Goal: Task Accomplishment & Management: Manage account settings

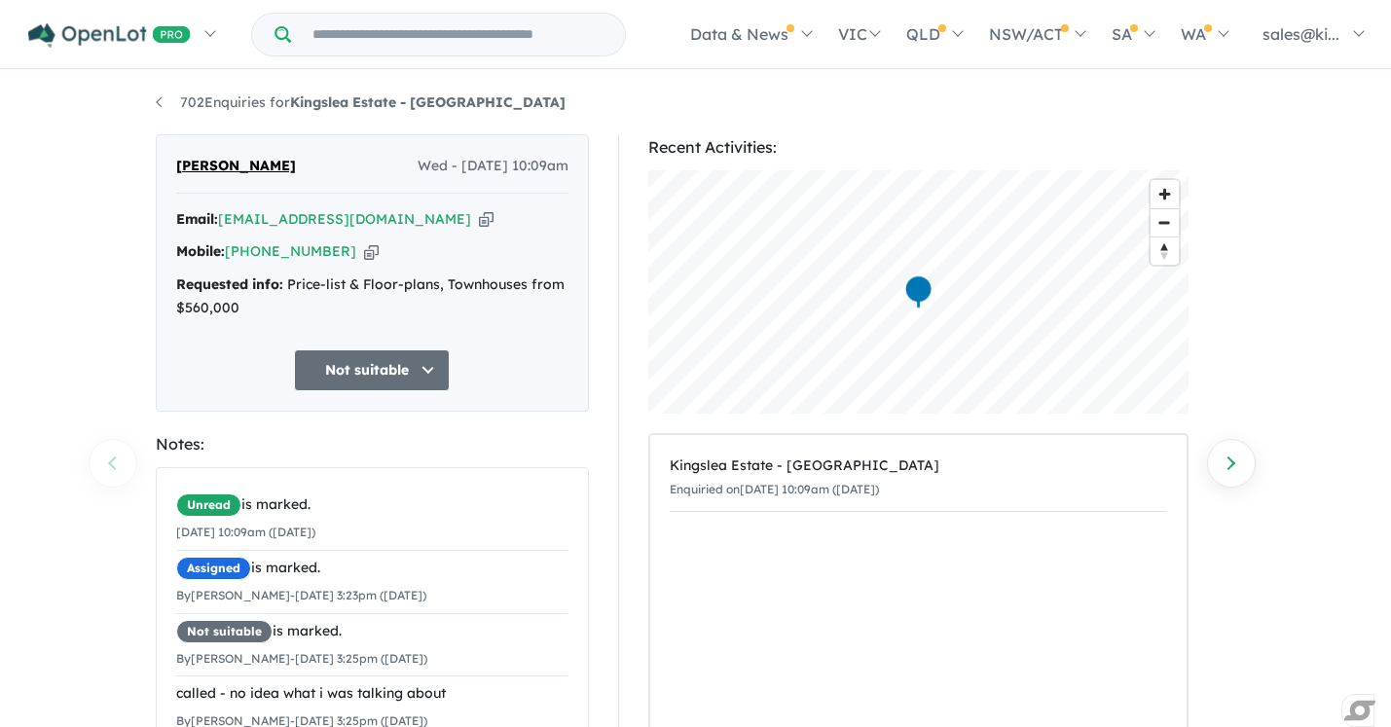
scroll to position [201, 0]
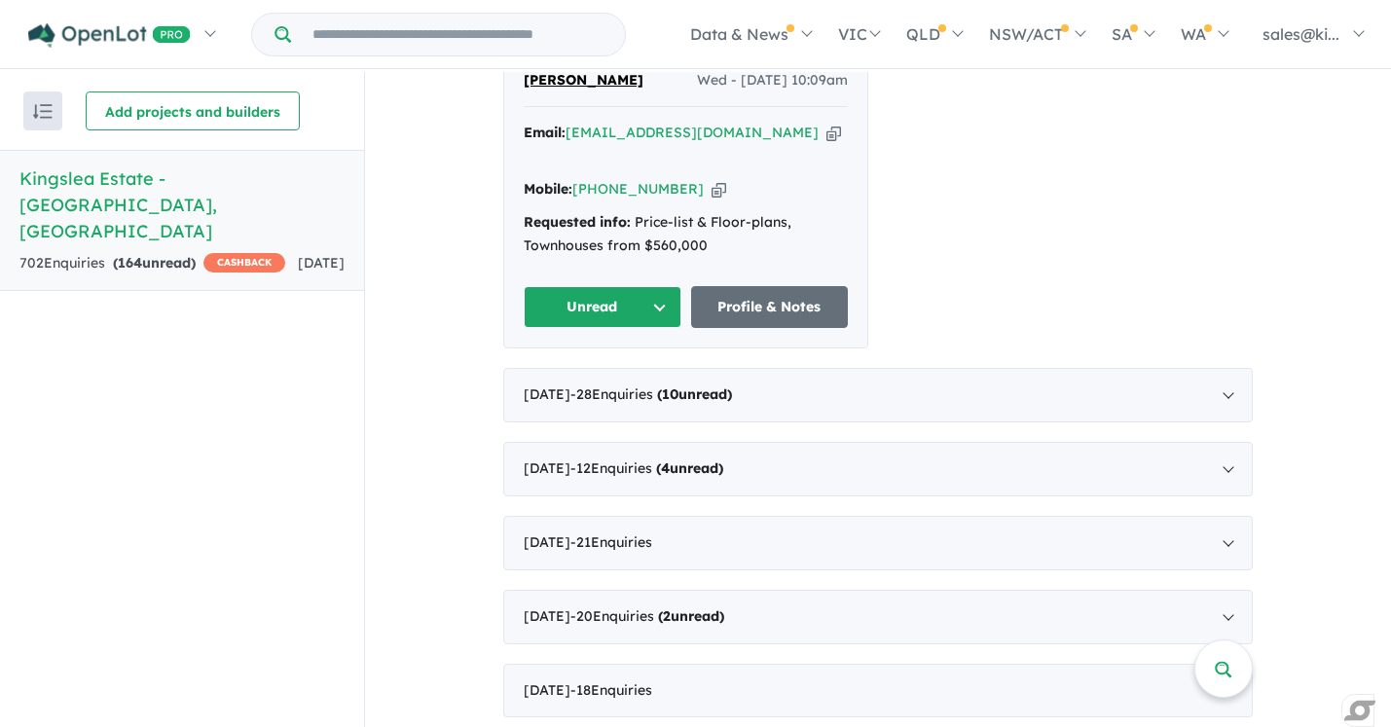
scroll to position [905, 0]
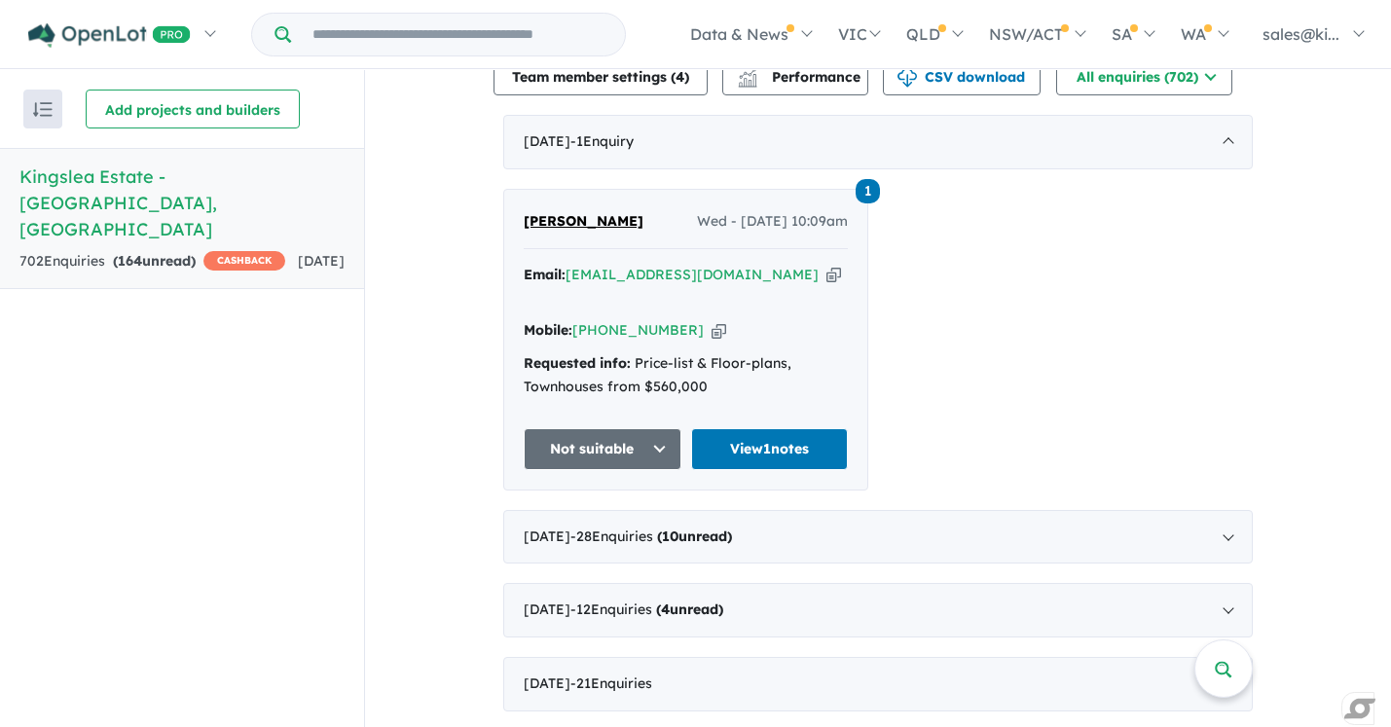
scroll to position [741, 0]
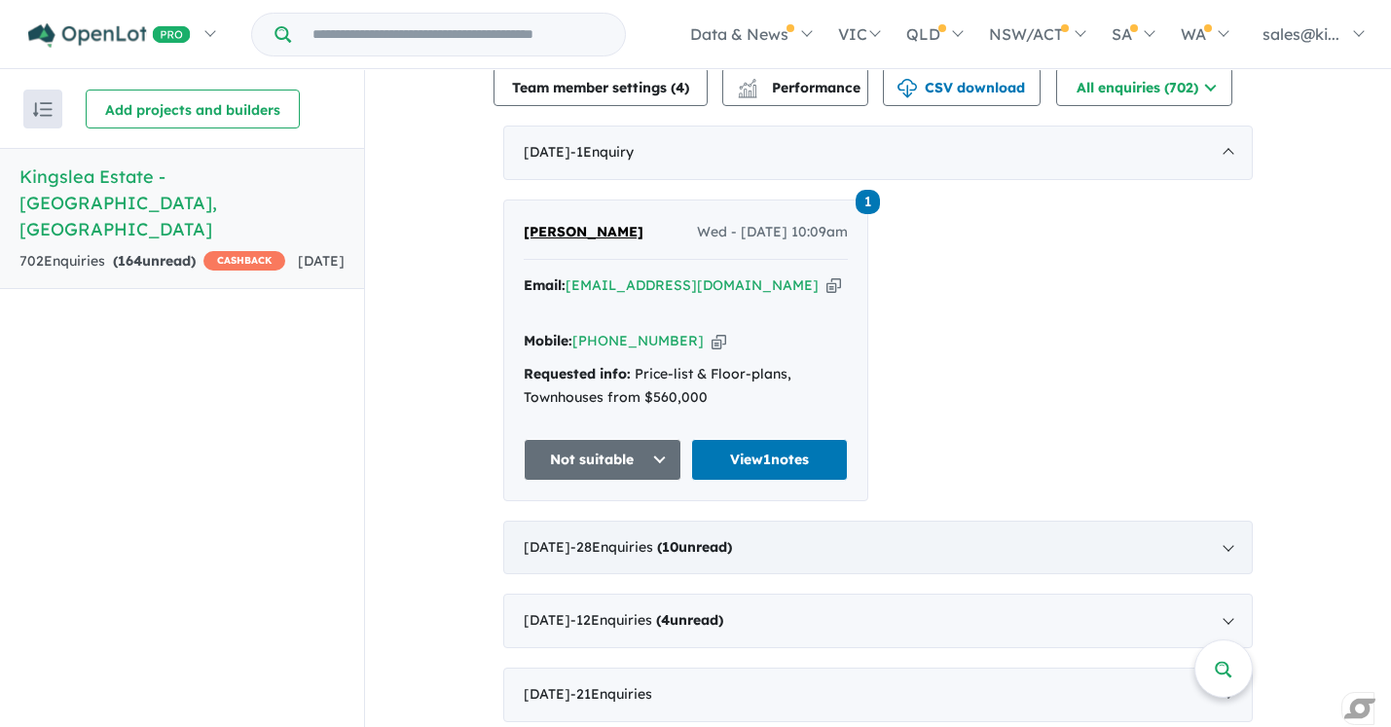
click at [1225, 521] on div "September 2025 - 28 Enquir ies ( 10 unread)" at bounding box center [878, 548] width 750 height 55
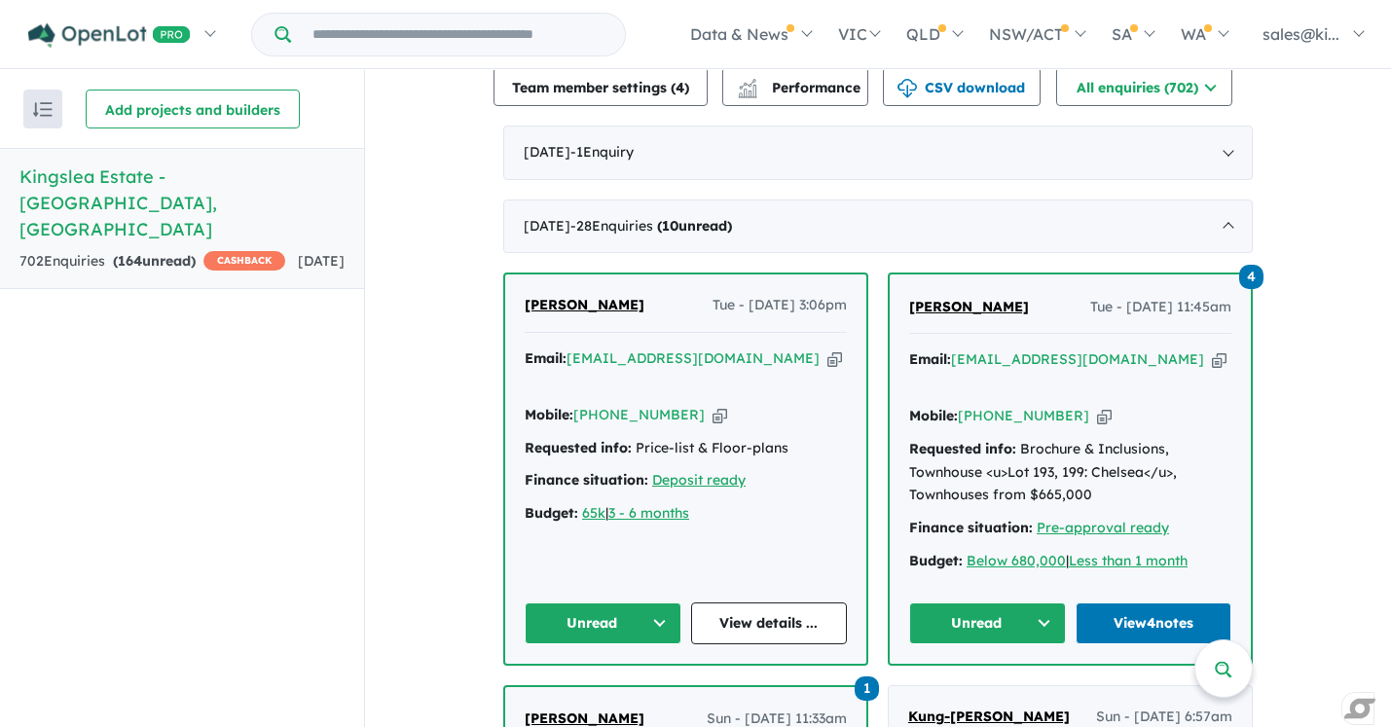
scroll to position [773, 0]
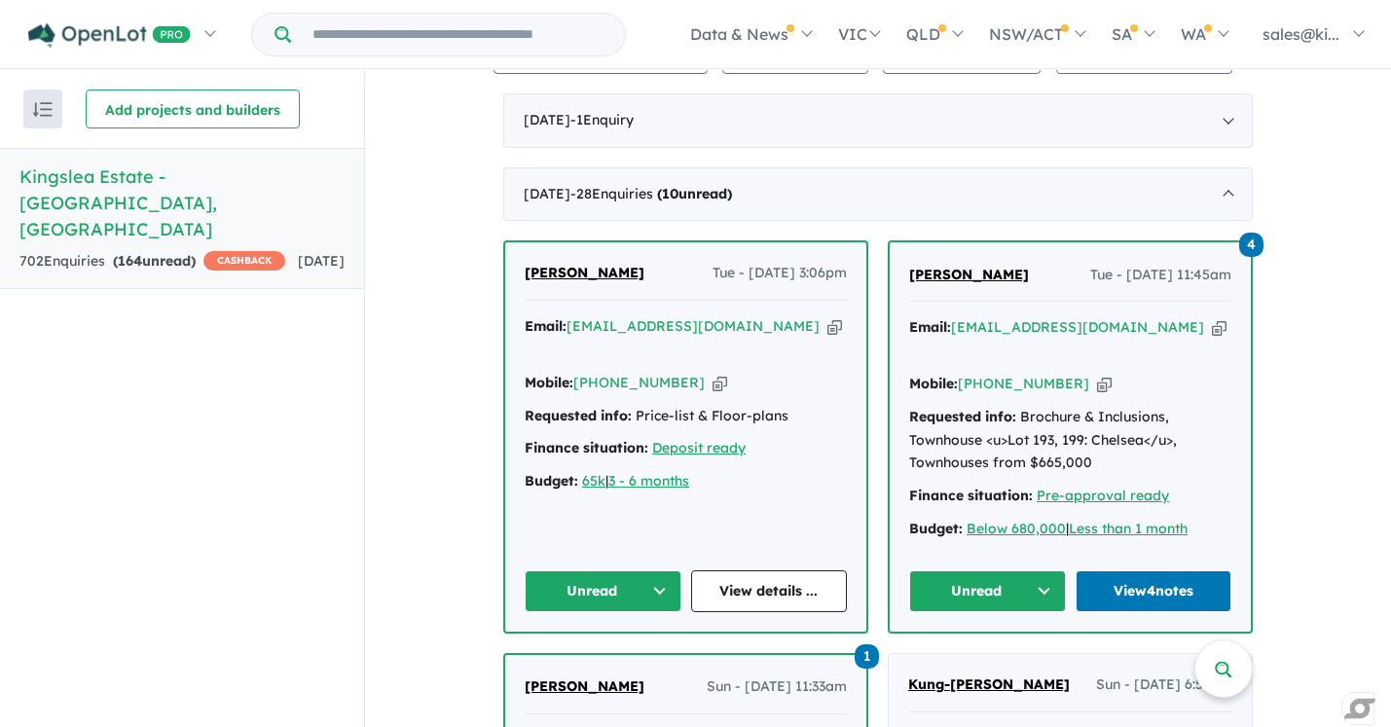
click at [655, 570] on button "Unread" at bounding box center [603, 591] width 157 height 42
click at [603, 660] on button "Assigned" at bounding box center [610, 682] width 169 height 45
click at [761, 570] on link "View details ..." at bounding box center [769, 591] width 157 height 42
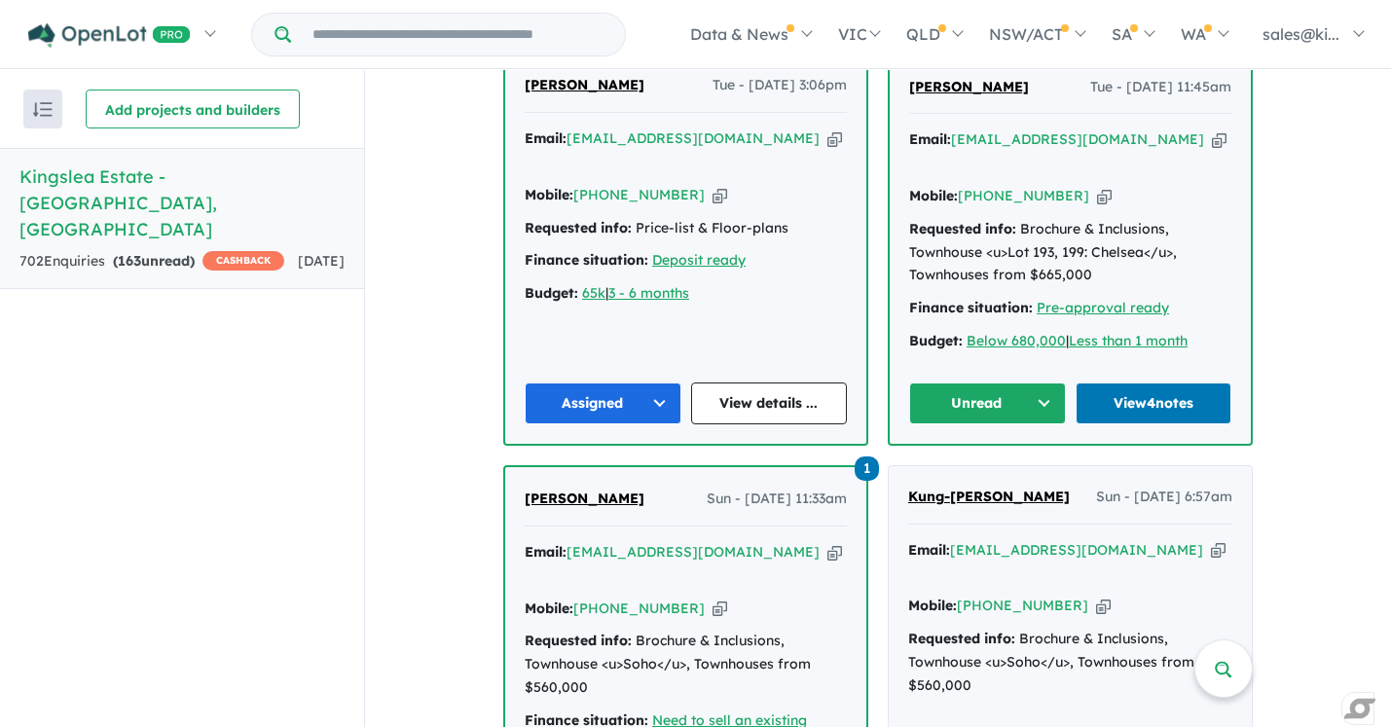
scroll to position [964, 0]
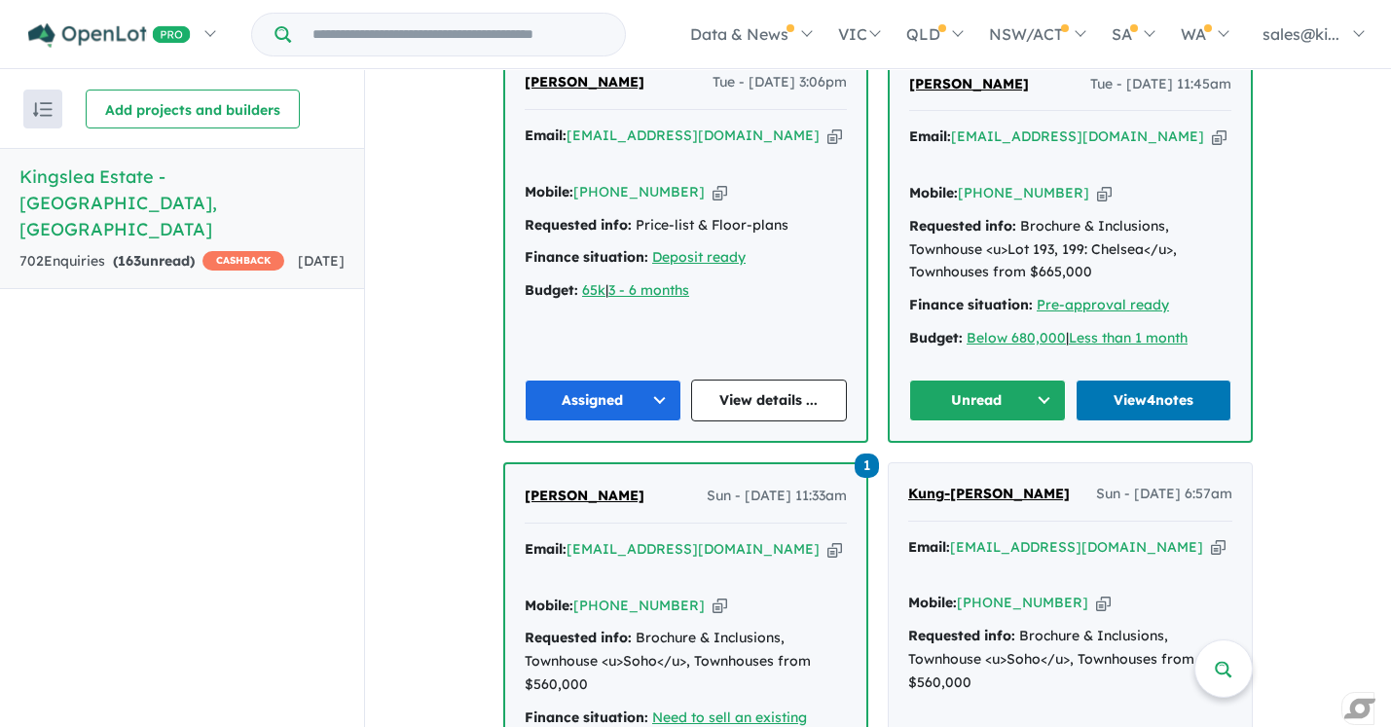
click at [1045, 380] on button "Unread" at bounding box center [987, 401] width 157 height 42
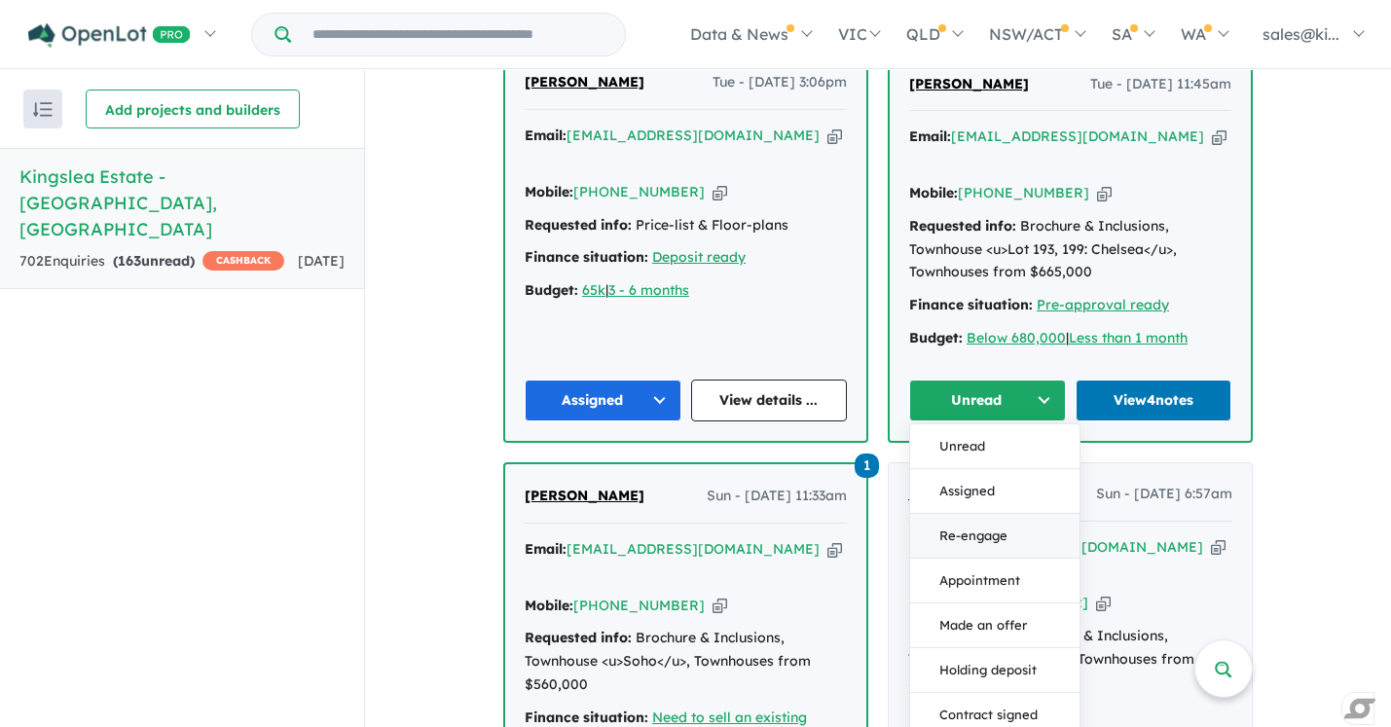
click at [999, 514] on button "Re-engage" at bounding box center [994, 536] width 169 height 45
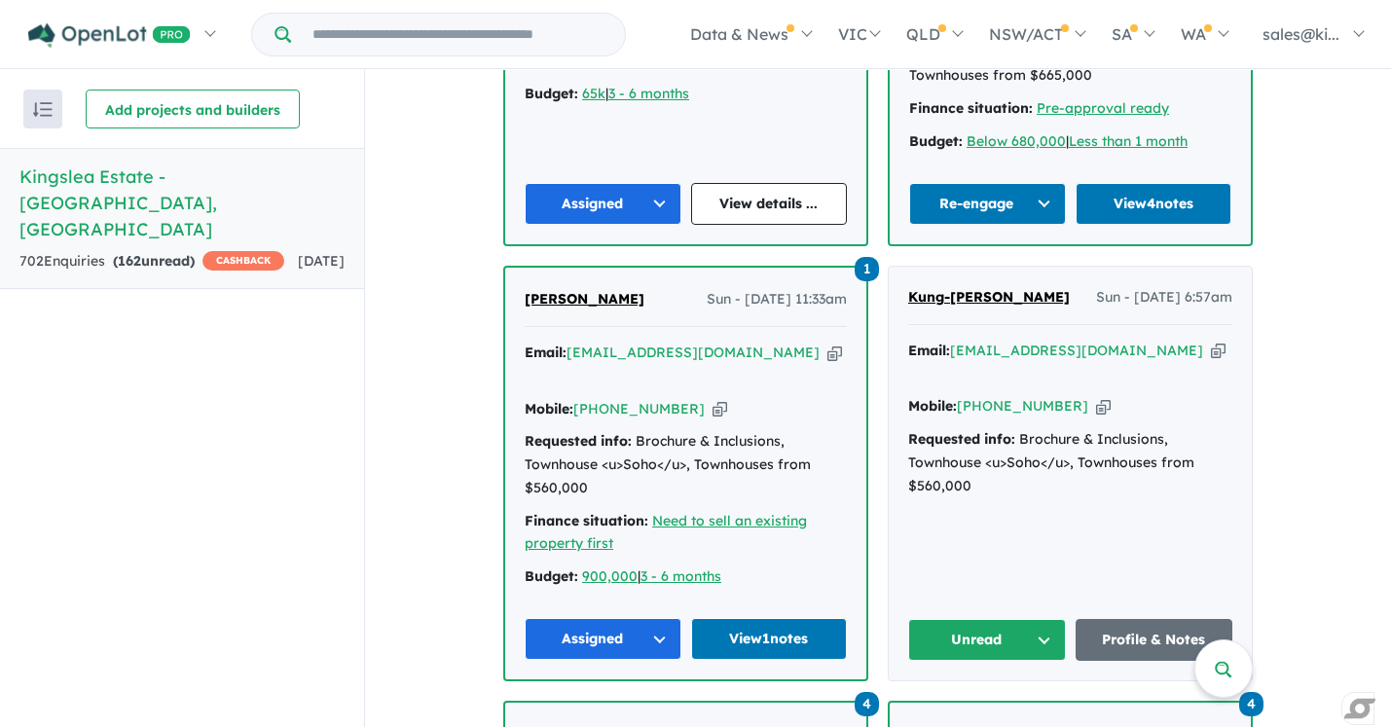
scroll to position [1163, 0]
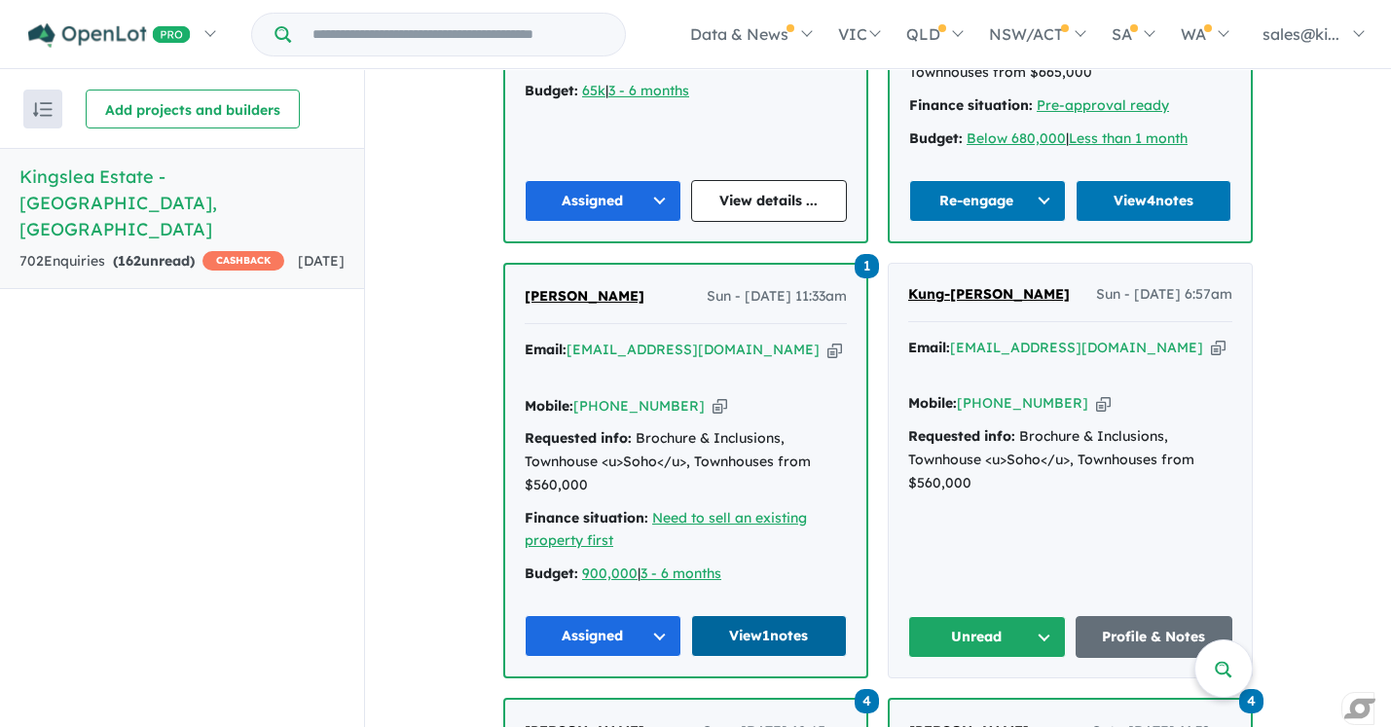
click at [770, 615] on link "View 1 notes" at bounding box center [769, 636] width 157 height 42
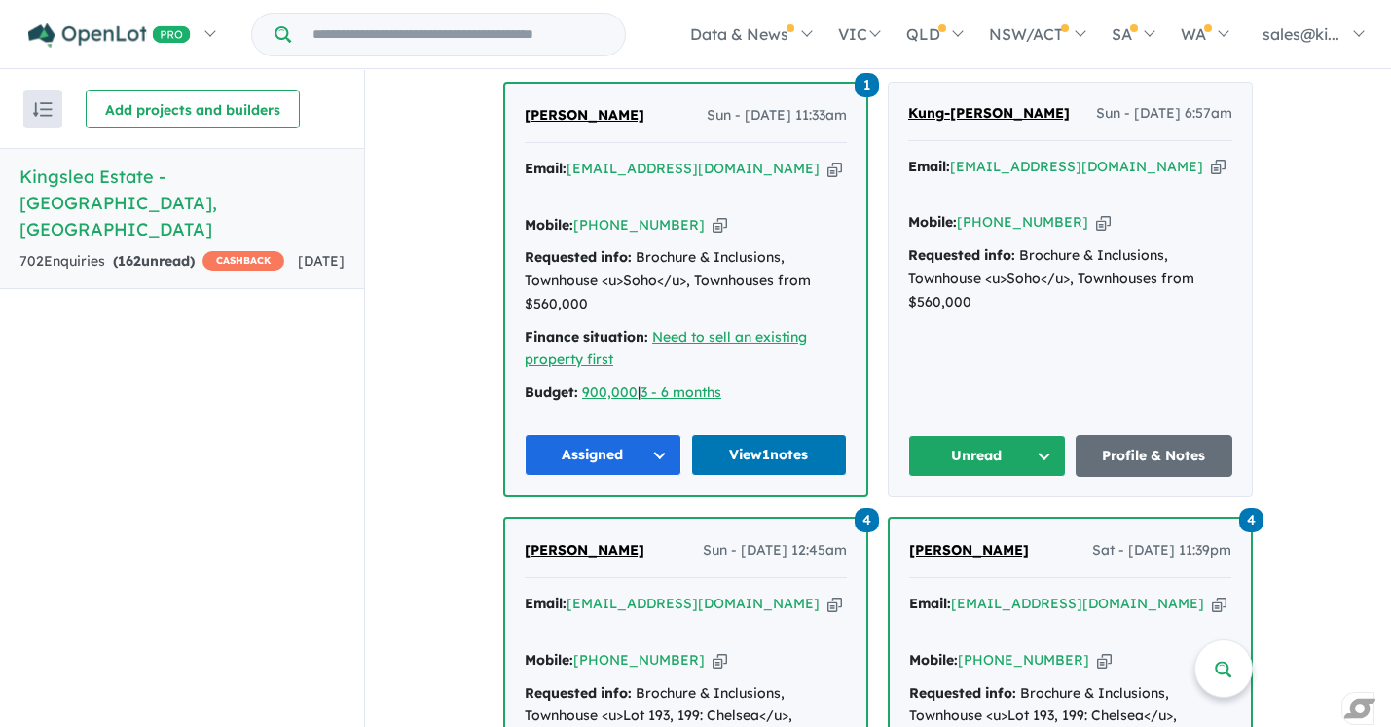
scroll to position [1352, 0]
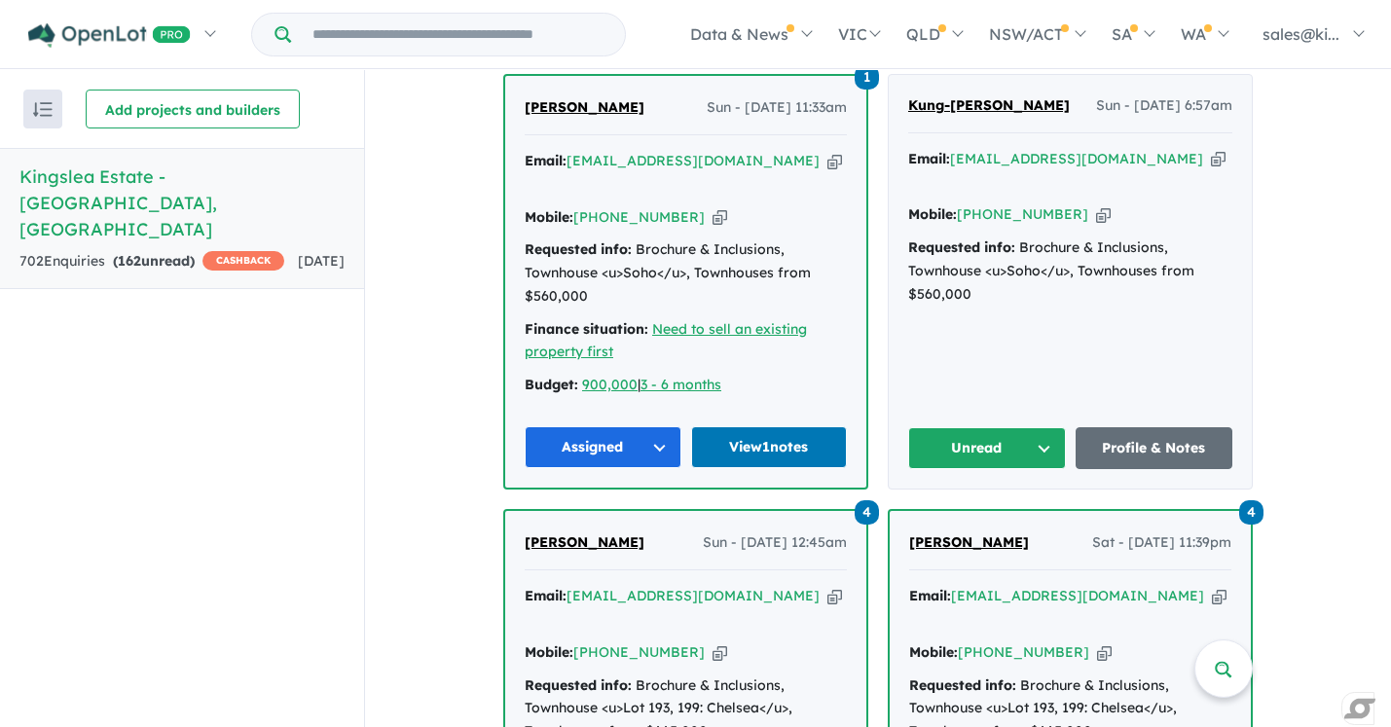
click at [1042, 427] on button "Unread" at bounding box center [987, 448] width 158 height 42
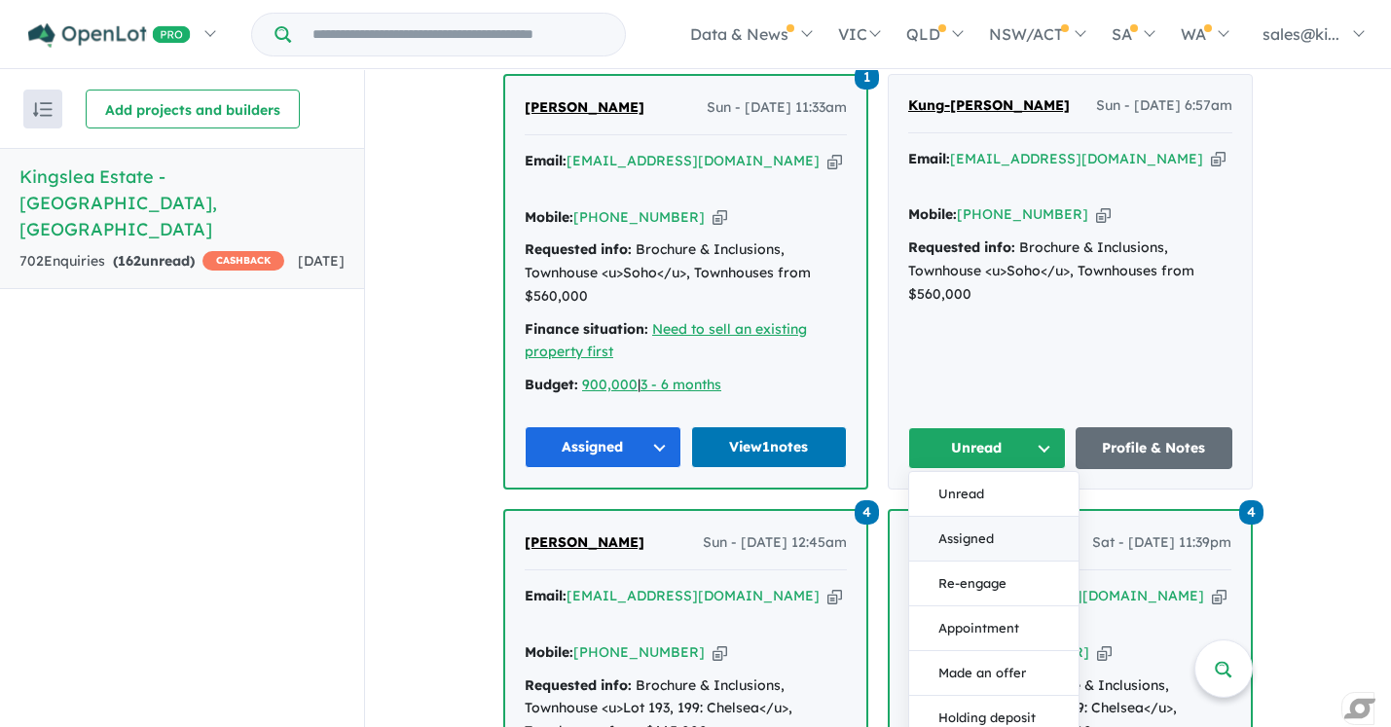
click at [998, 517] on button "Assigned" at bounding box center [993, 539] width 169 height 45
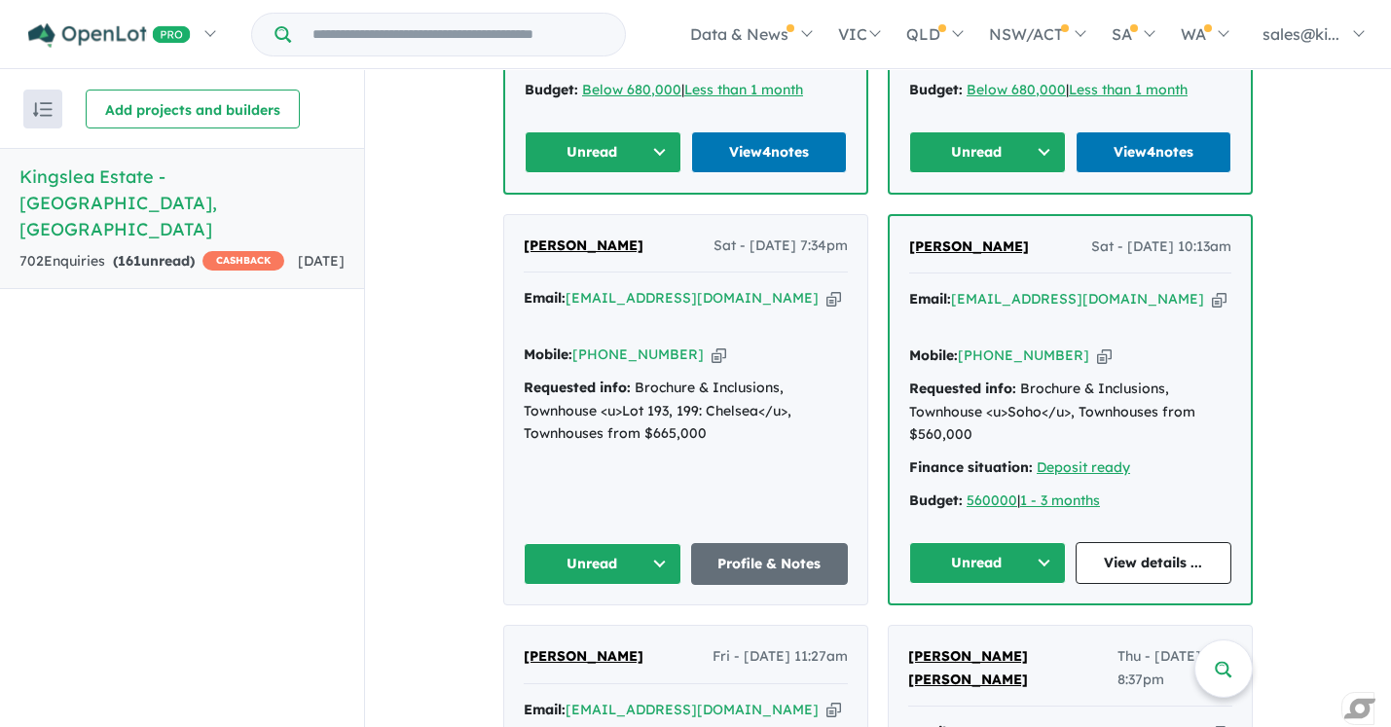
scroll to position [2061, 0]
click at [647, 542] on button "Unread" at bounding box center [603, 563] width 158 height 42
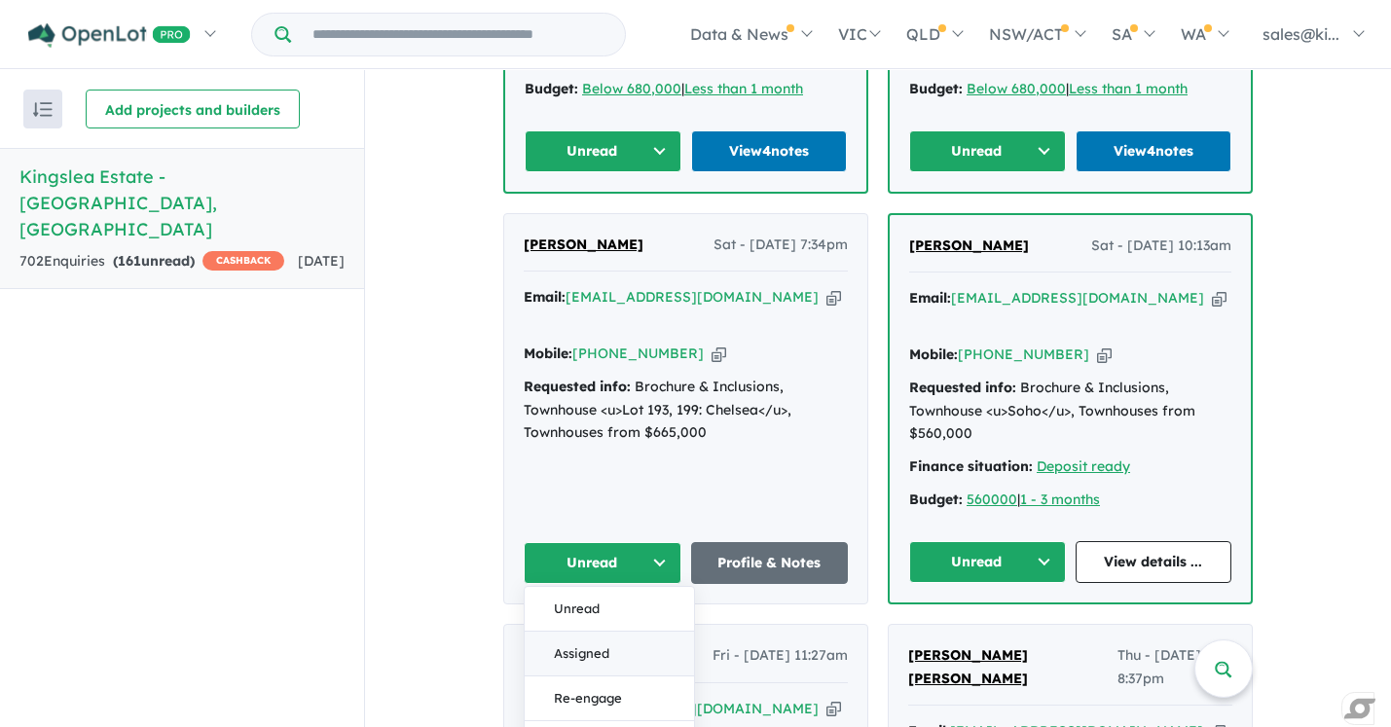
click at [614, 632] on button "Assigned" at bounding box center [609, 654] width 169 height 45
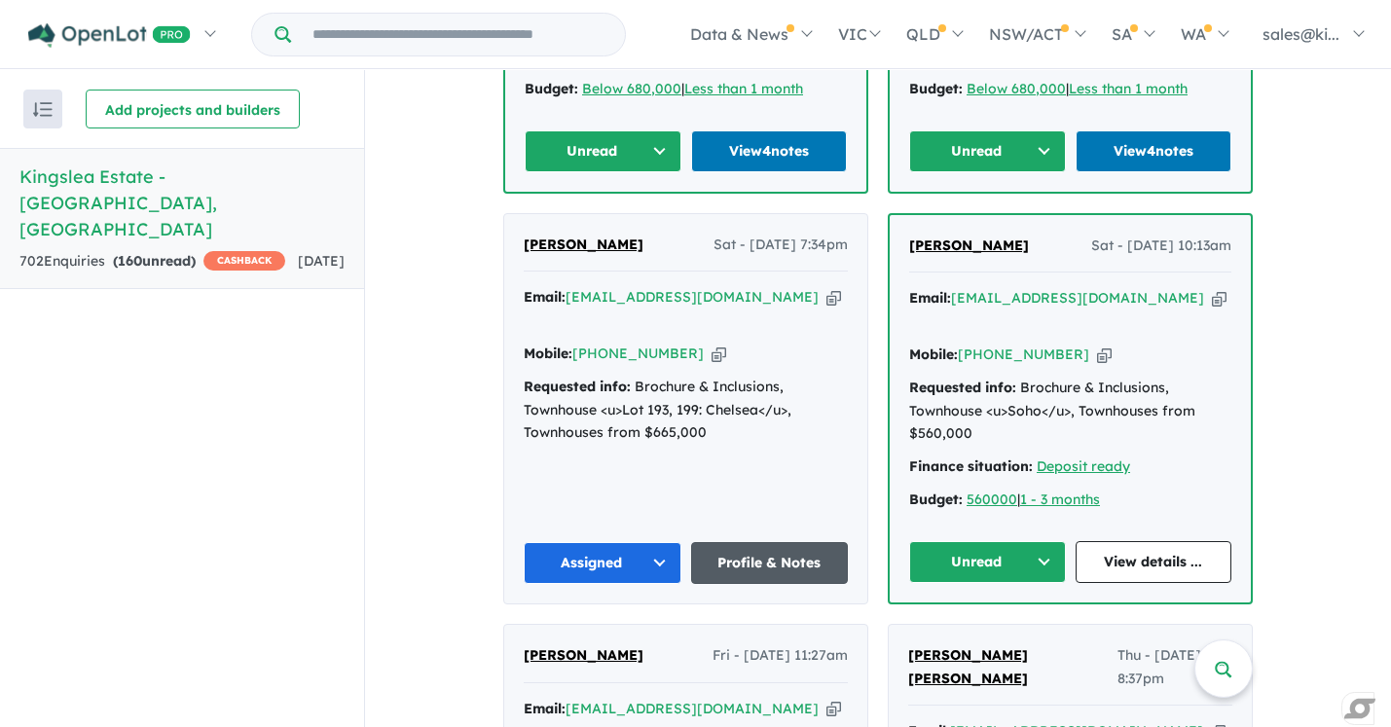
click at [758, 542] on link "Profile & Notes" at bounding box center [770, 563] width 158 height 42
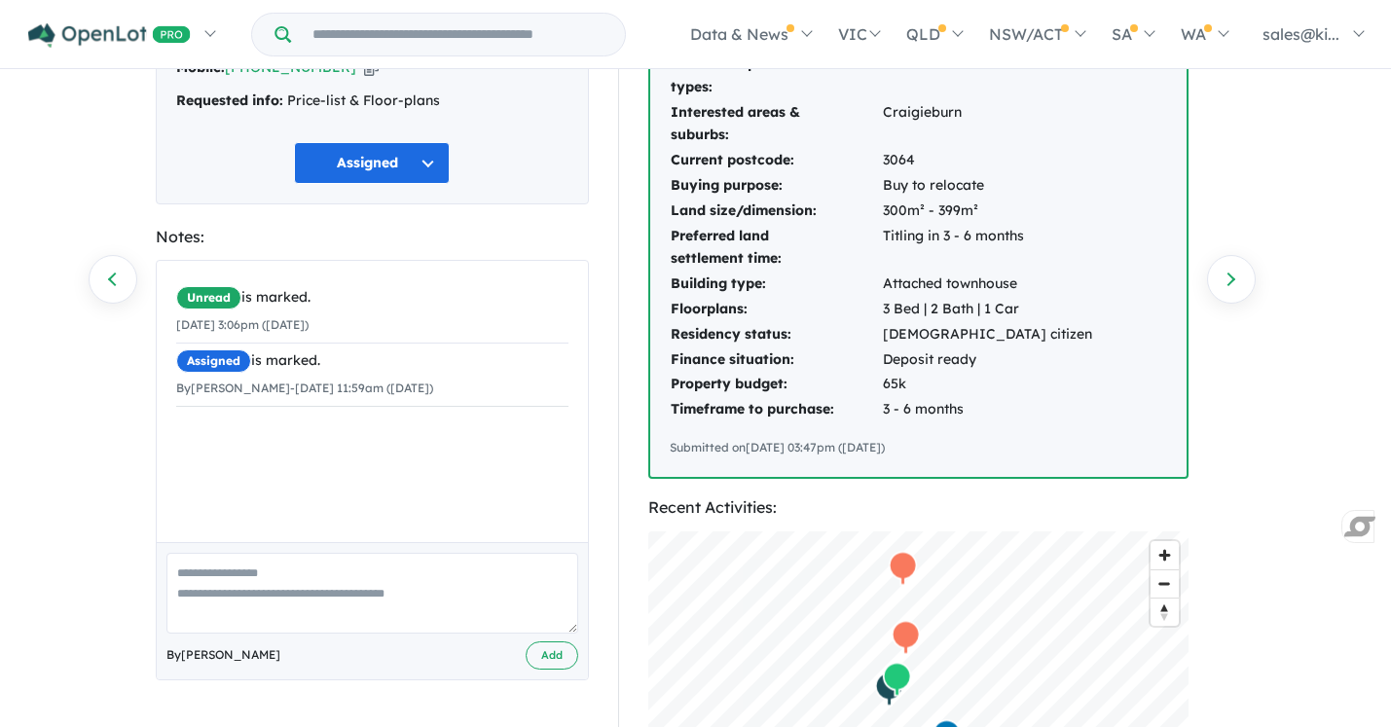
scroll to position [187, 0]
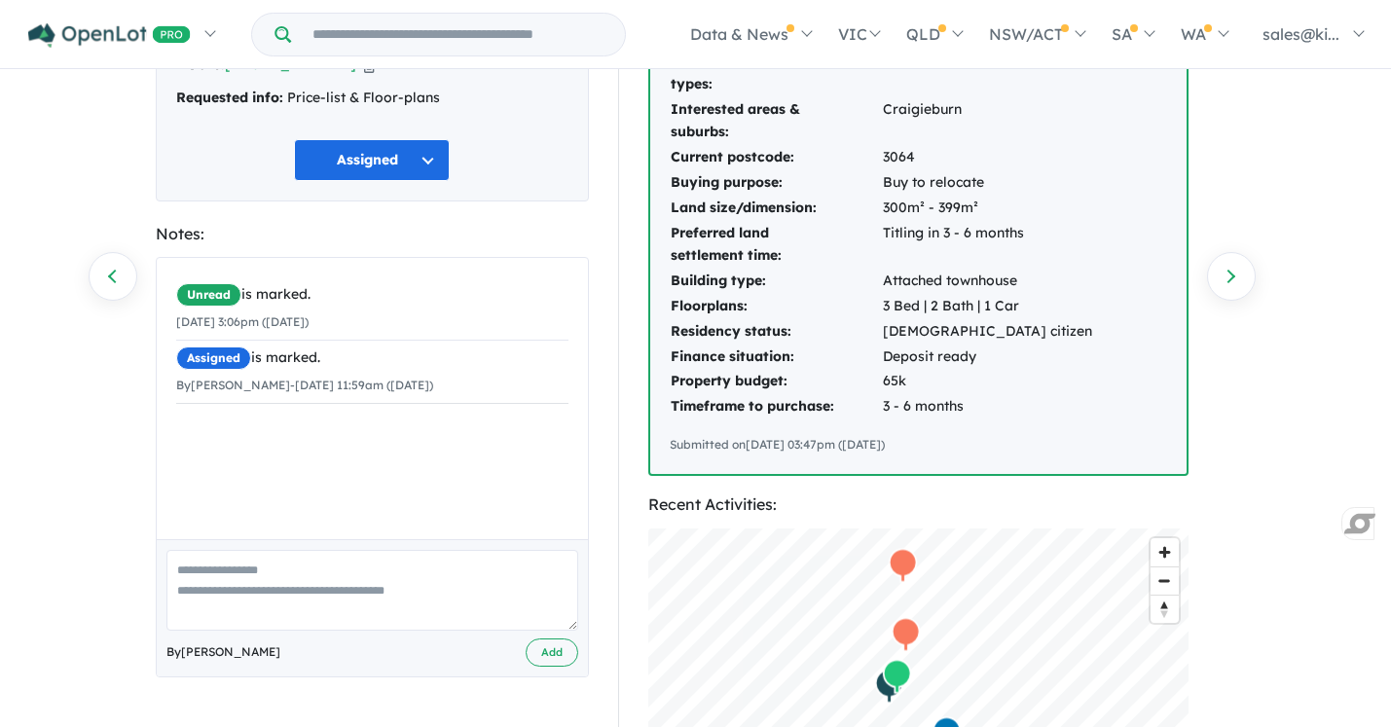
click at [229, 567] on textarea at bounding box center [372, 590] width 412 height 81
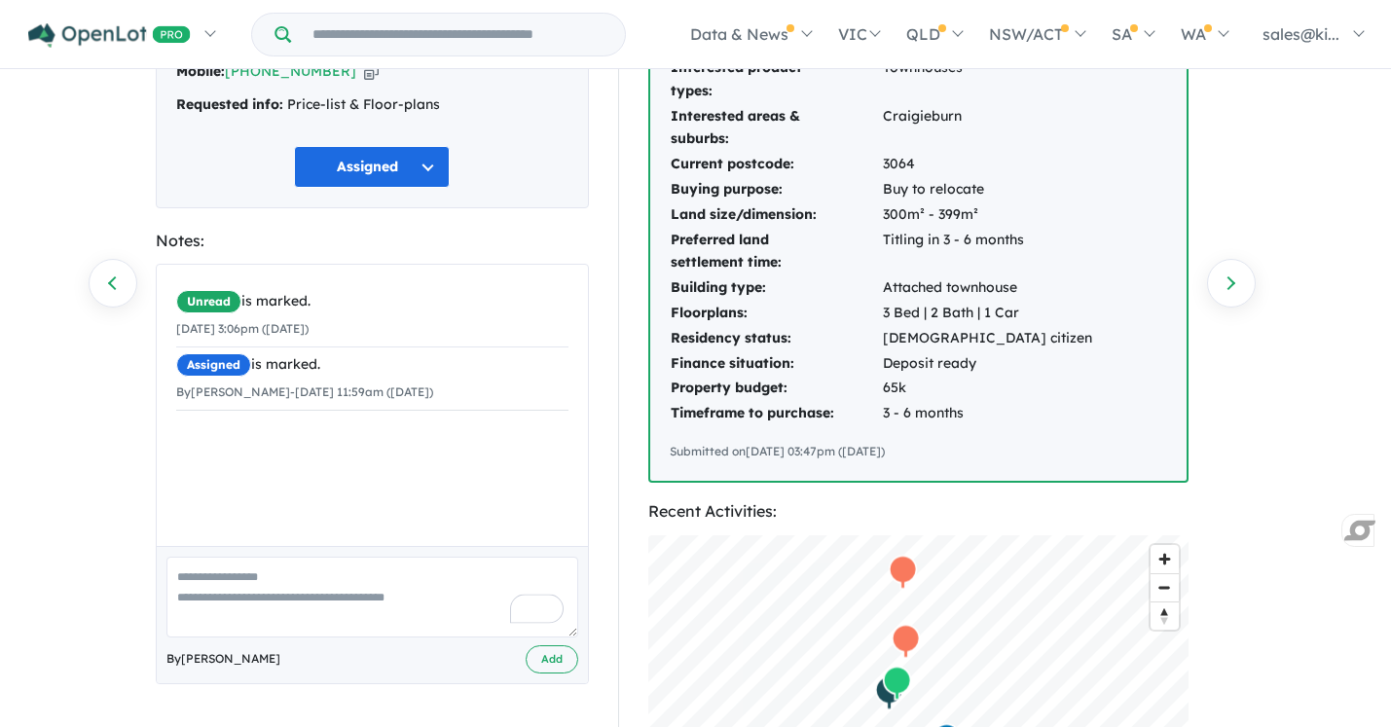
scroll to position [196, 0]
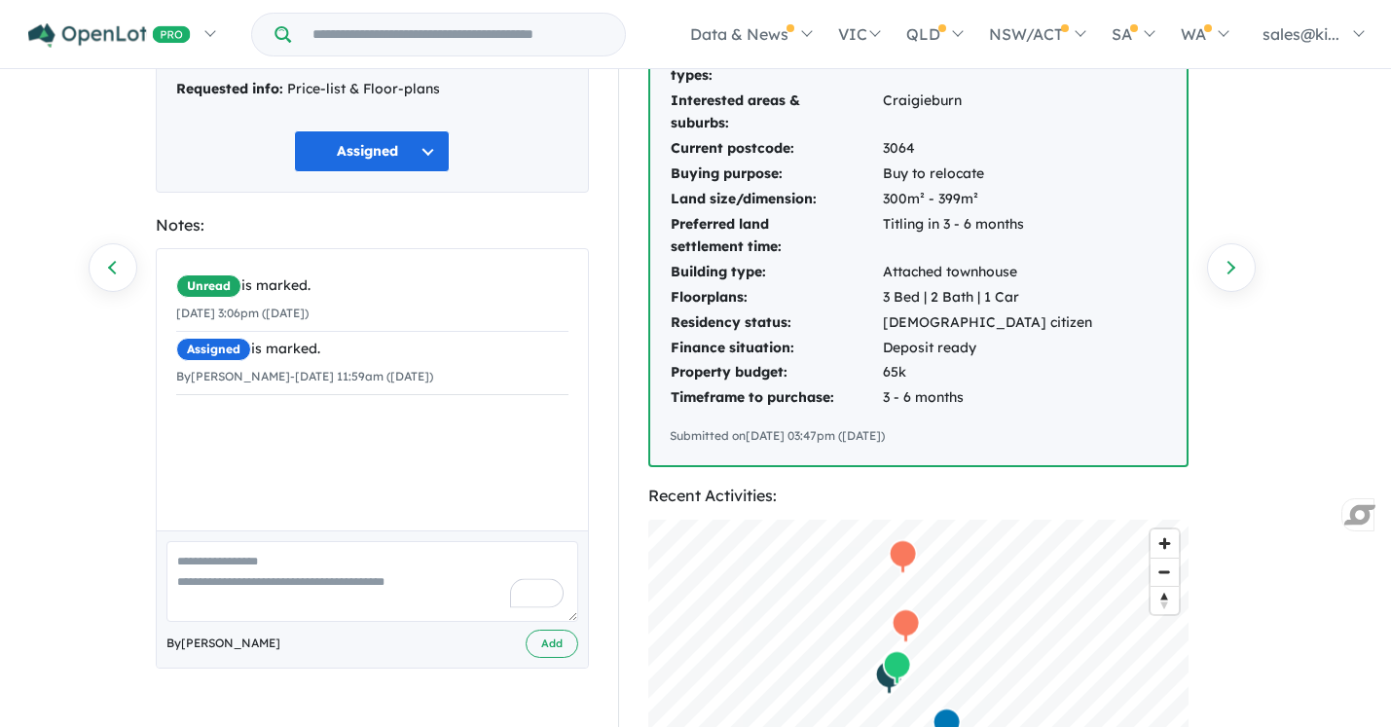
click at [225, 564] on textarea "To enrich screen reader interactions, please activate Accessibility in Grammarl…" at bounding box center [372, 581] width 412 height 81
type textarea "**********"
click at [545, 645] on button "Add" at bounding box center [552, 644] width 53 height 28
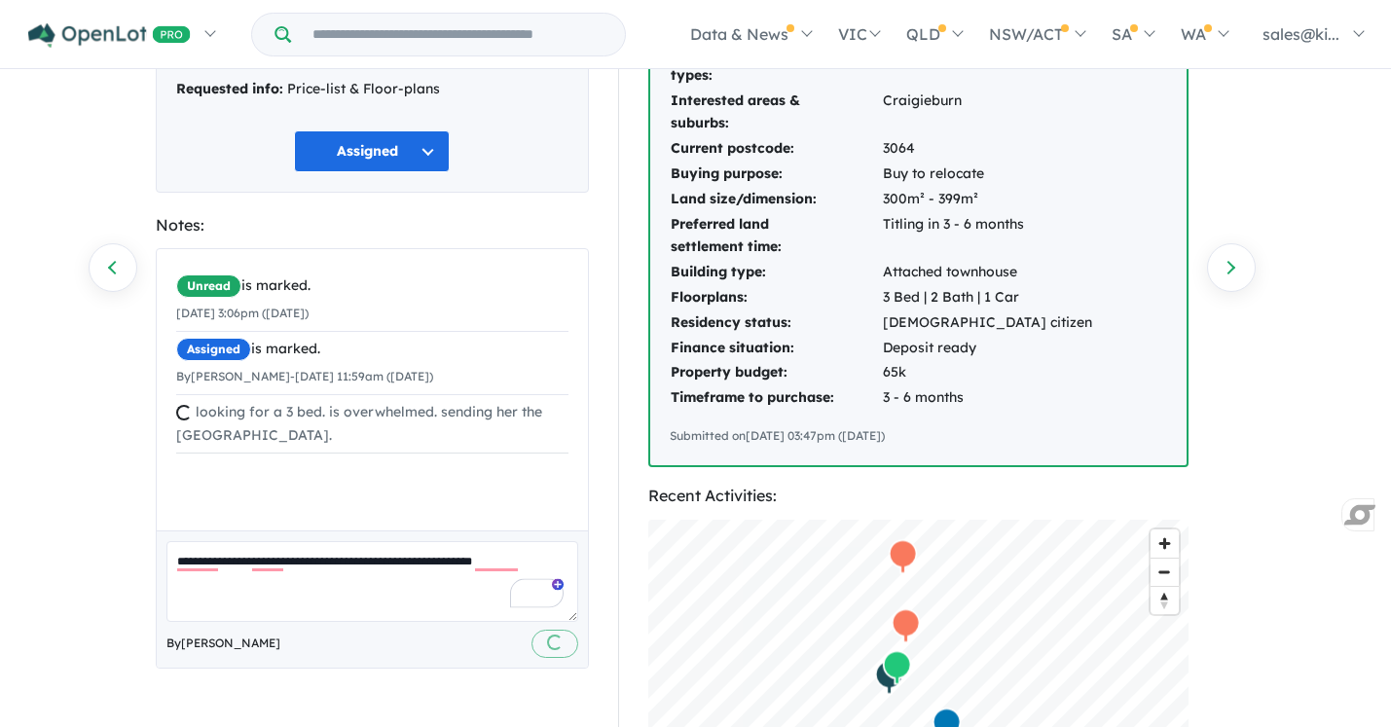
scroll to position [0, 0]
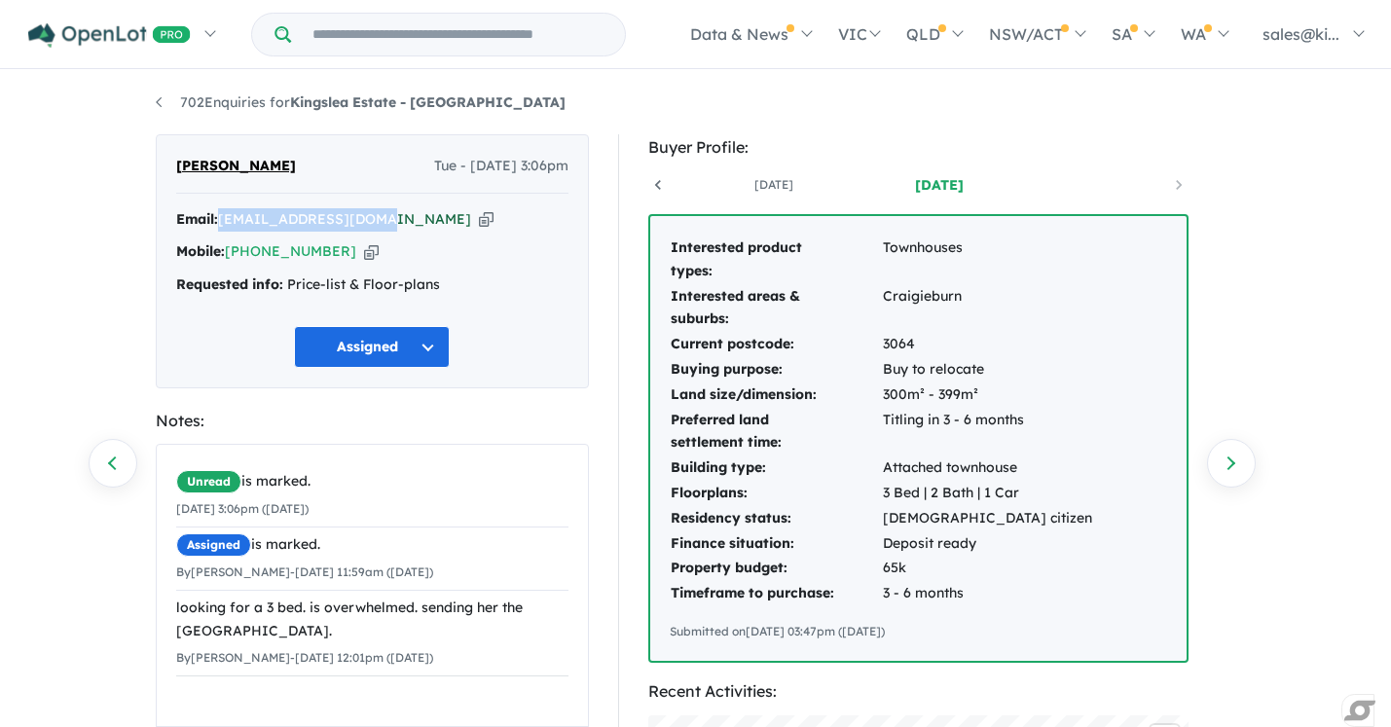
copy a%20Kingslea%20Estate%20-%20Broadmeadows"] "suzyzaya79@gmail.com"
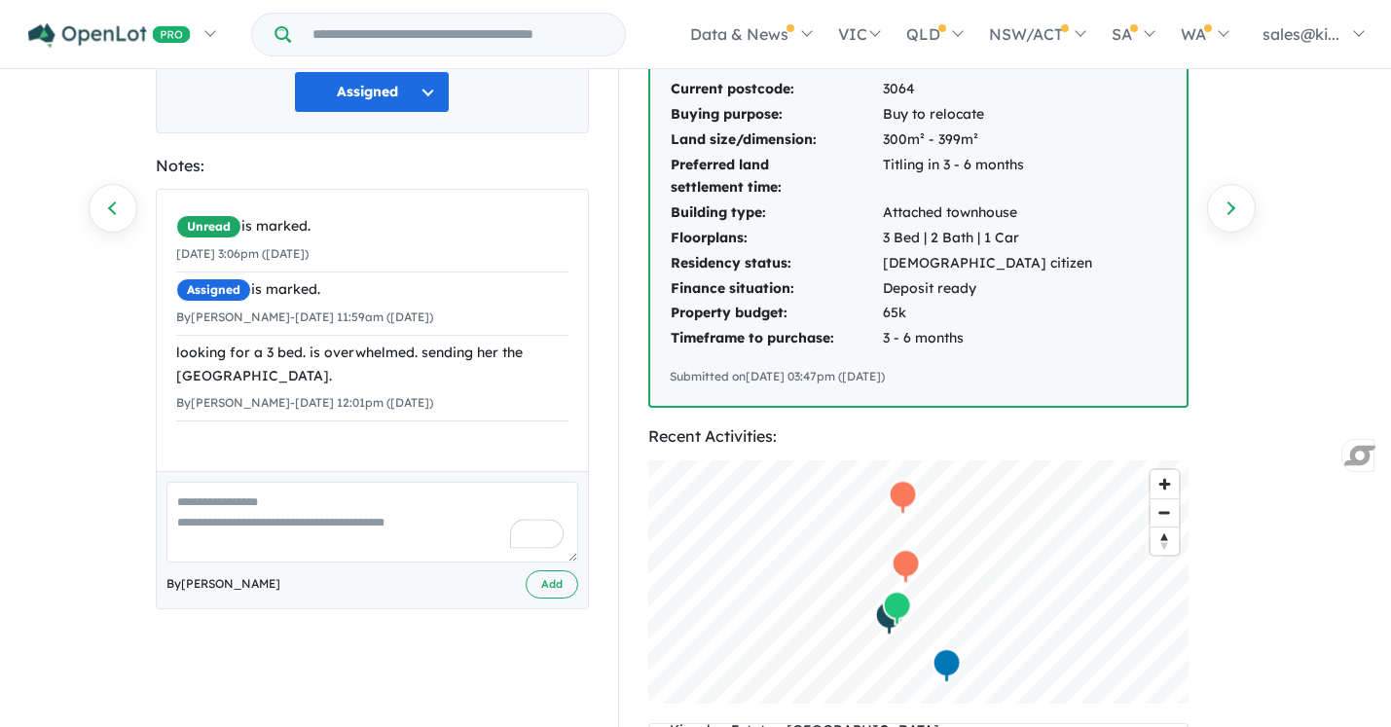
scroll to position [256, 0]
click at [1230, 213] on link "Next enquiry" at bounding box center [1231, 207] width 49 height 49
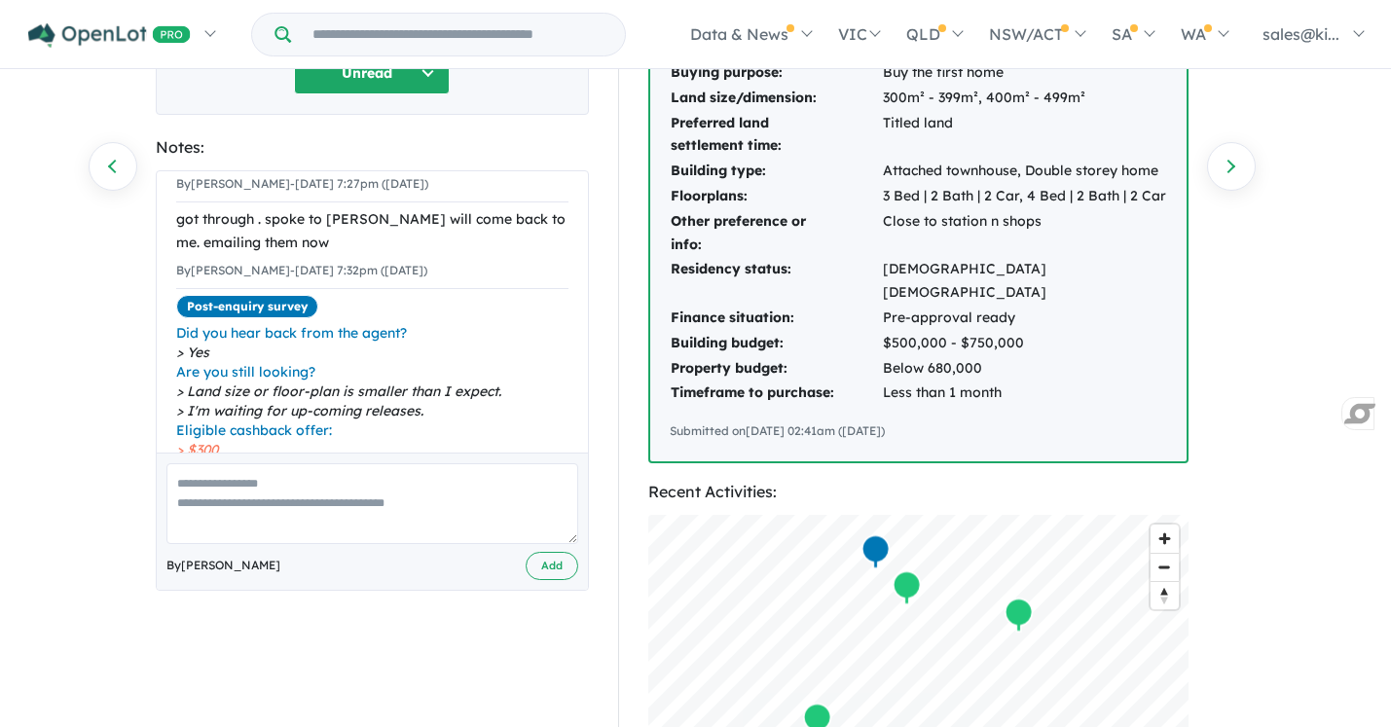
scroll to position [380, 0]
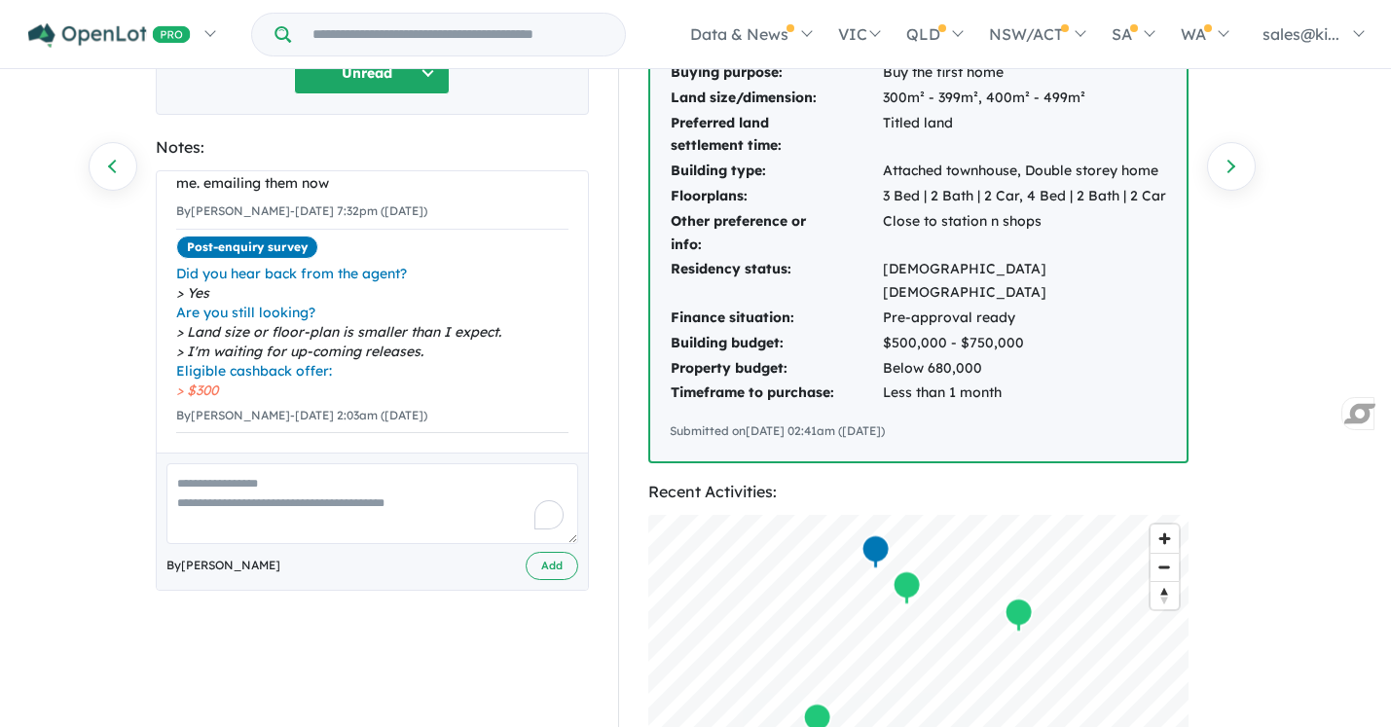
click at [252, 492] on textarea "To enrich screen reader interactions, please activate Accessibility in Grammarl…" at bounding box center [372, 503] width 412 height 81
click at [248, 478] on textarea "To enrich screen reader interactions, please activate Accessibility in Grammarl…" at bounding box center [372, 503] width 412 height 81
type textarea "**********"
click at [557, 570] on button "Add" at bounding box center [552, 566] width 53 height 28
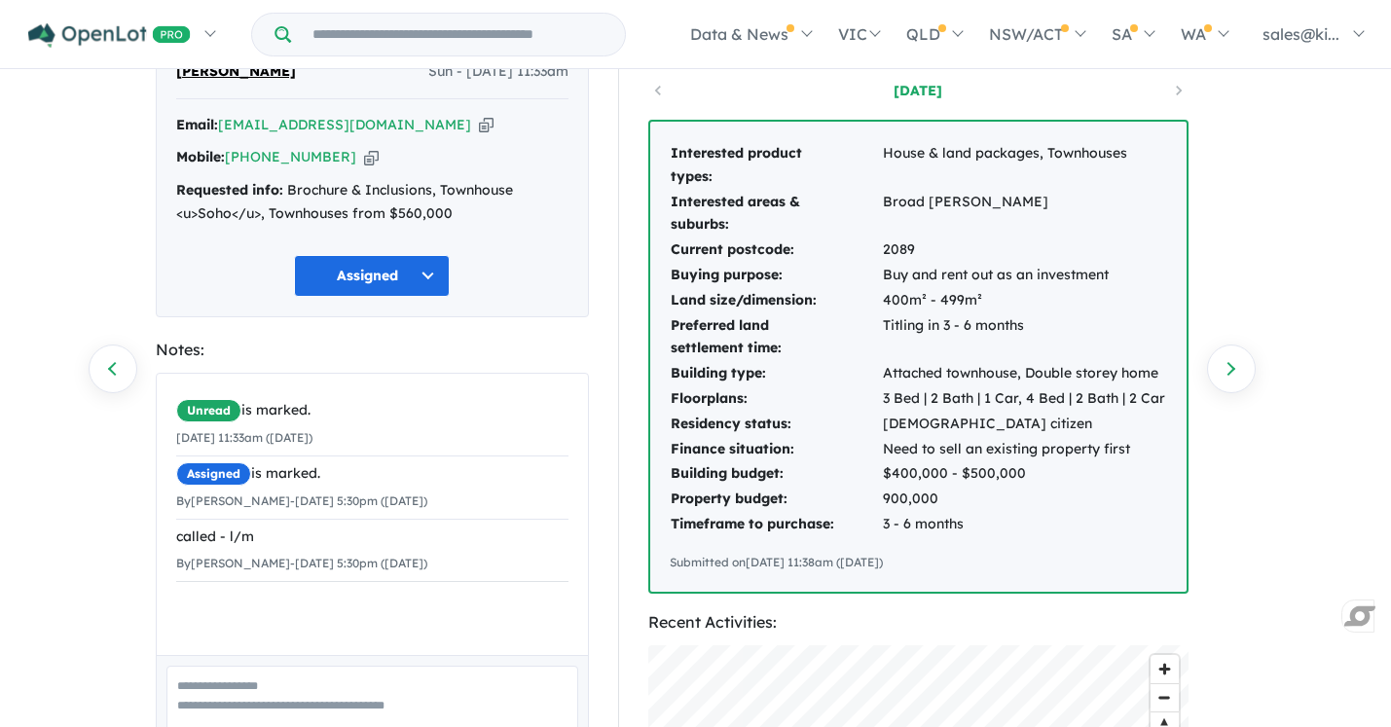
scroll to position [99, 0]
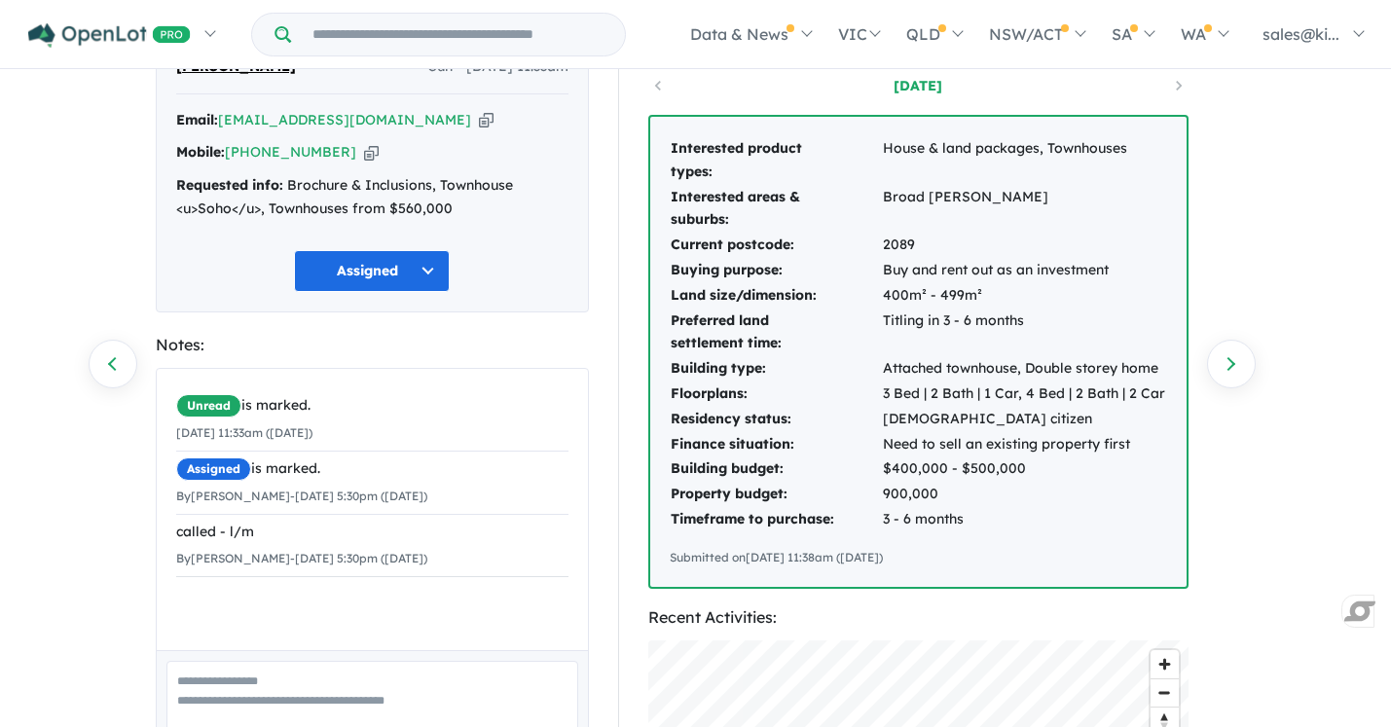
click at [487, 695] on textarea at bounding box center [372, 701] width 412 height 81
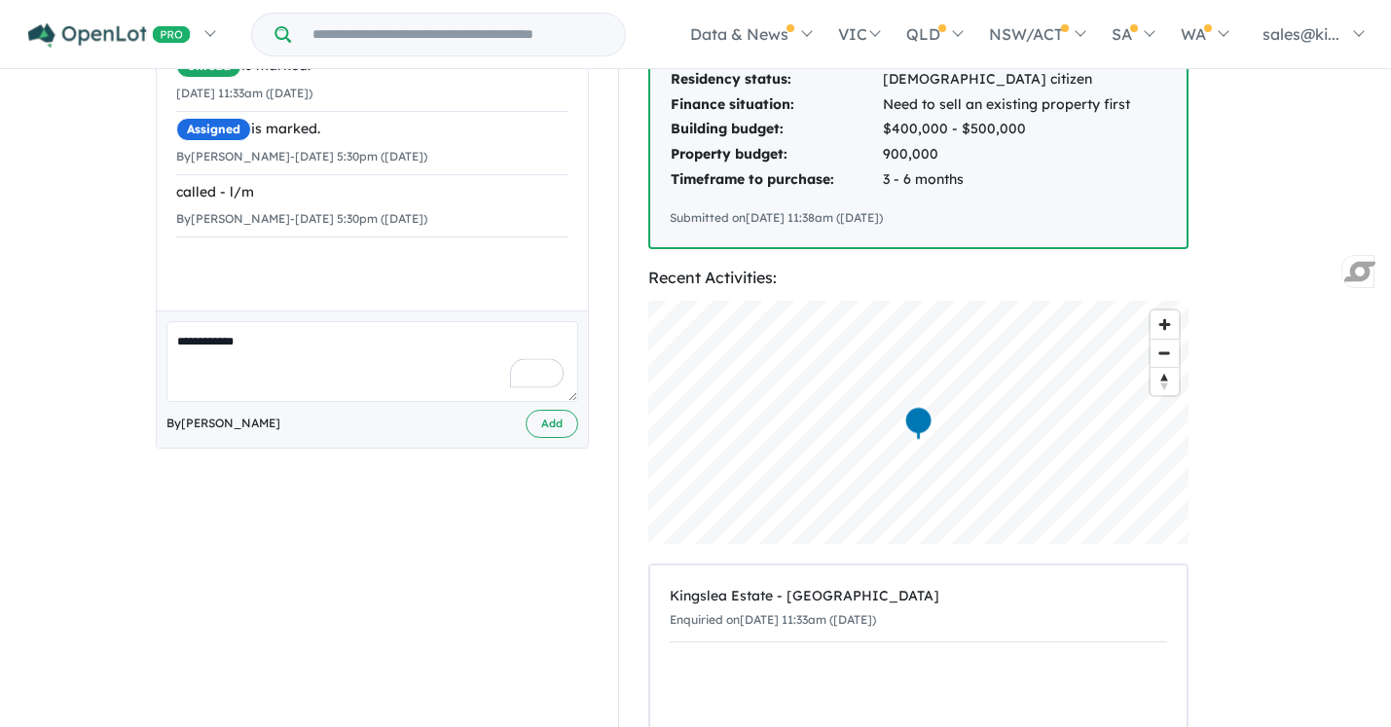
scroll to position [462, 0]
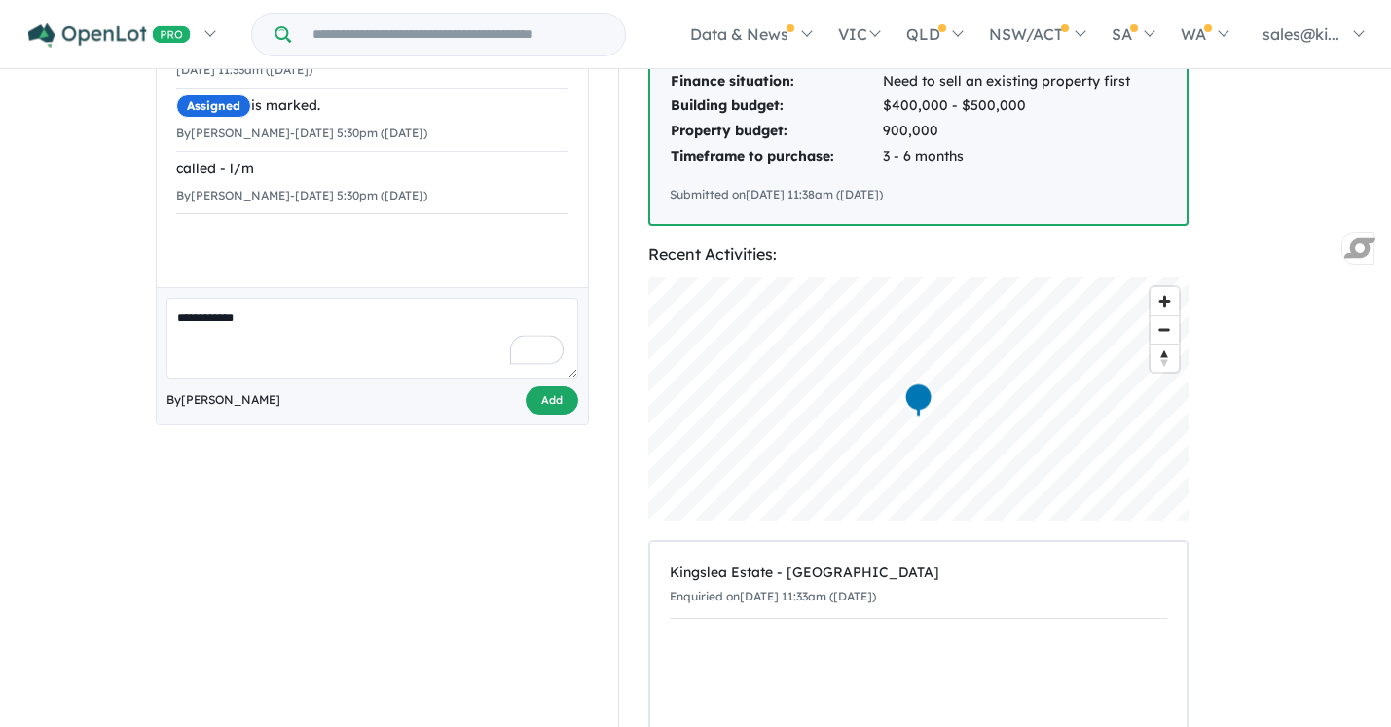
type textarea "**********"
click at [544, 409] on button "Add" at bounding box center [552, 400] width 53 height 28
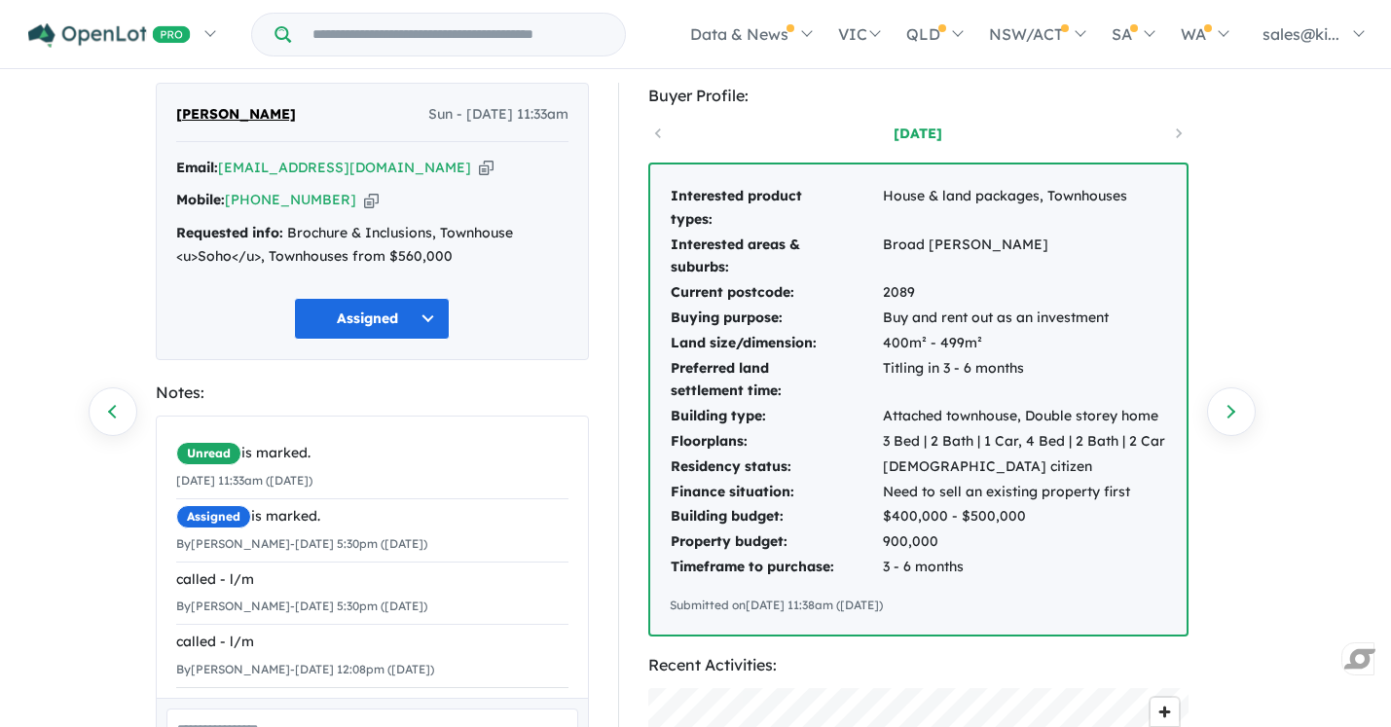
scroll to position [53, 0]
click at [1234, 409] on link "Next enquiry" at bounding box center [1231, 410] width 49 height 49
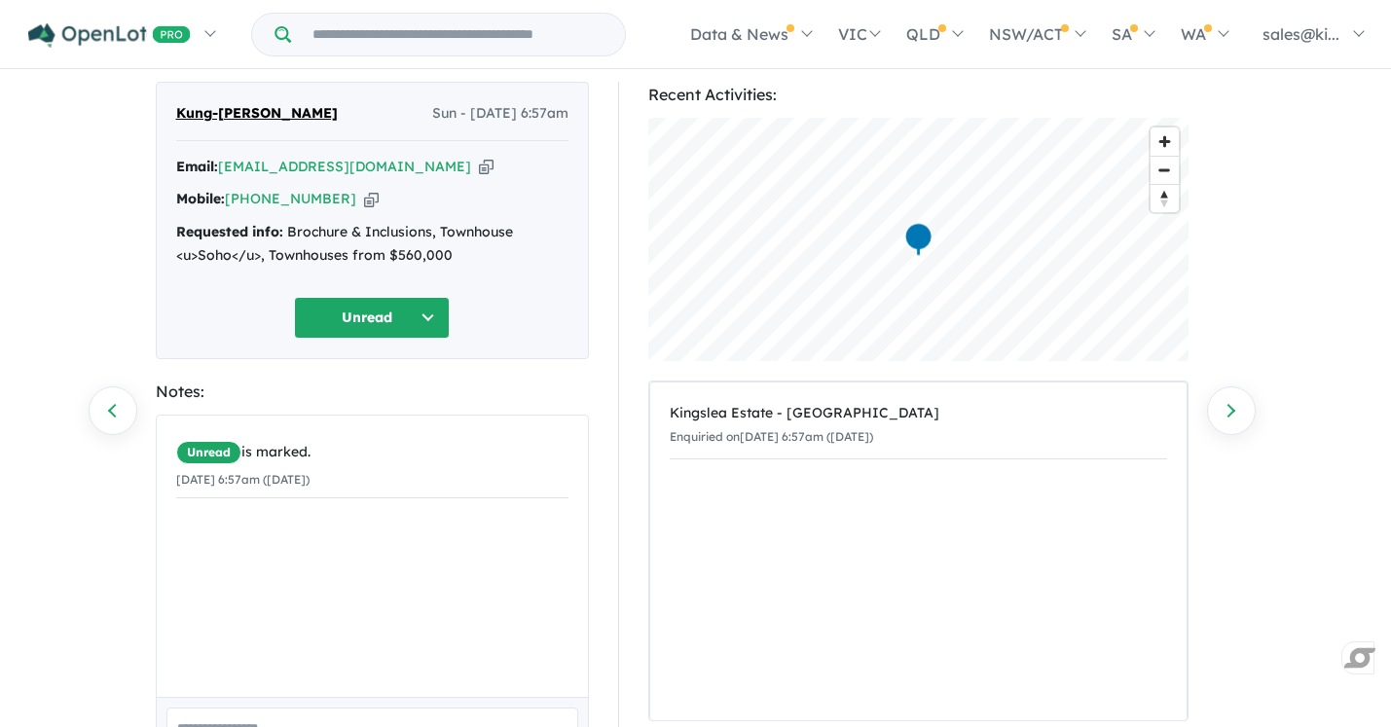
scroll to position [201, 0]
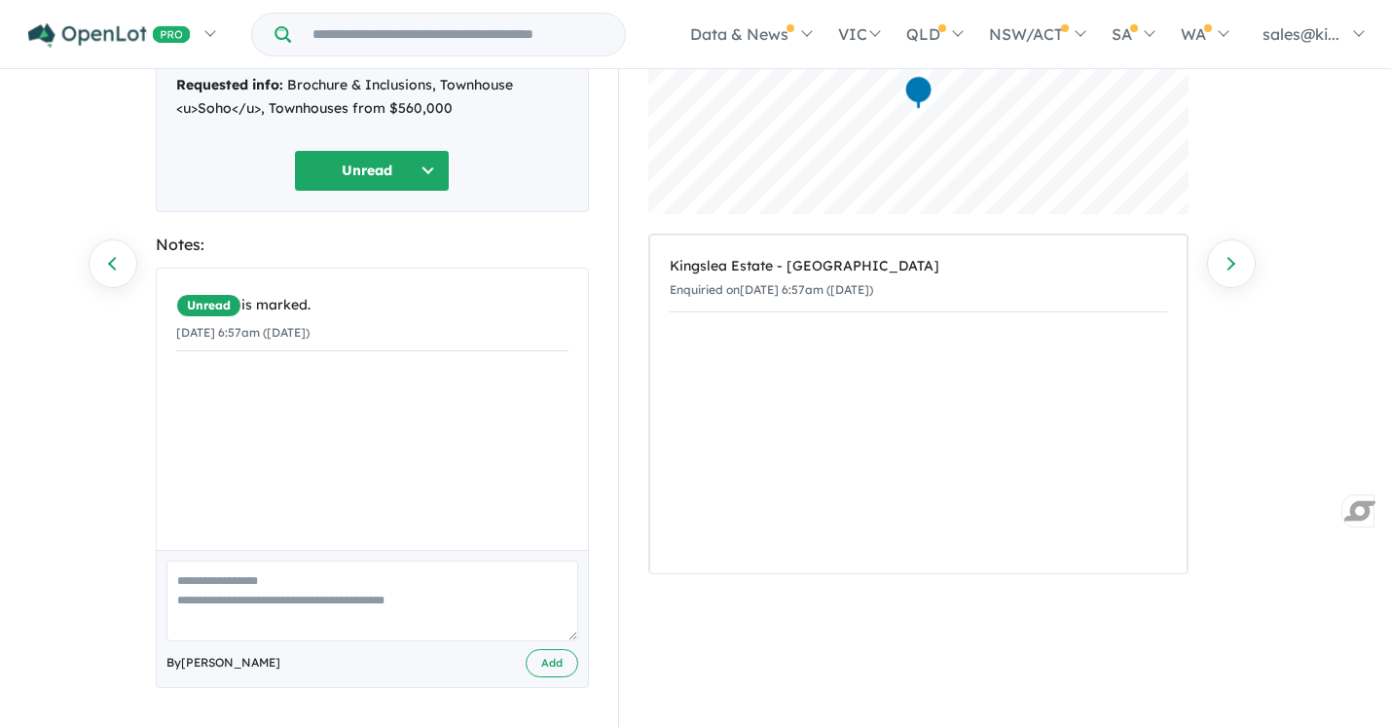
click at [277, 583] on textarea at bounding box center [372, 601] width 412 height 81
type textarea "***"
click at [547, 665] on button "Add" at bounding box center [552, 663] width 53 height 28
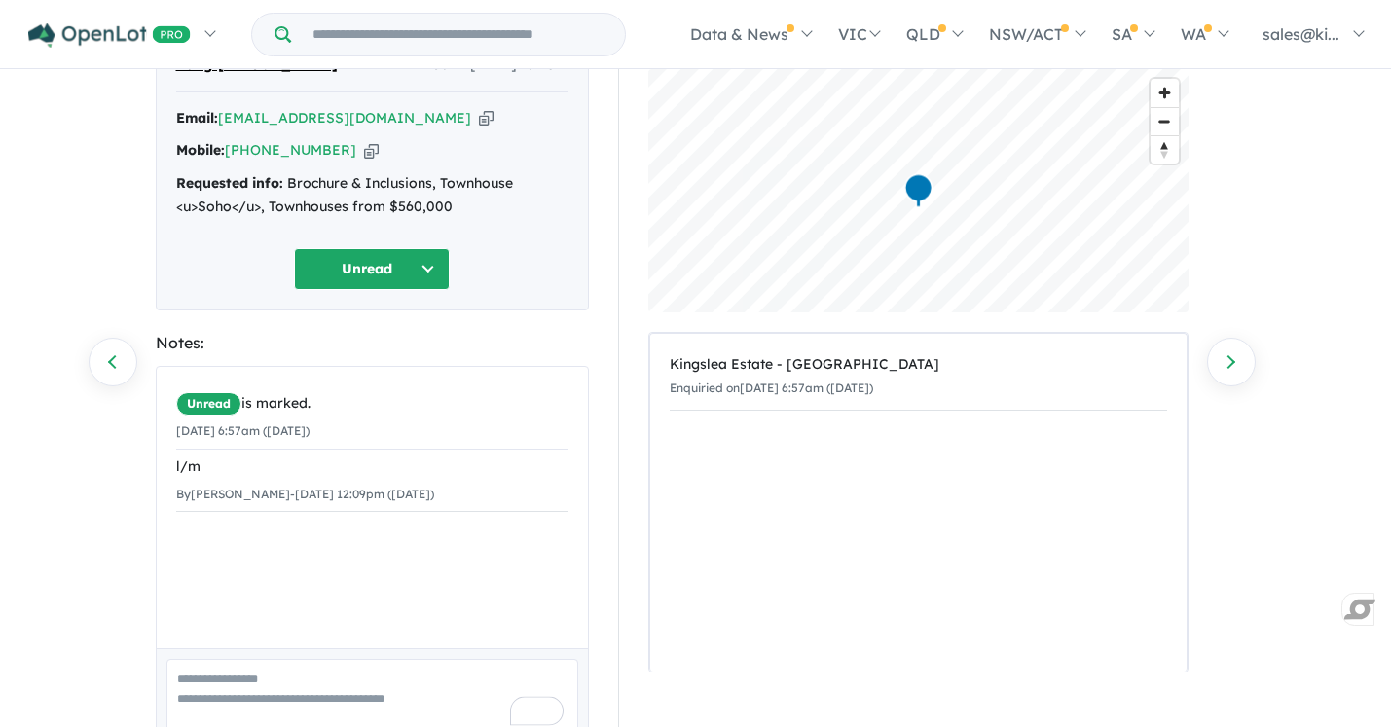
scroll to position [97, 0]
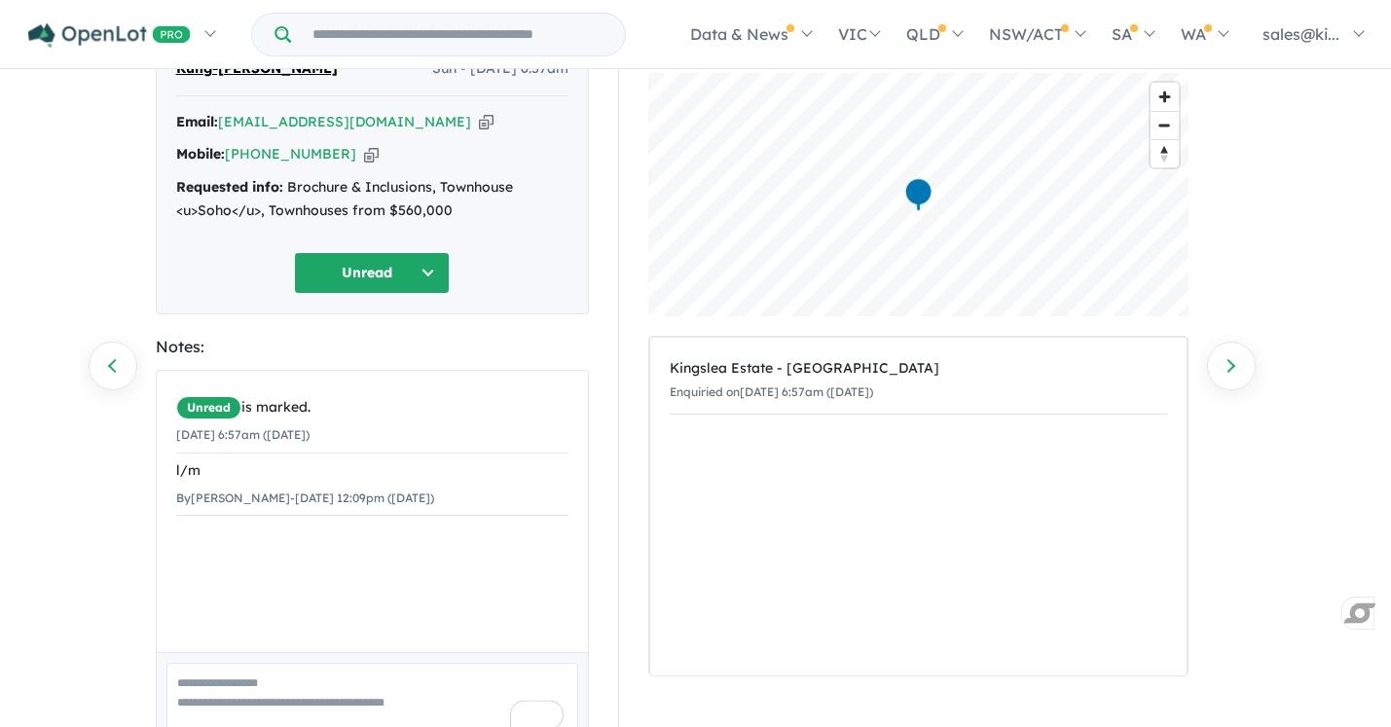
click at [432, 256] on button "Unread" at bounding box center [372, 273] width 156 height 42
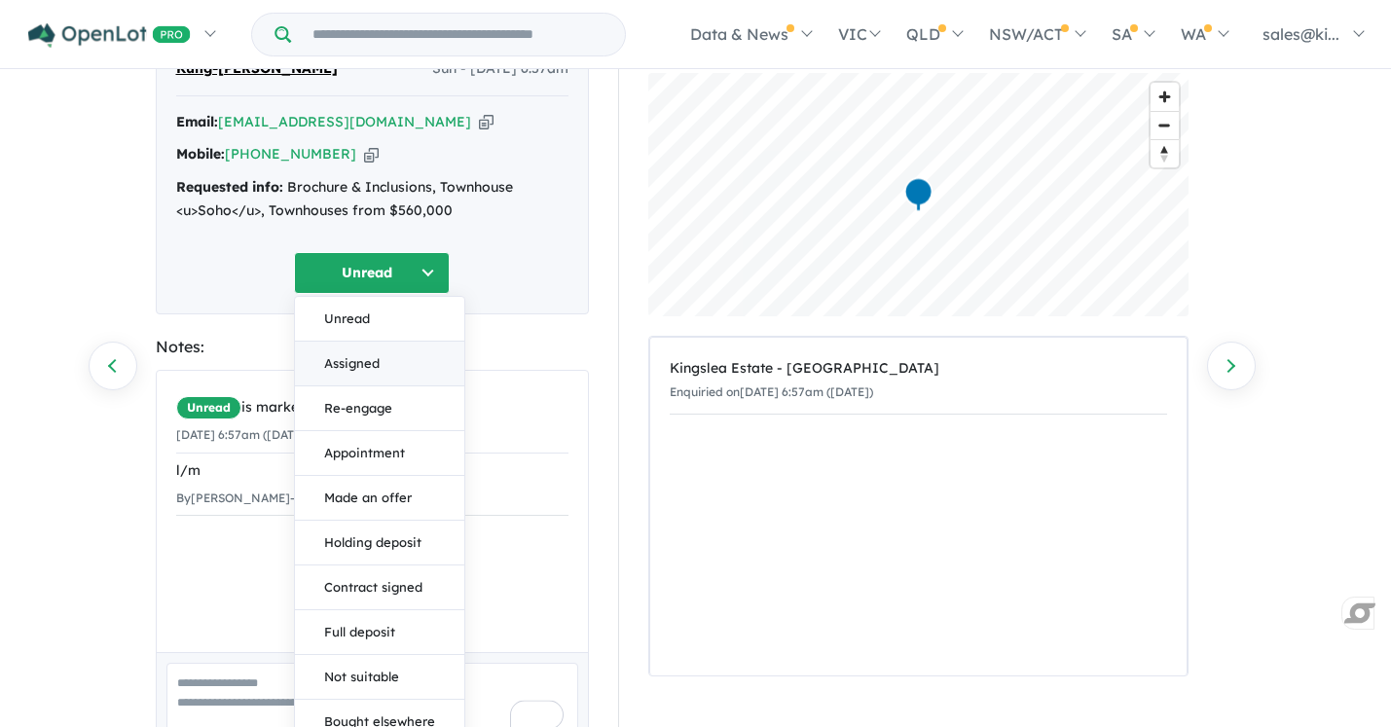
click at [378, 363] on button "Assigned" at bounding box center [379, 364] width 169 height 45
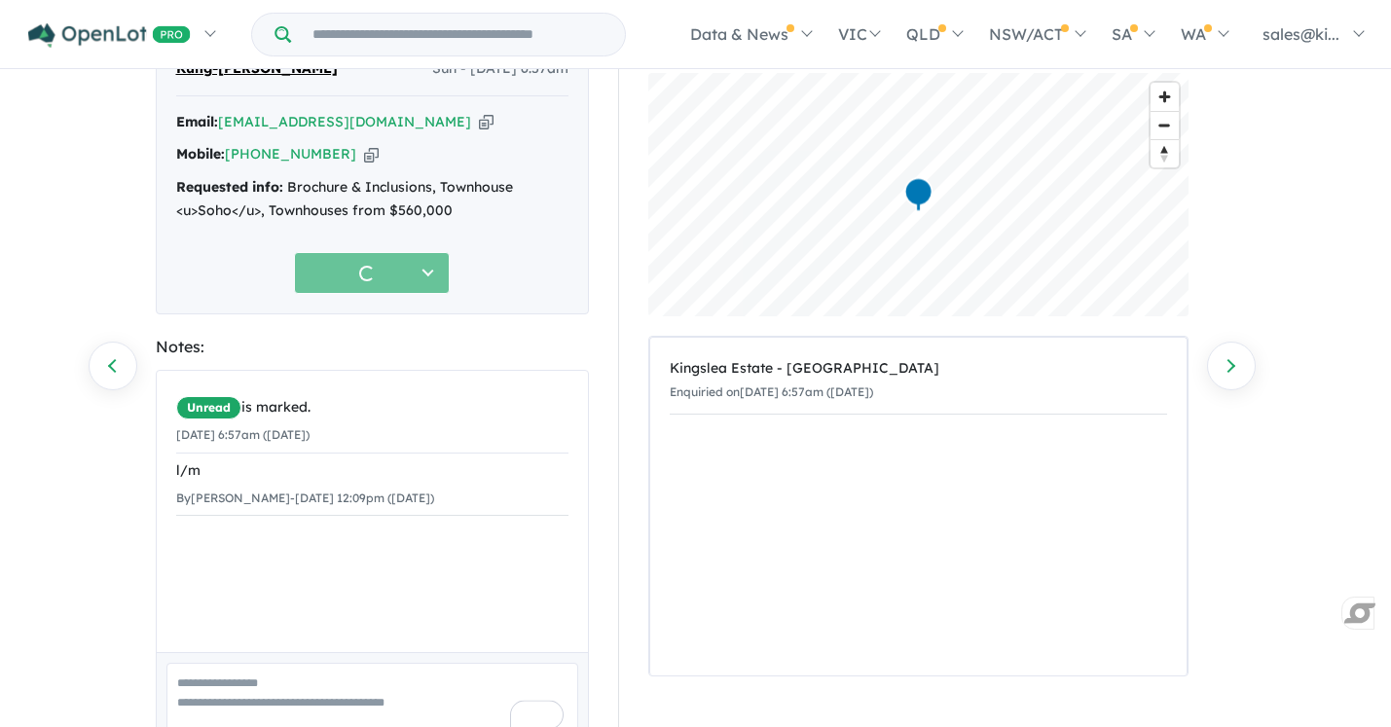
scroll to position [0, 0]
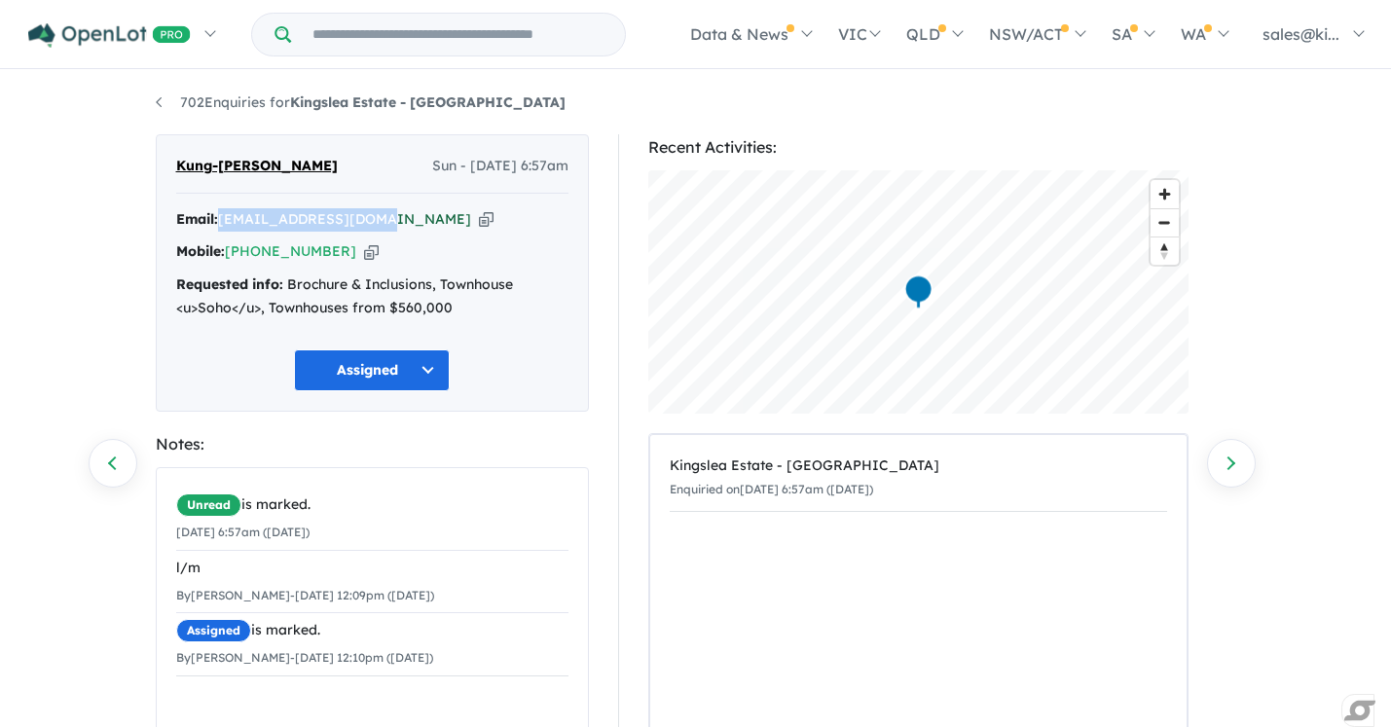
copy a%20Kingslea%20Estate%20-%20Broadmeadows"] "[EMAIL_ADDRESS][DOMAIN_NAME]"
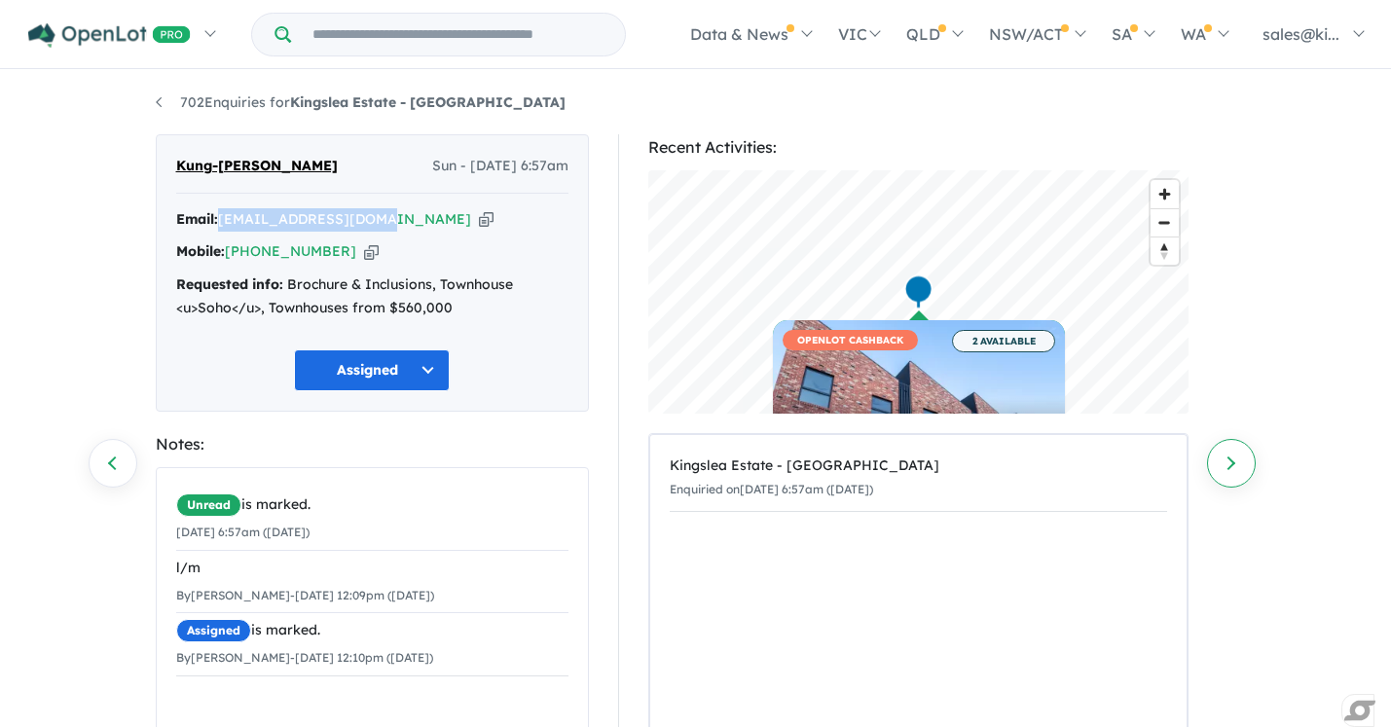
click at [1230, 465] on link "Next enquiry" at bounding box center [1231, 463] width 49 height 49
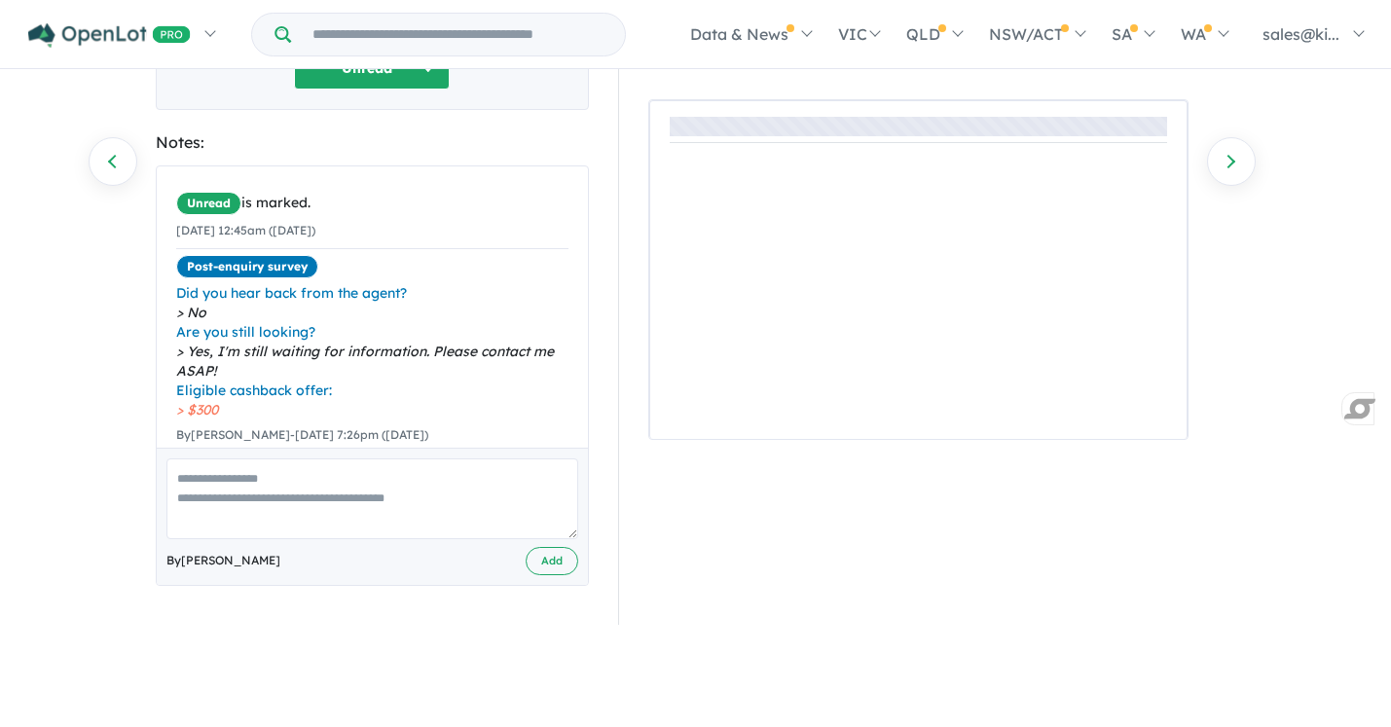
scroll to position [320, 0]
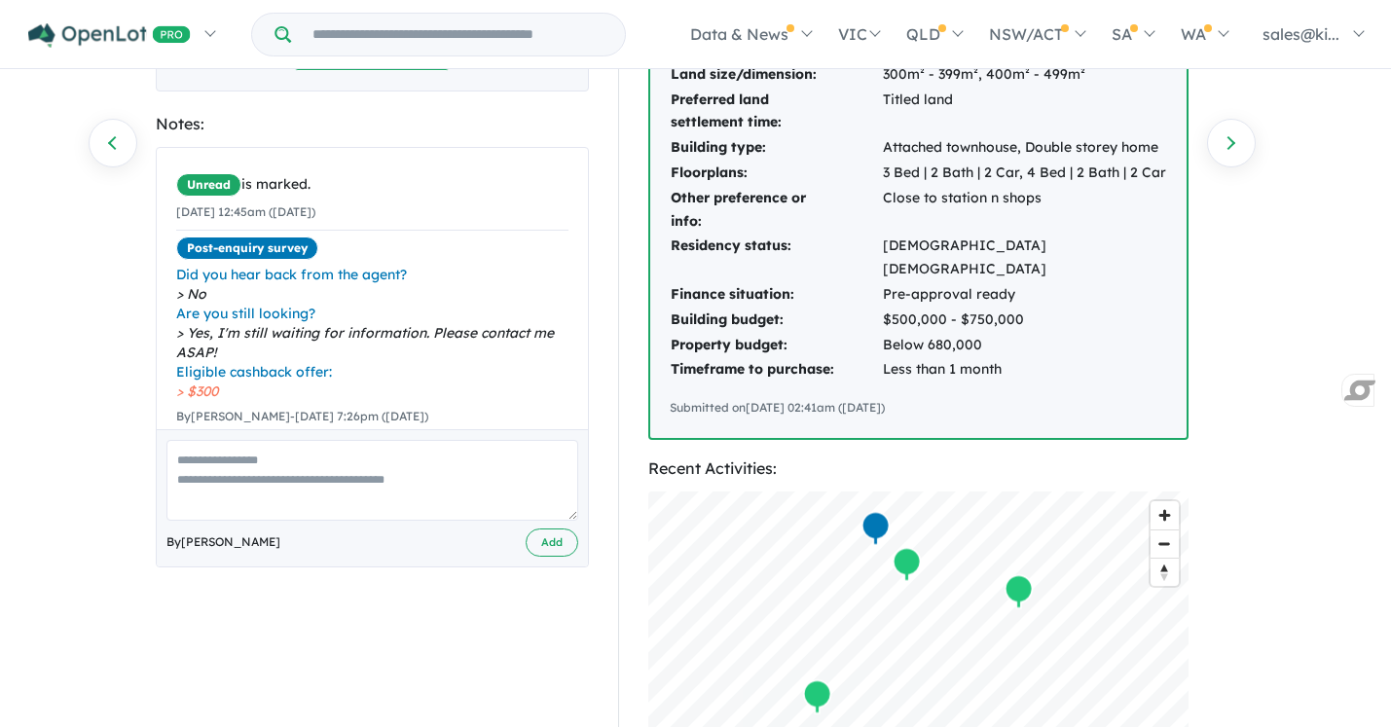
click at [395, 465] on textarea at bounding box center [372, 480] width 412 height 81
type textarea "**********"
click at [550, 538] on button "Add" at bounding box center [552, 543] width 53 height 28
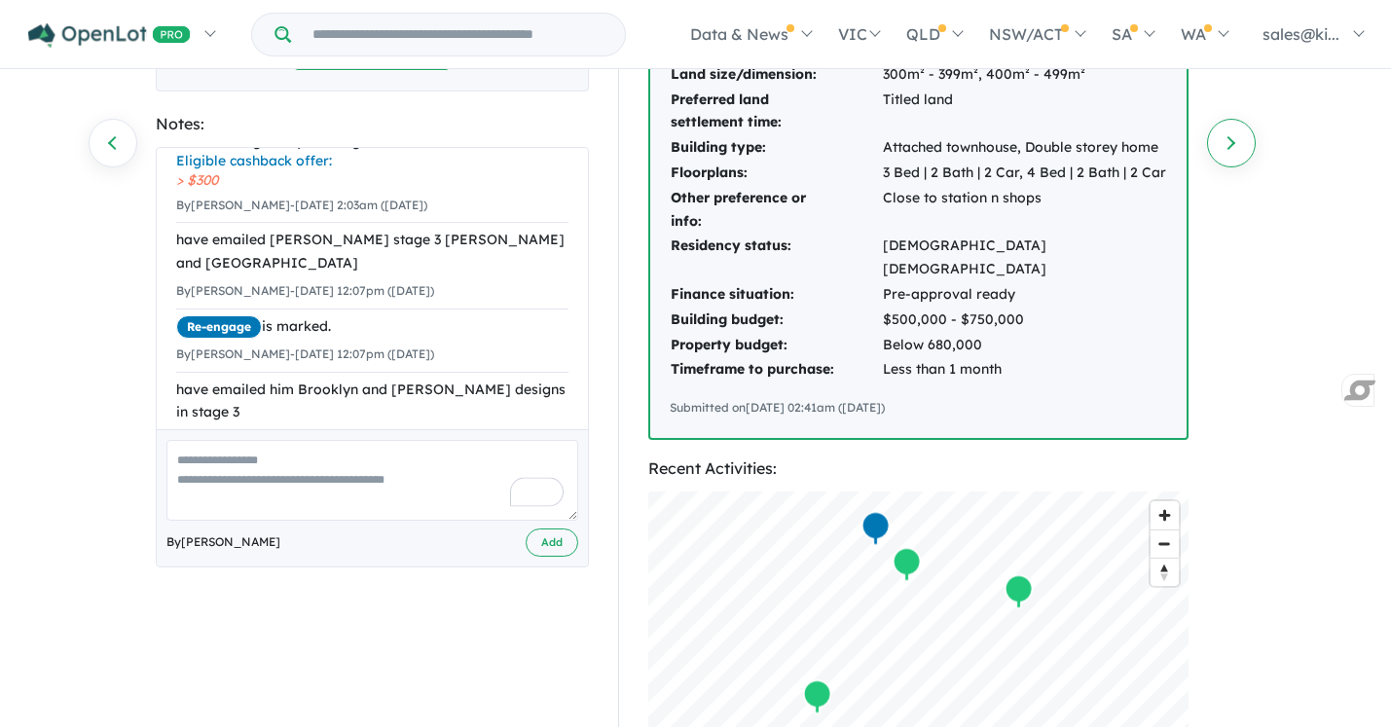
click at [1236, 152] on link "Next enquiry" at bounding box center [1231, 143] width 49 height 49
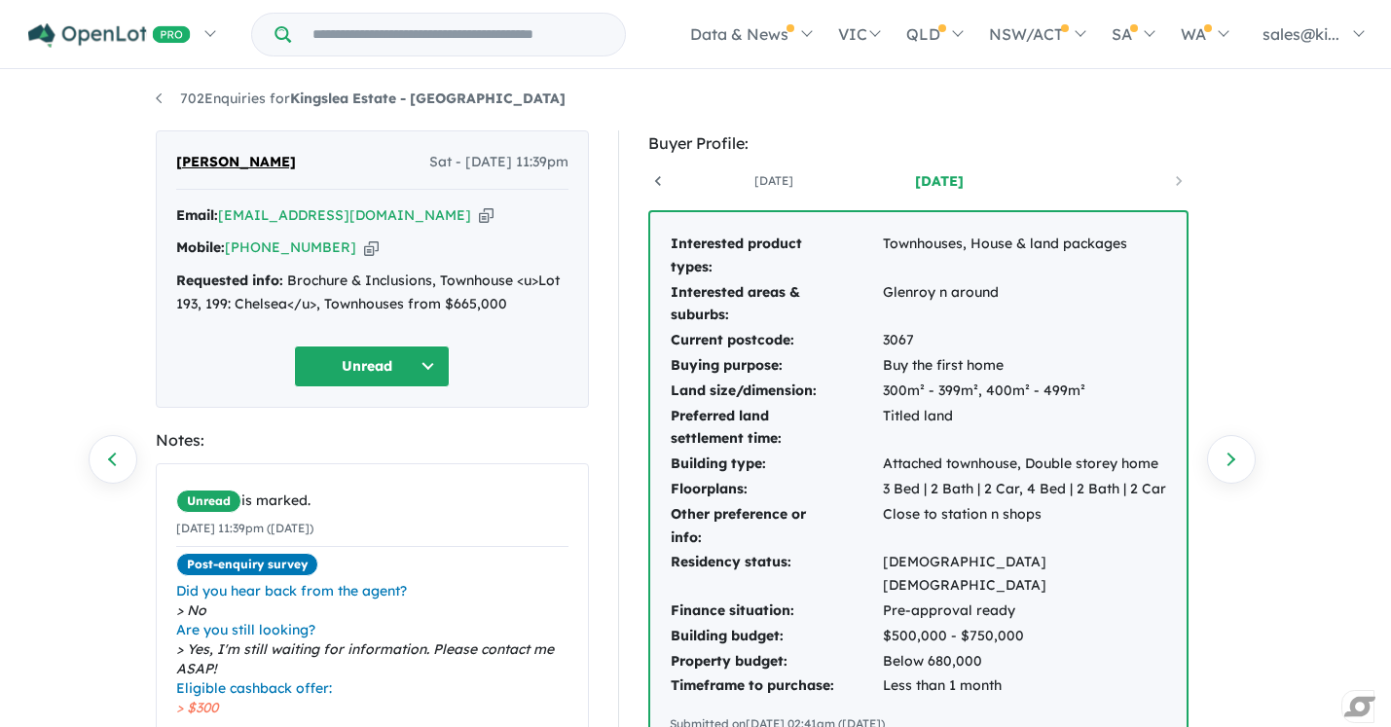
scroll to position [3, 0]
click at [1236, 455] on link "Next enquiry" at bounding box center [1231, 460] width 49 height 49
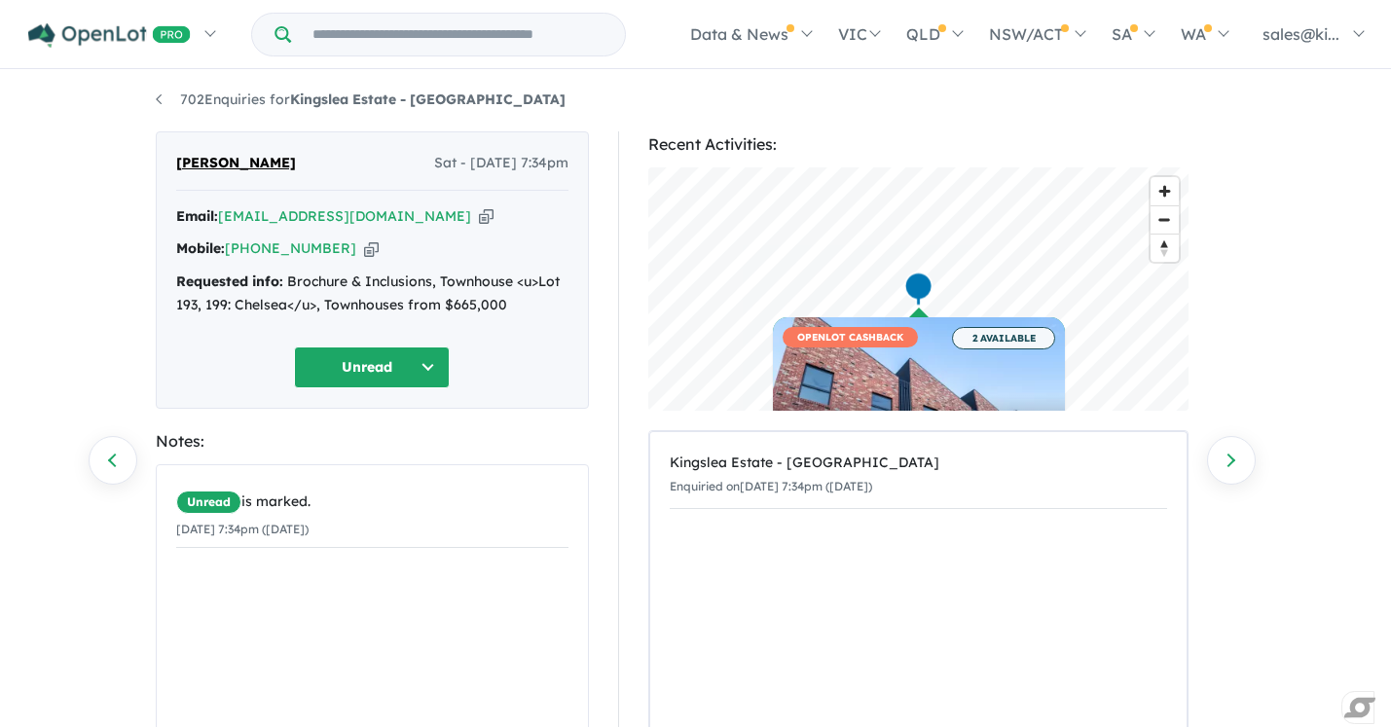
scroll to position [201, 0]
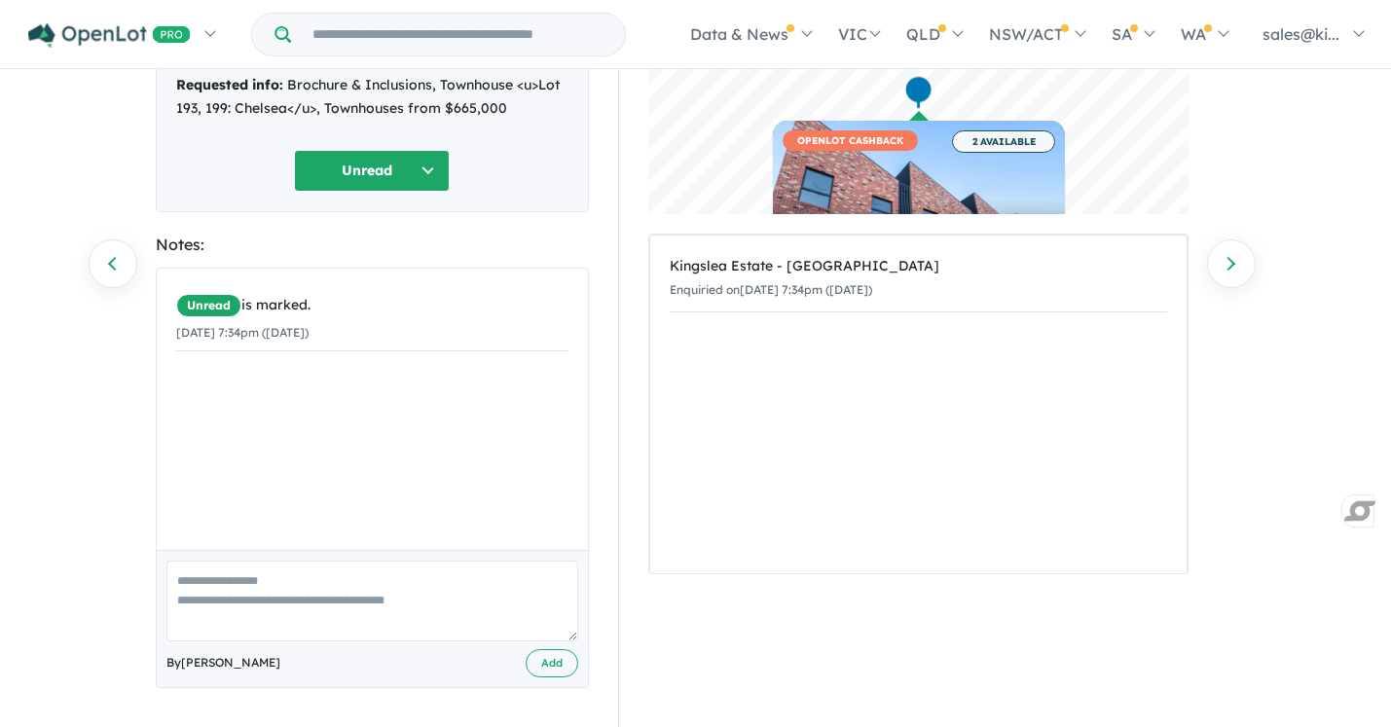
click at [427, 169] on button "Unread" at bounding box center [372, 171] width 156 height 42
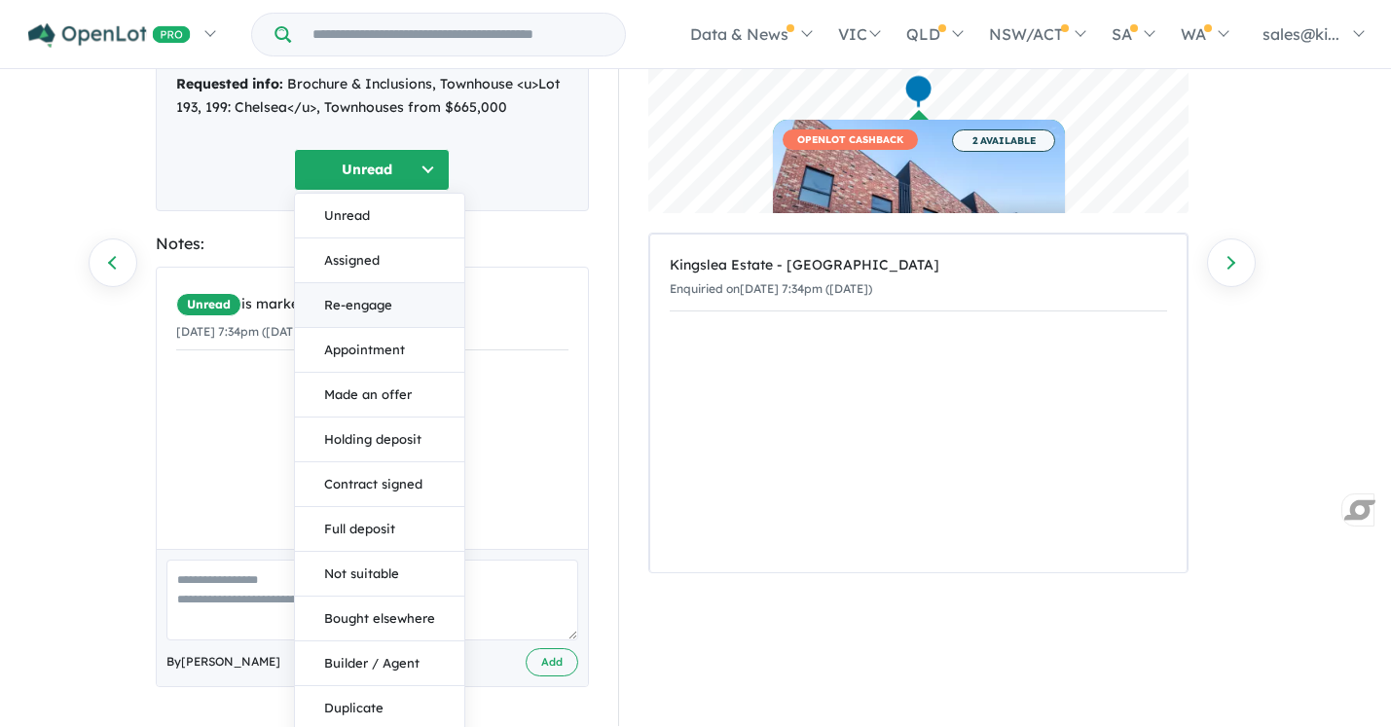
click at [380, 294] on button "Re-engage" at bounding box center [379, 305] width 169 height 45
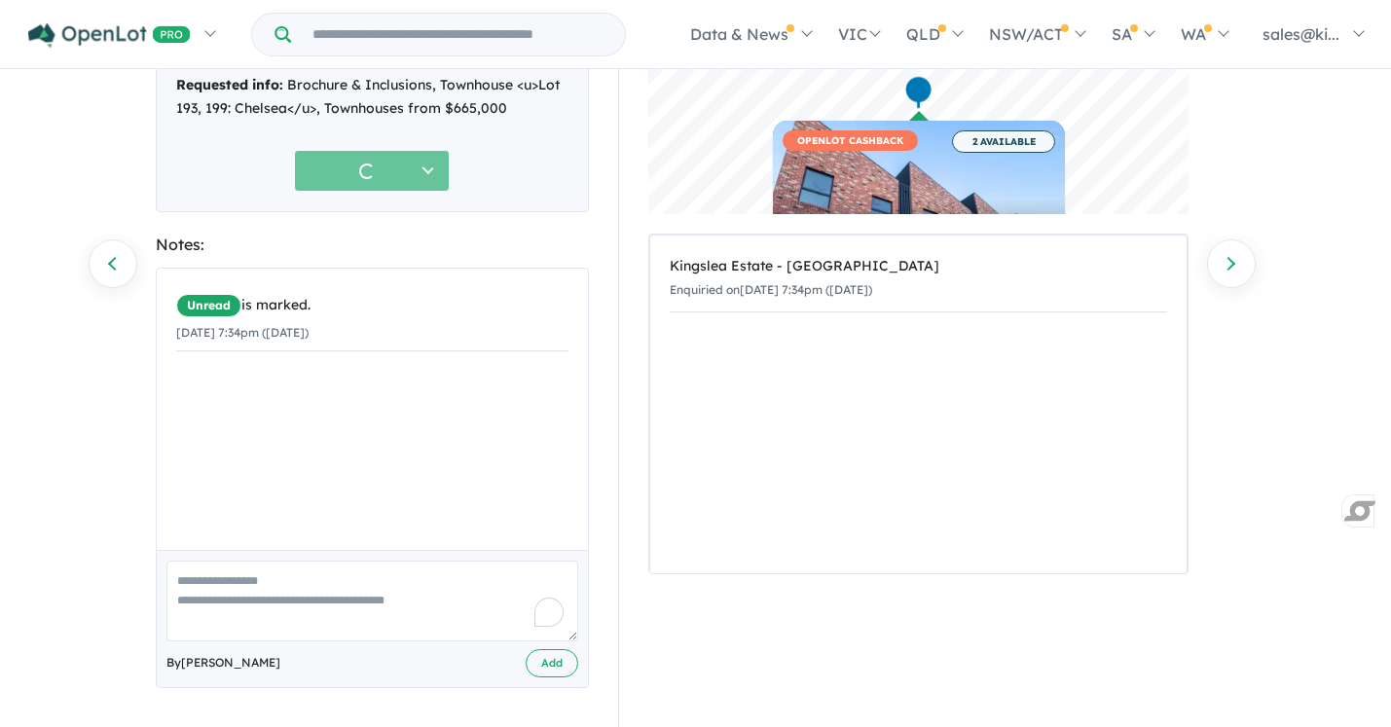
click at [205, 575] on textarea "To enrich screen reader interactions, please activate Accessibility in Grammarl…" at bounding box center [372, 601] width 412 height 81
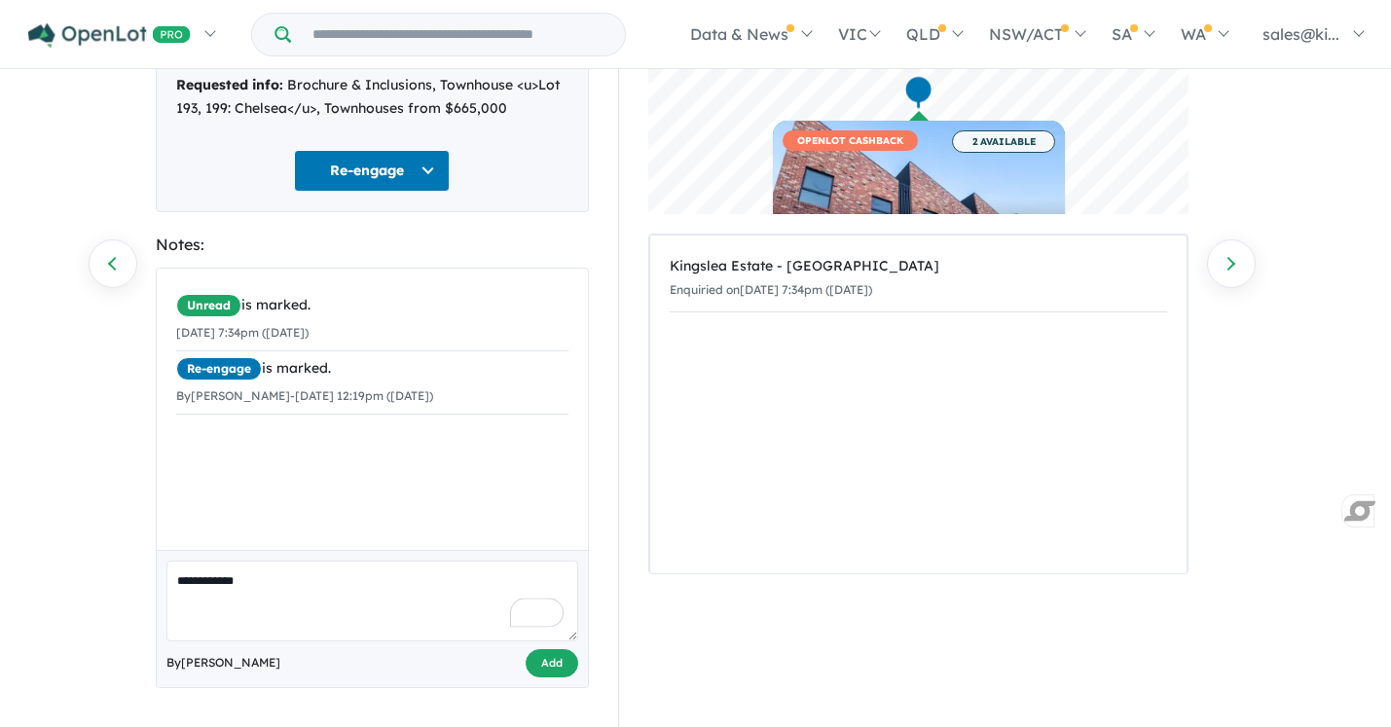
type textarea "**********"
click at [556, 661] on button "Add" at bounding box center [552, 663] width 53 height 28
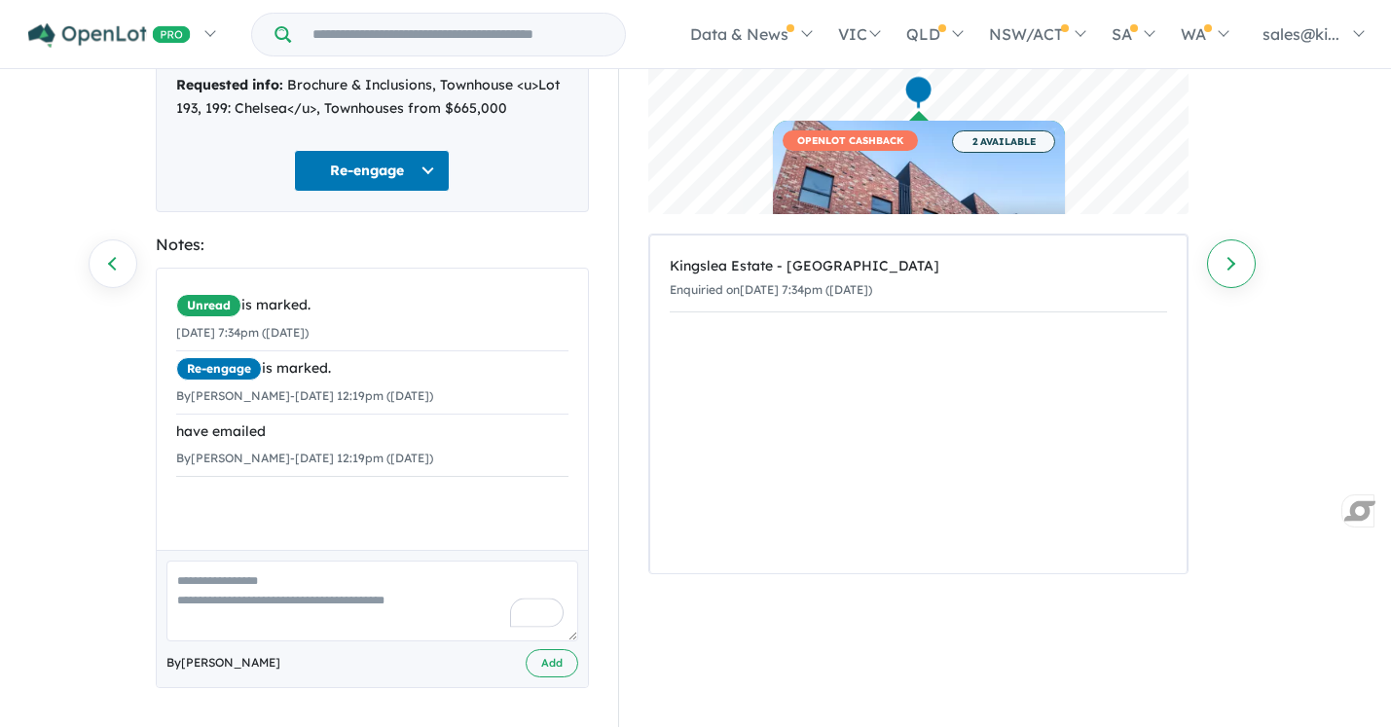
click at [1235, 254] on link "Next enquiry" at bounding box center [1231, 263] width 49 height 49
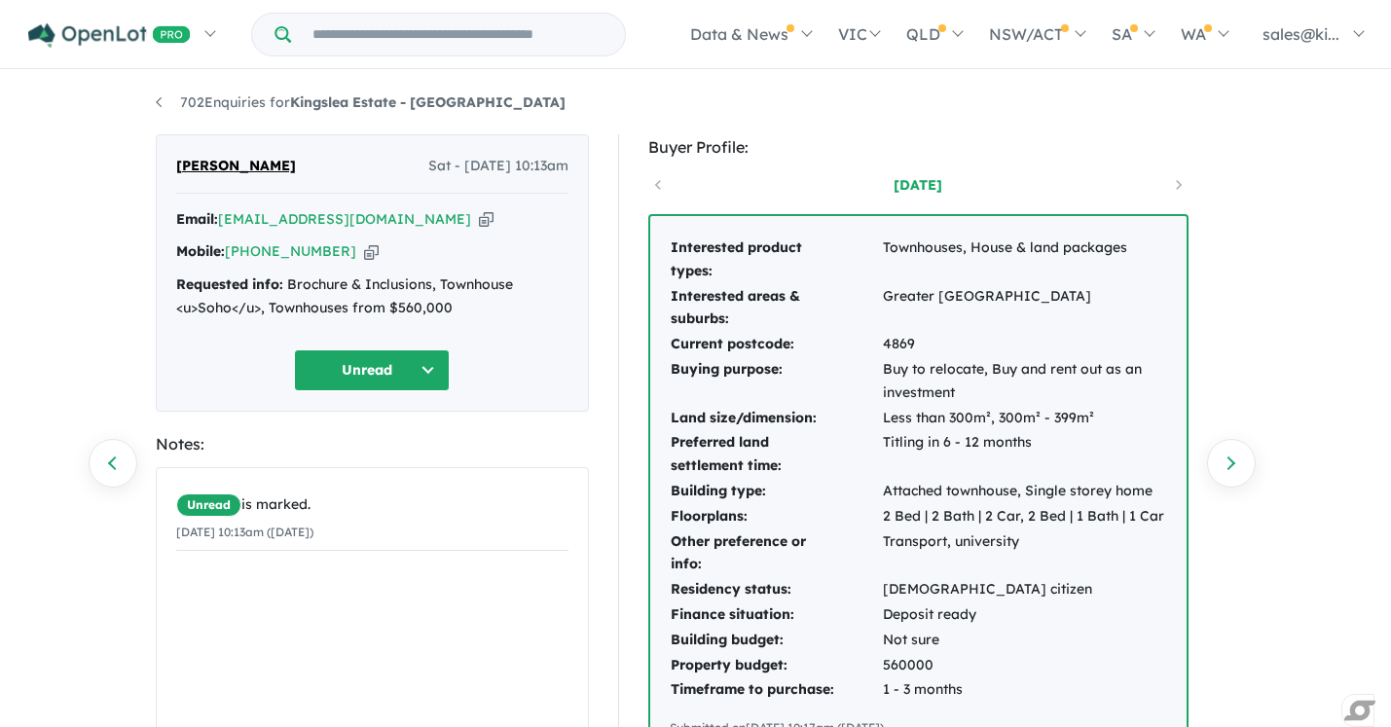
click at [431, 361] on button "Unread" at bounding box center [372, 370] width 156 height 42
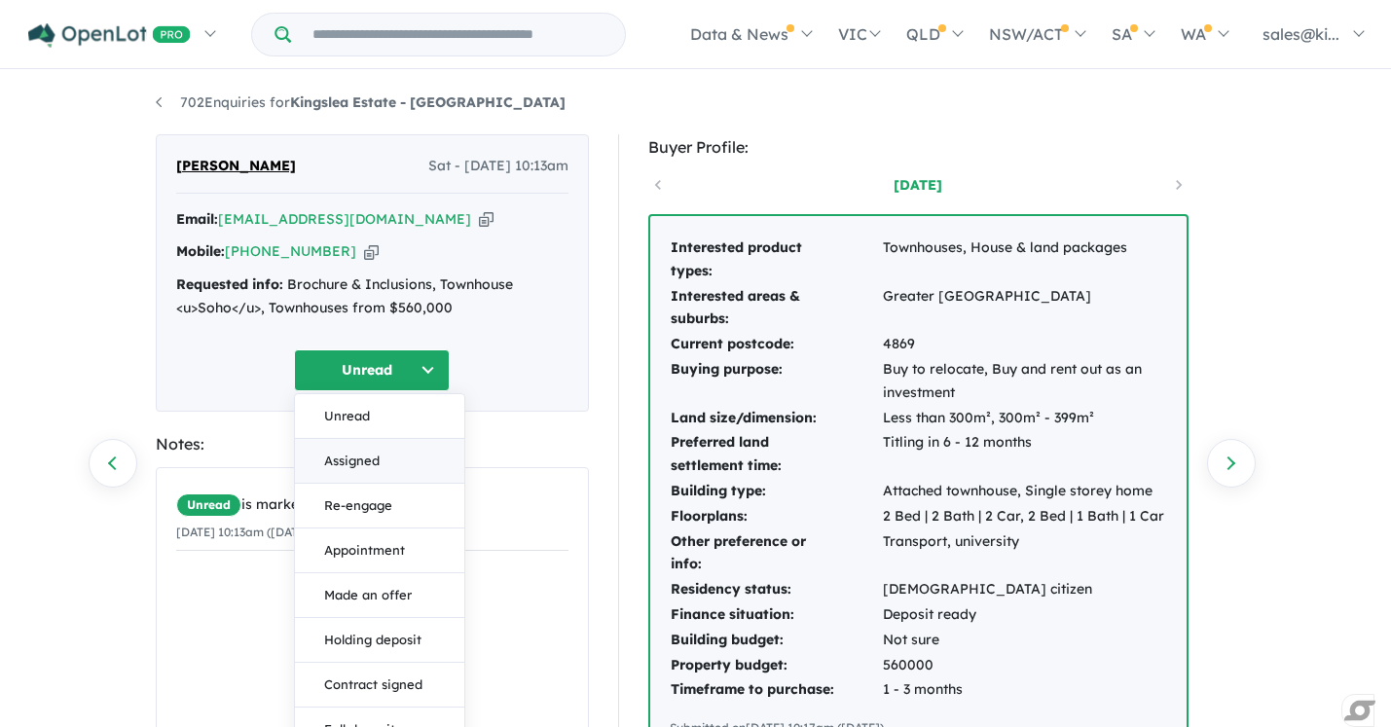
click at [395, 462] on button "Assigned" at bounding box center [379, 461] width 169 height 45
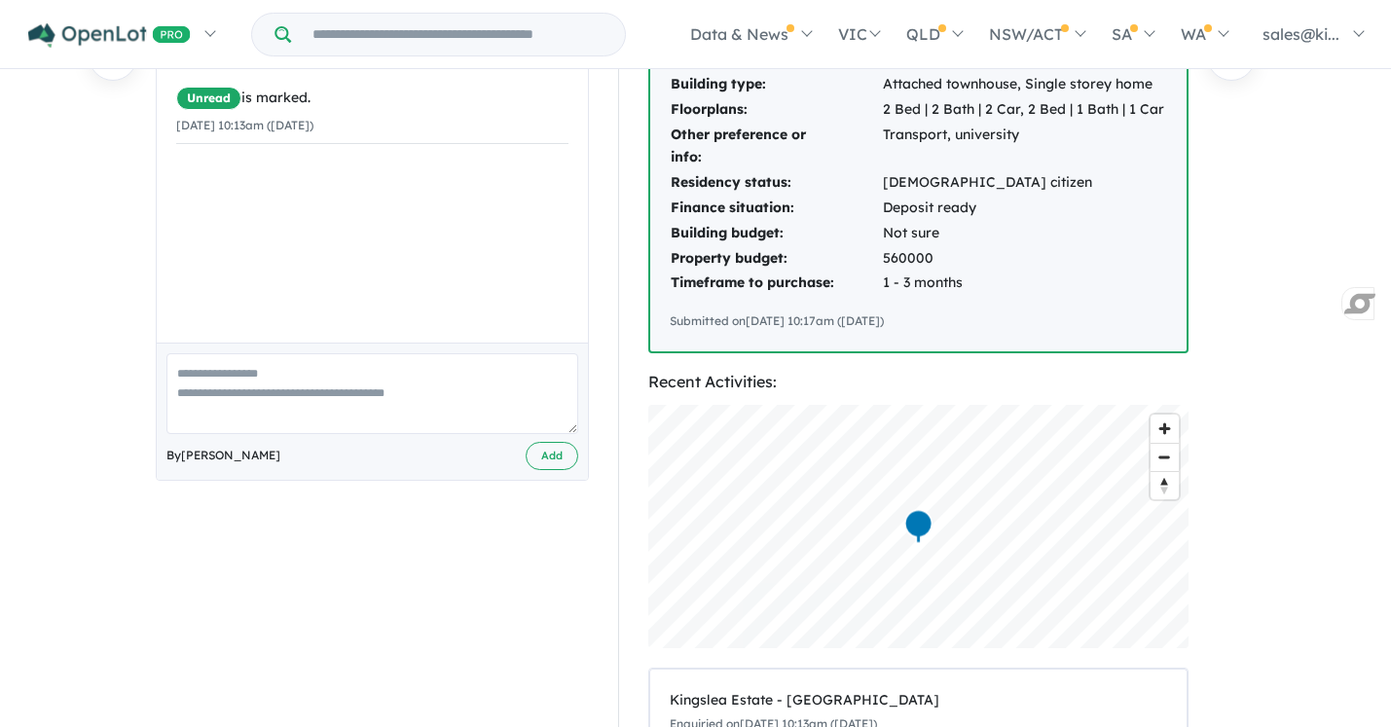
scroll to position [410, 0]
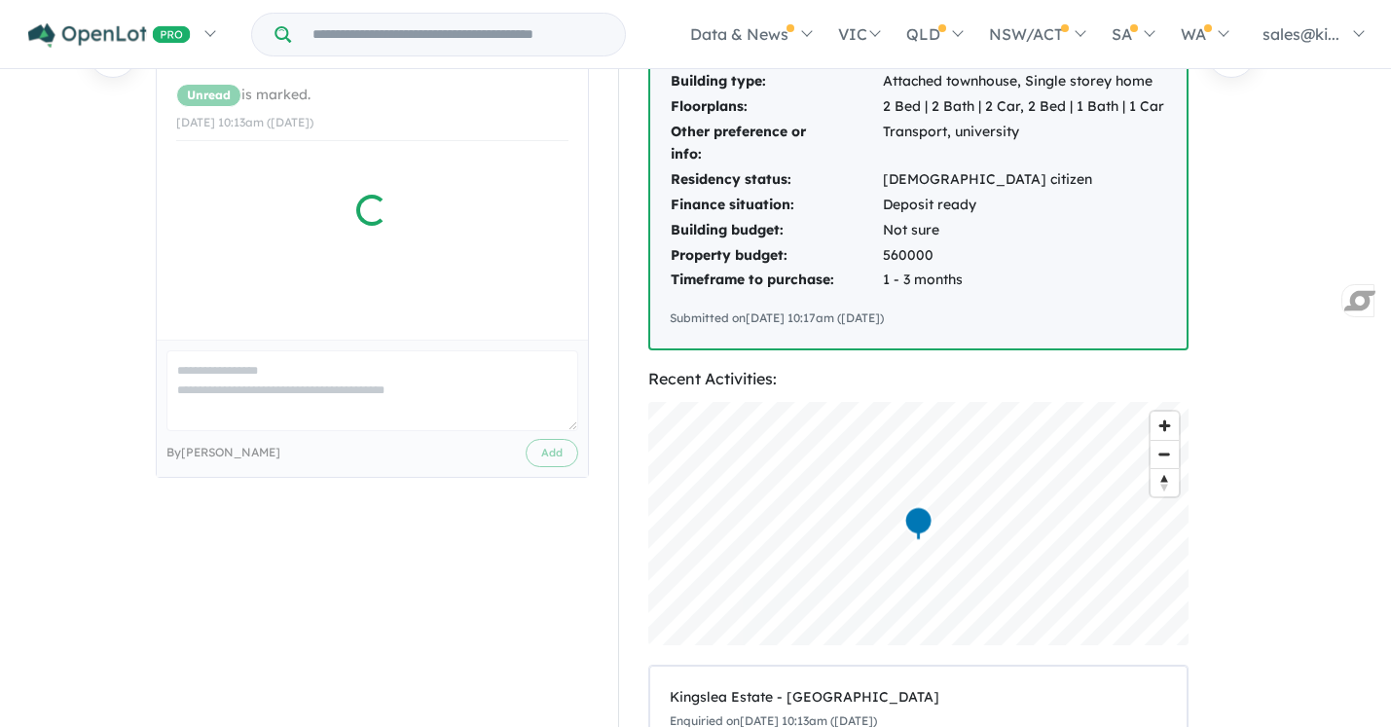
click at [330, 382] on div at bounding box center [372, 267] width 431 height 419
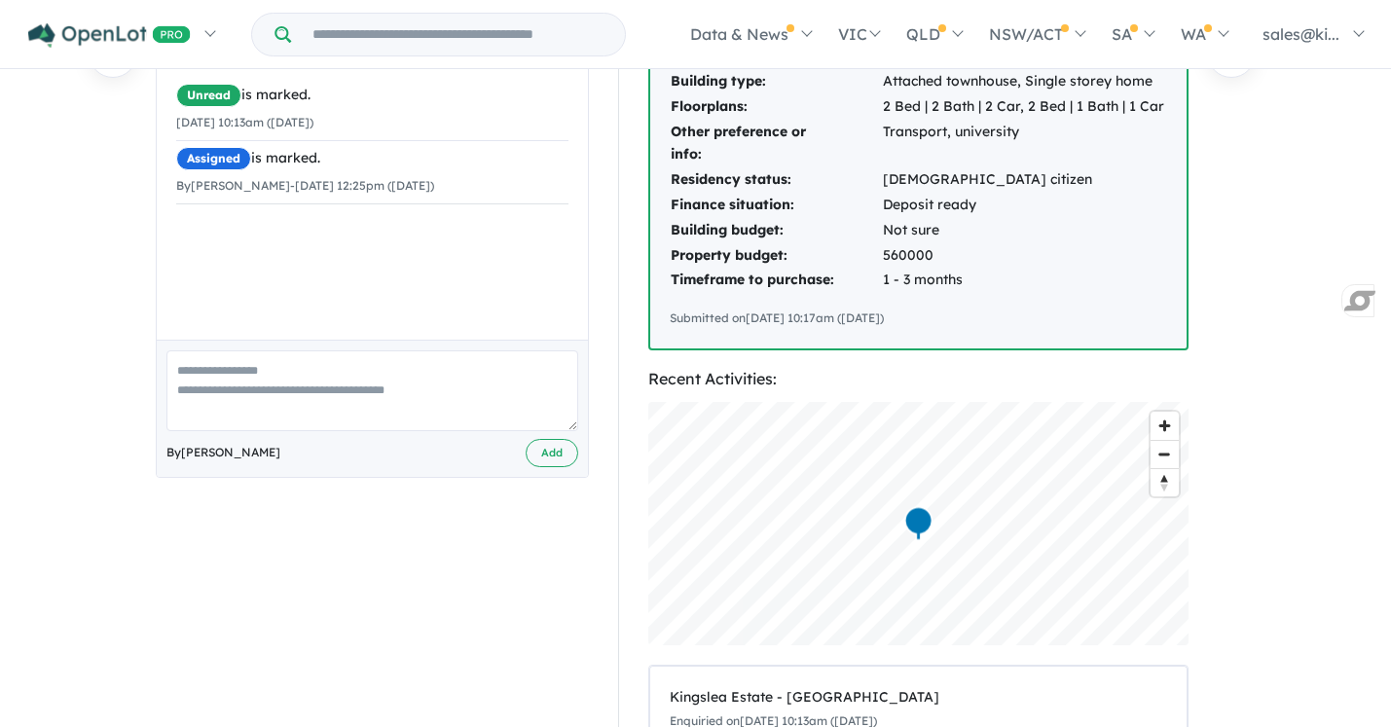
click at [330, 382] on textarea at bounding box center [372, 390] width 412 height 81
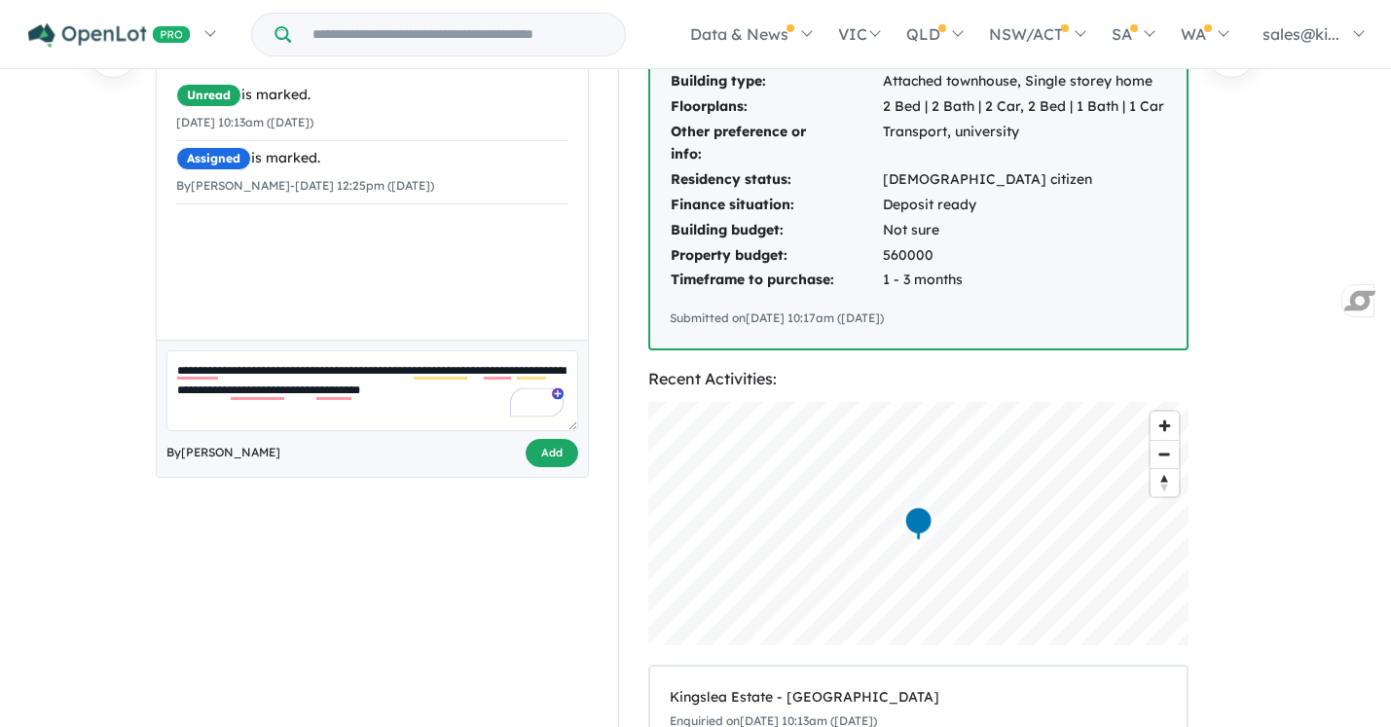
type textarea "**********"
click at [556, 460] on button "Add" at bounding box center [552, 453] width 53 height 28
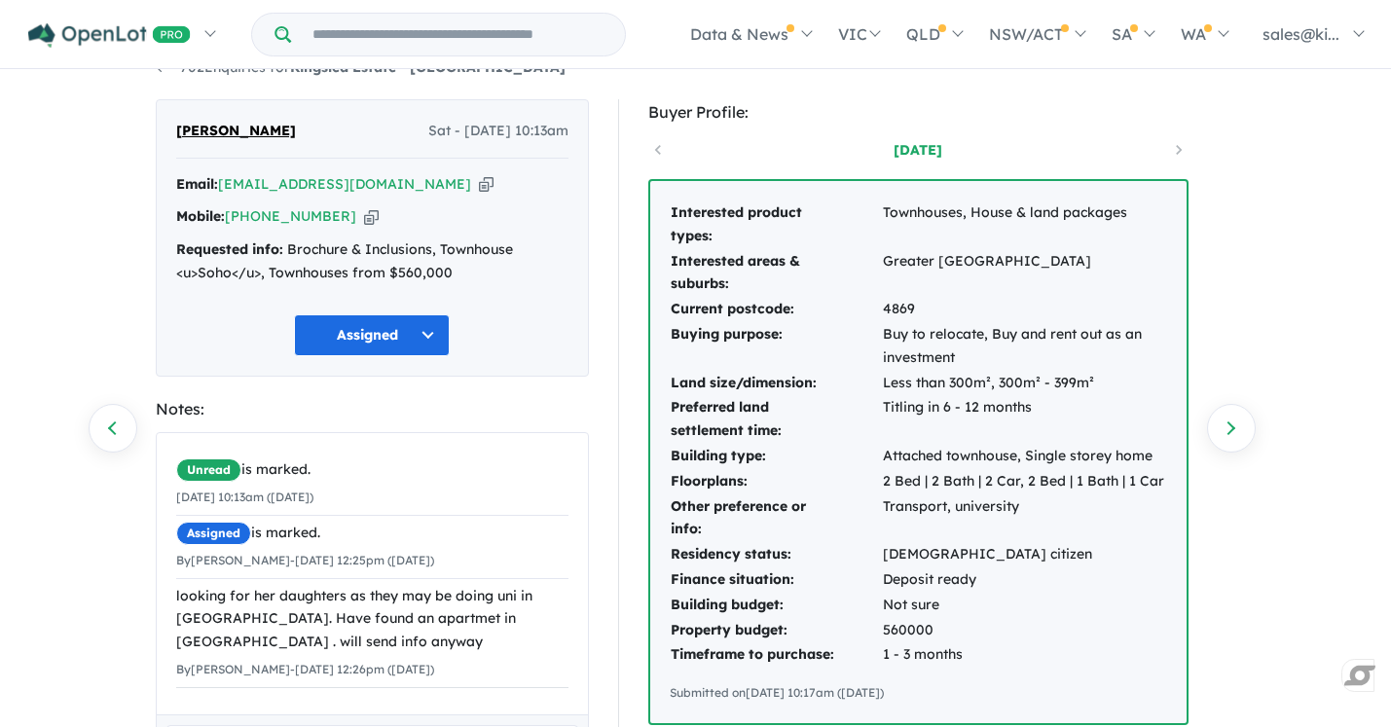
scroll to position [0, 0]
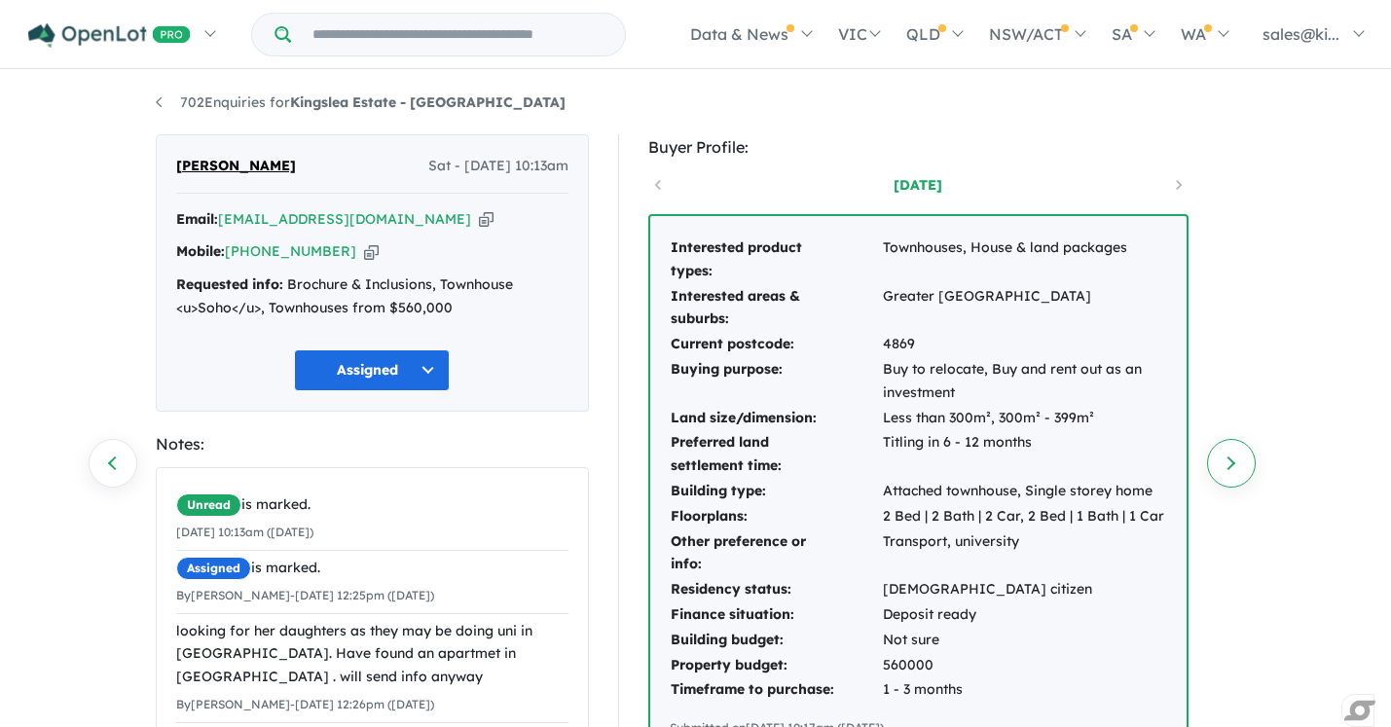
click at [1227, 463] on link "Next enquiry" at bounding box center [1231, 463] width 49 height 49
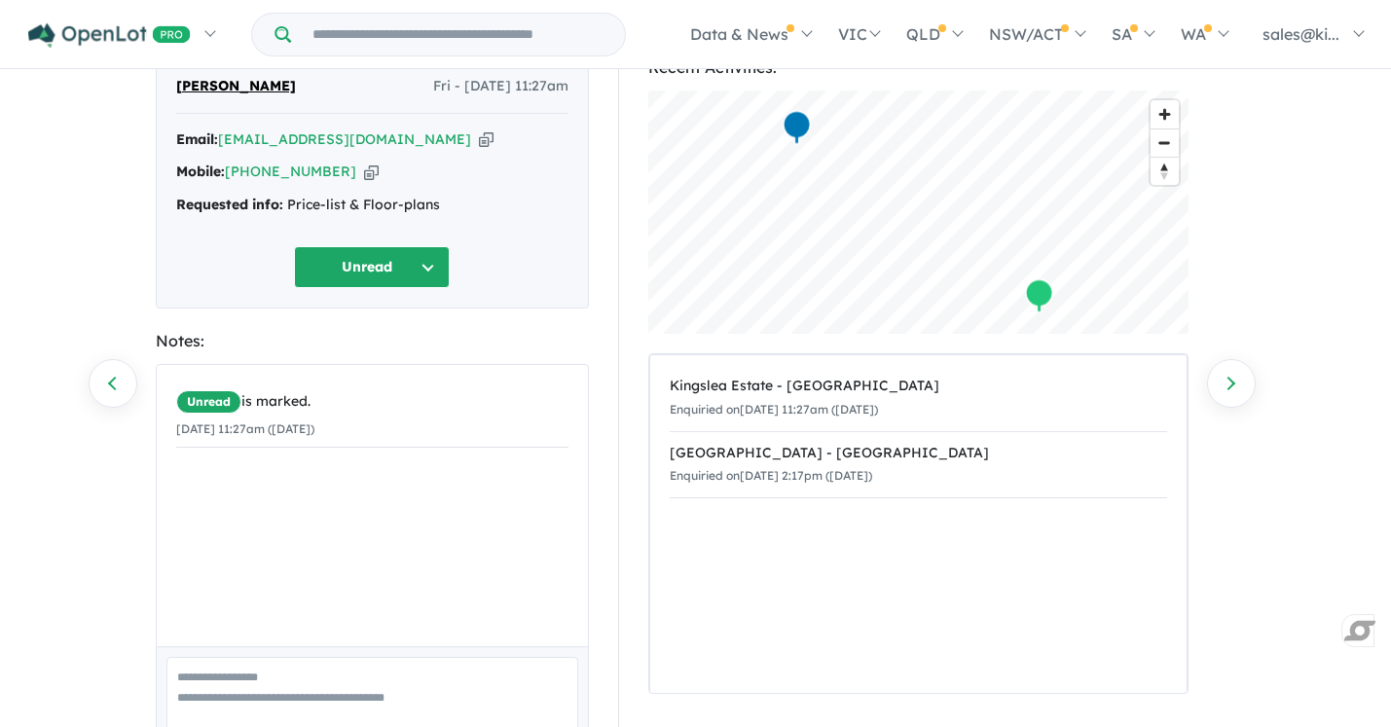
scroll to position [153, 0]
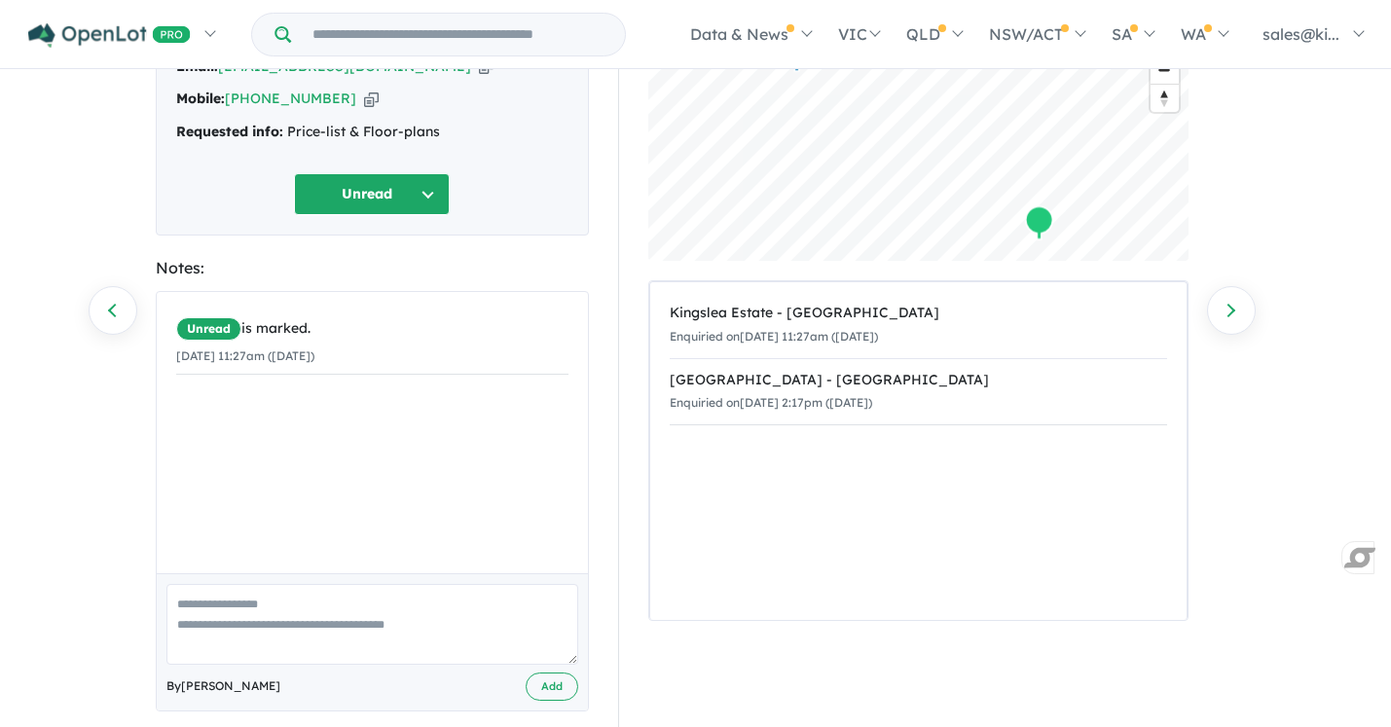
click at [428, 195] on button "Unread" at bounding box center [372, 194] width 156 height 42
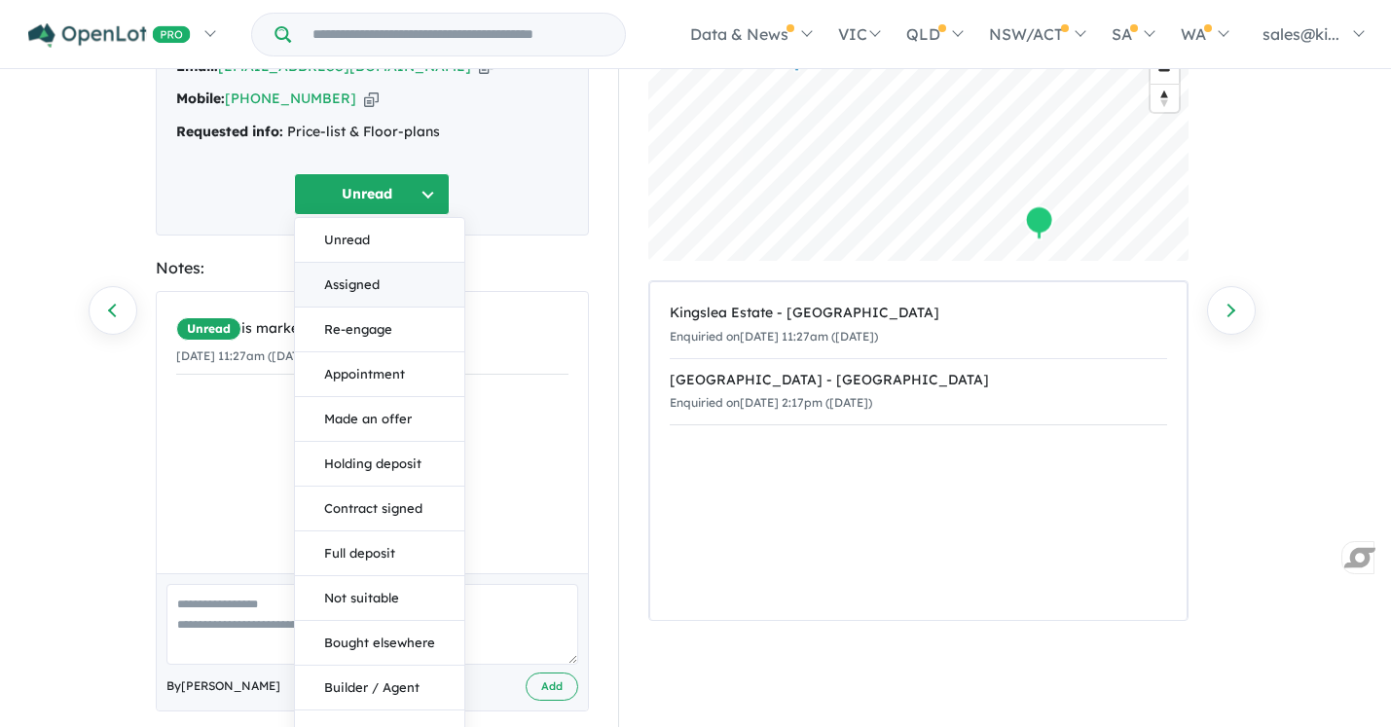
click at [388, 286] on button "Assigned" at bounding box center [379, 285] width 169 height 45
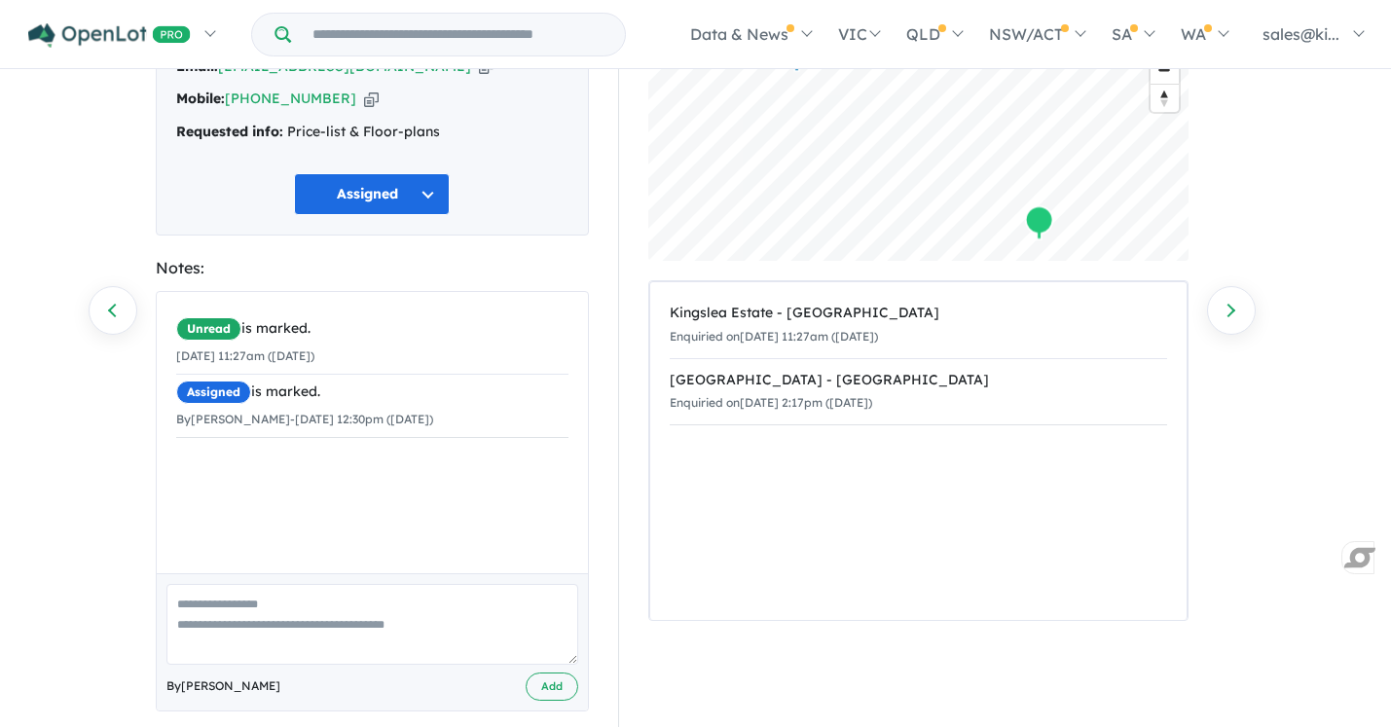
click at [261, 618] on textarea at bounding box center [372, 624] width 412 height 81
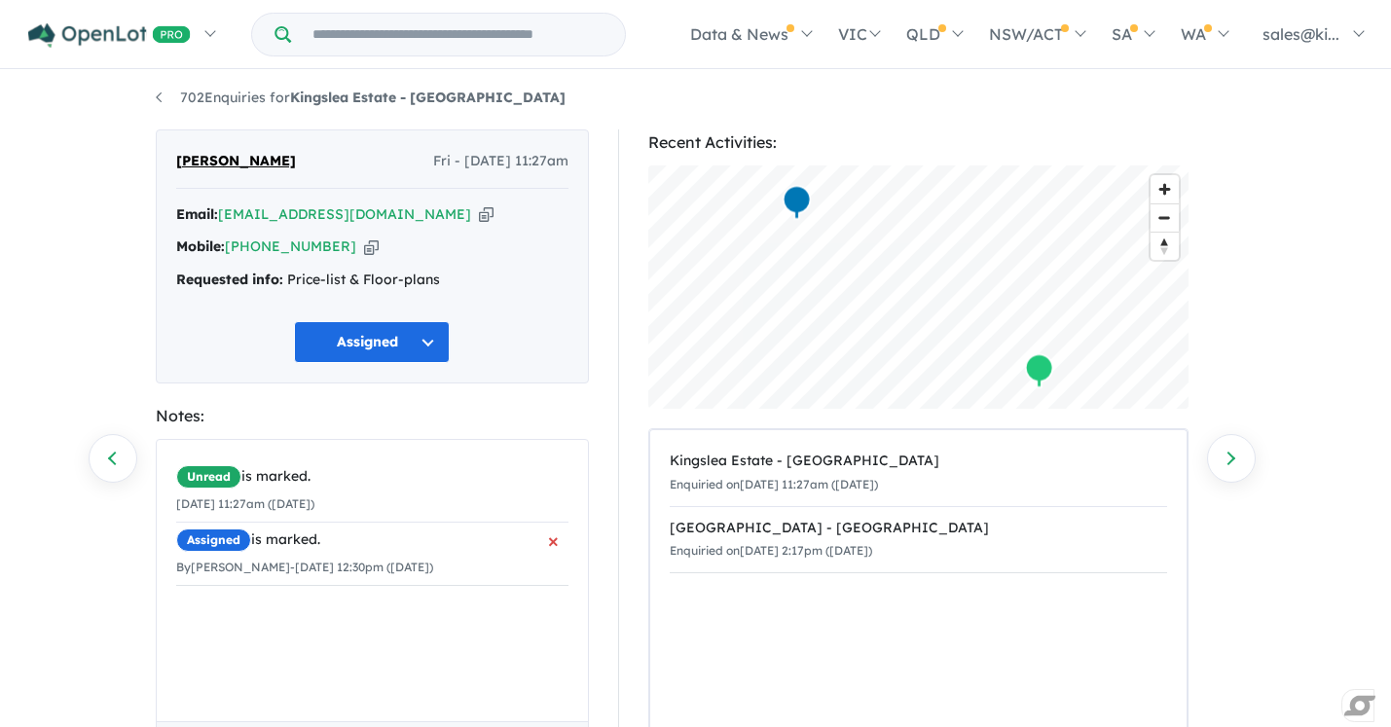
scroll to position [0, 0]
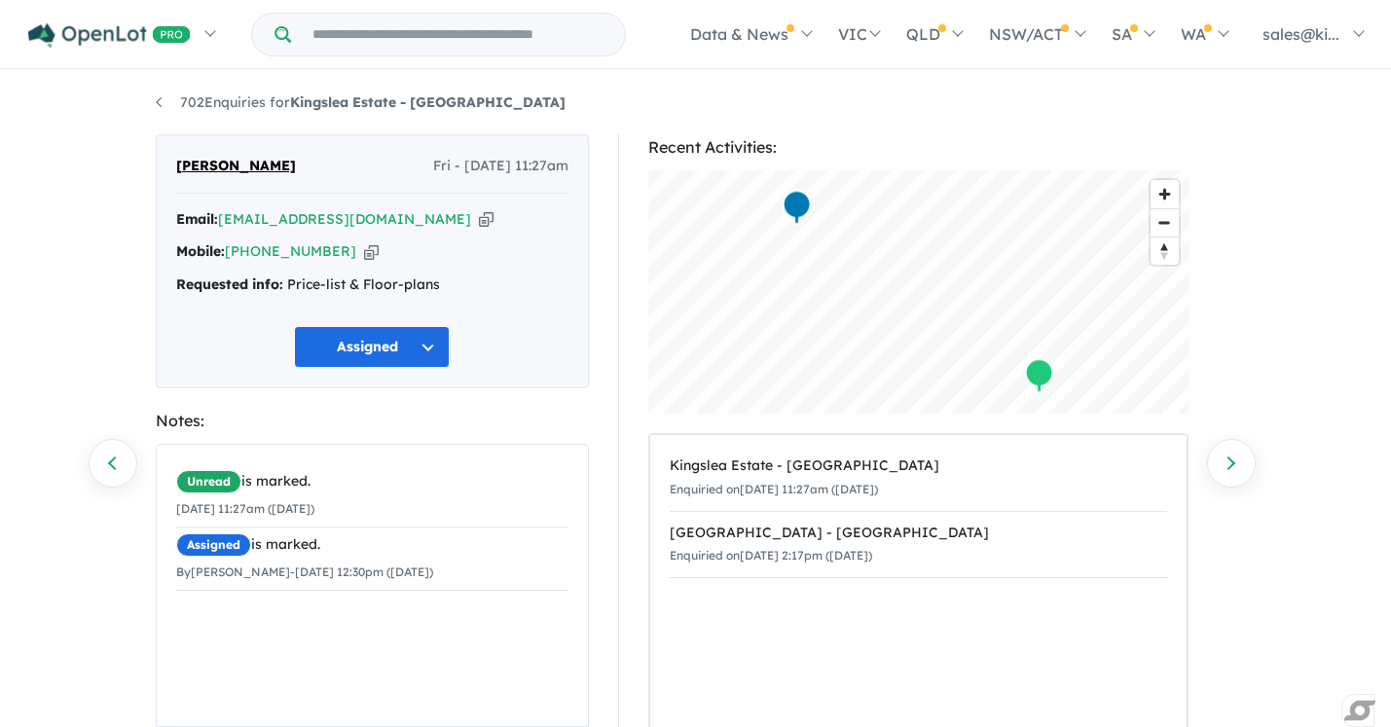
type textarea "**********"
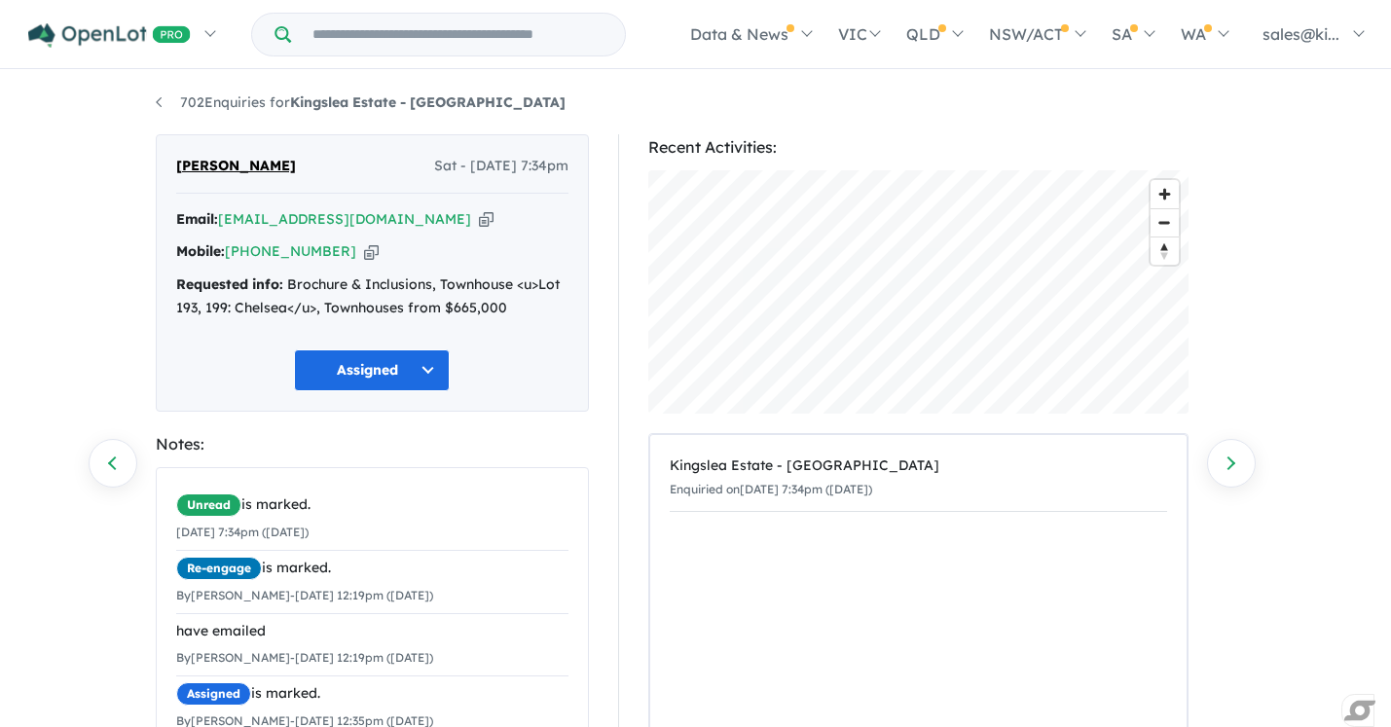
scroll to position [201, 0]
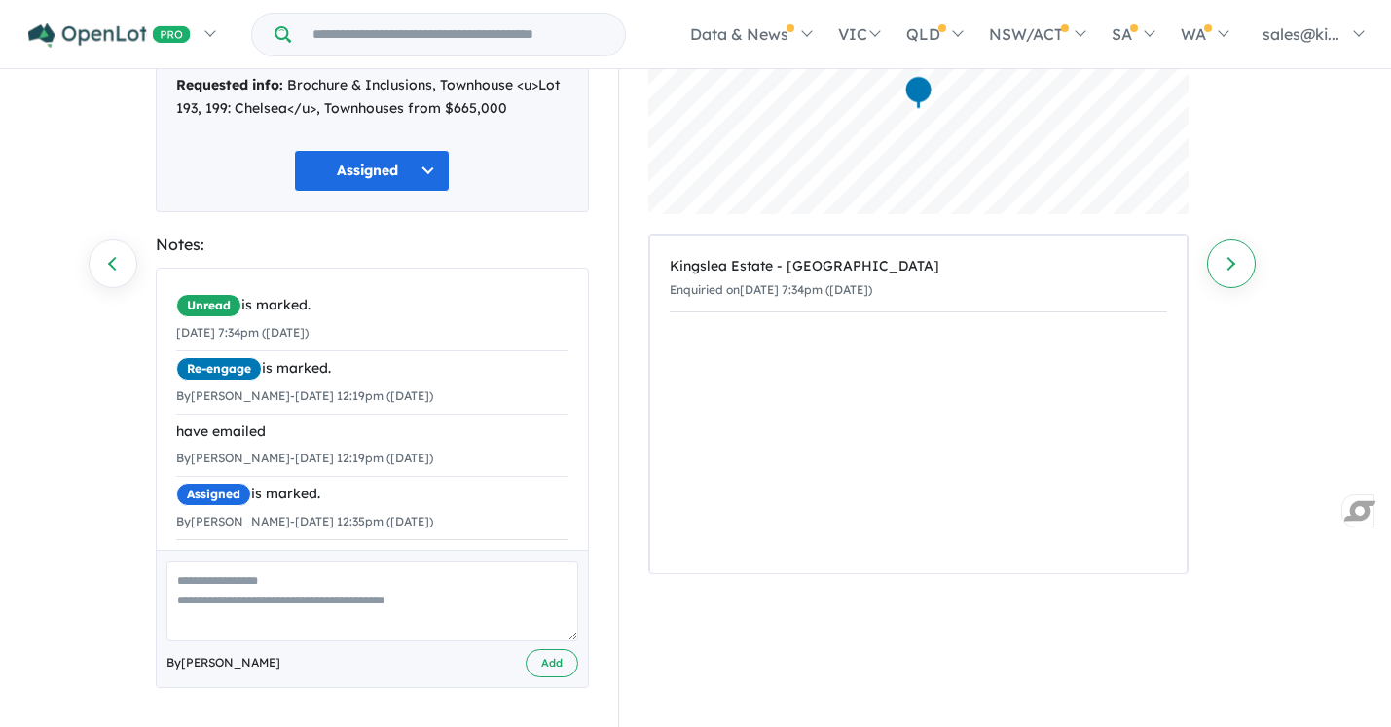
click at [1235, 255] on link "Next enquiry" at bounding box center [1231, 263] width 49 height 49
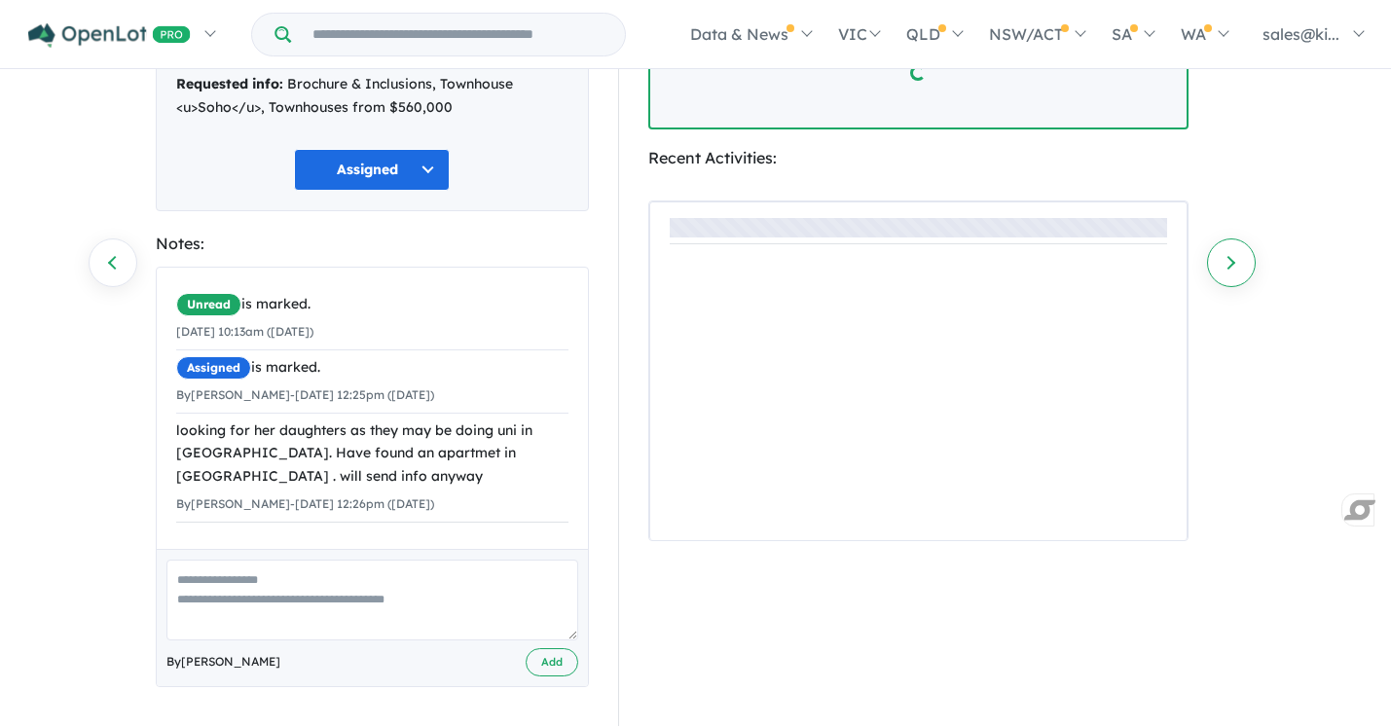
click at [1235, 255] on link "Next enquiry" at bounding box center [1231, 262] width 49 height 49
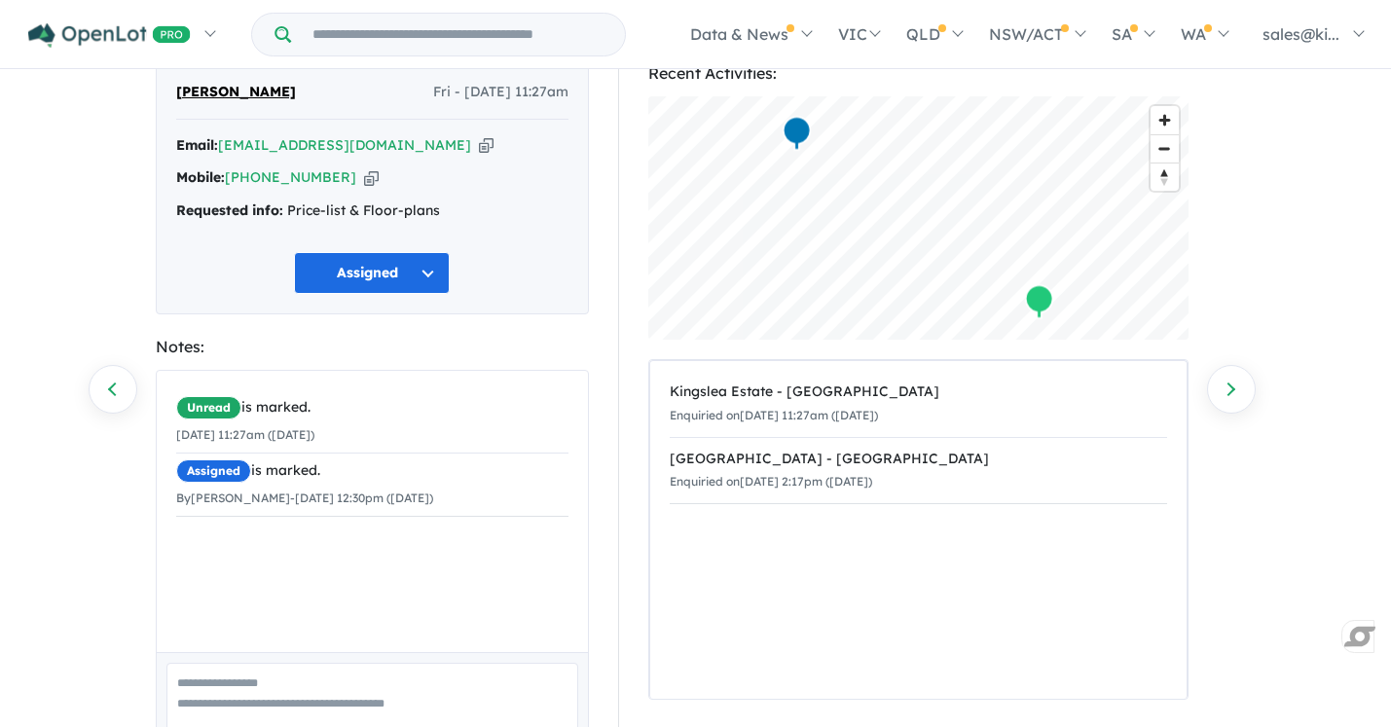
scroll to position [177, 0]
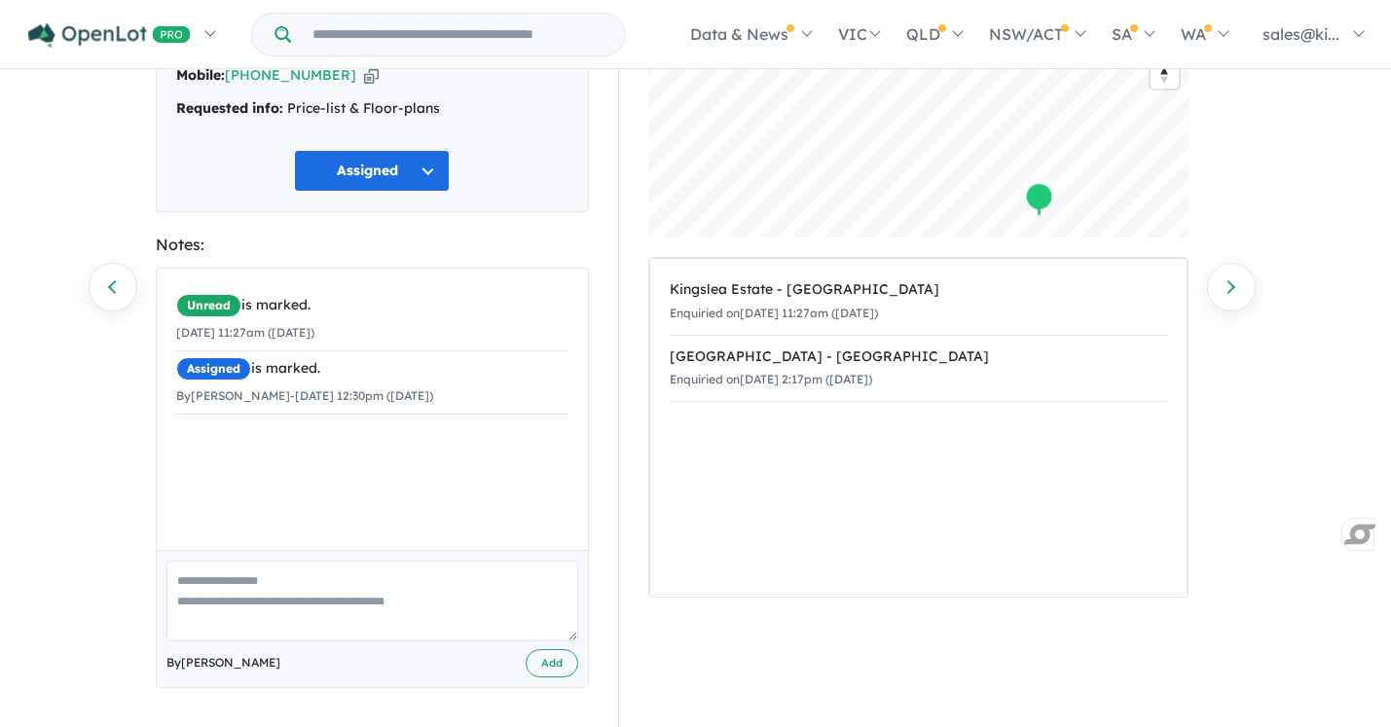
click at [366, 574] on textarea at bounding box center [372, 601] width 412 height 81
type textarea "**********"
click at [550, 664] on button "Add" at bounding box center [552, 663] width 53 height 28
click at [1215, 291] on link "Next enquiry" at bounding box center [1231, 287] width 49 height 49
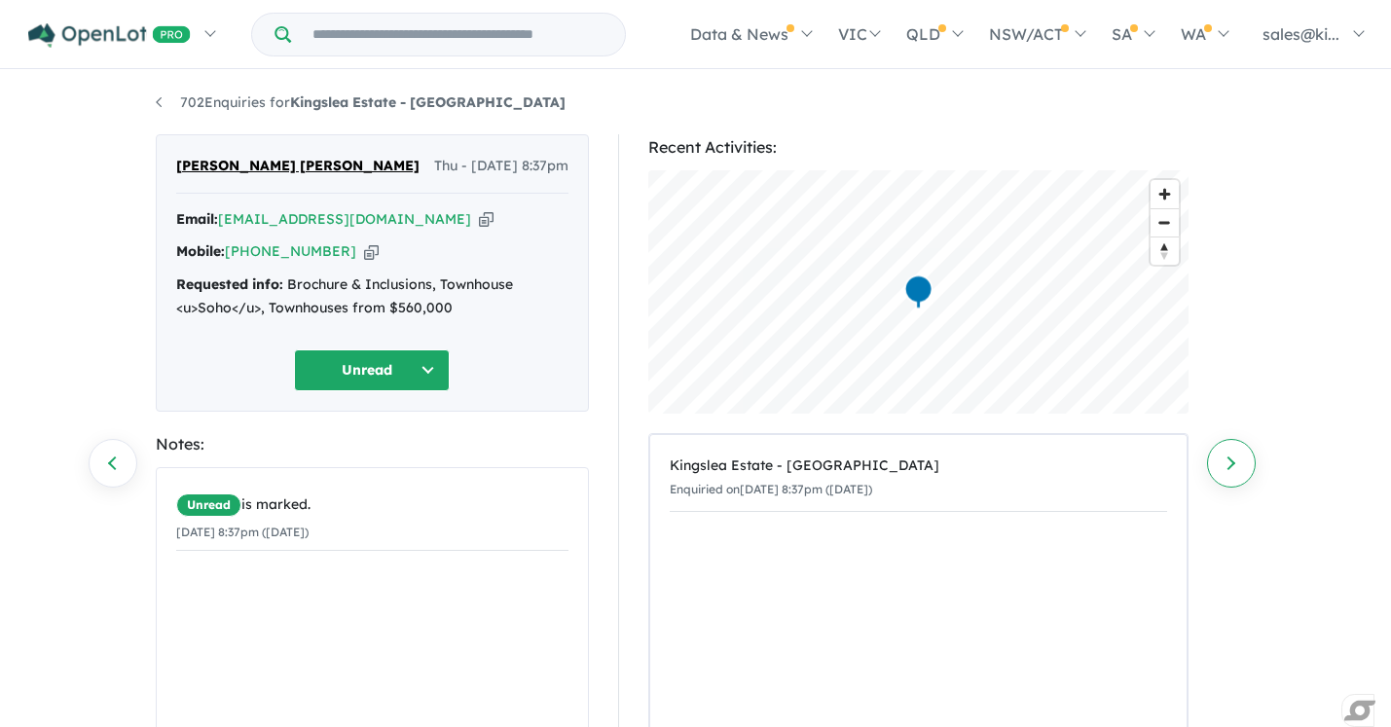
click at [1233, 456] on link "Next enquiry" at bounding box center [1231, 463] width 49 height 49
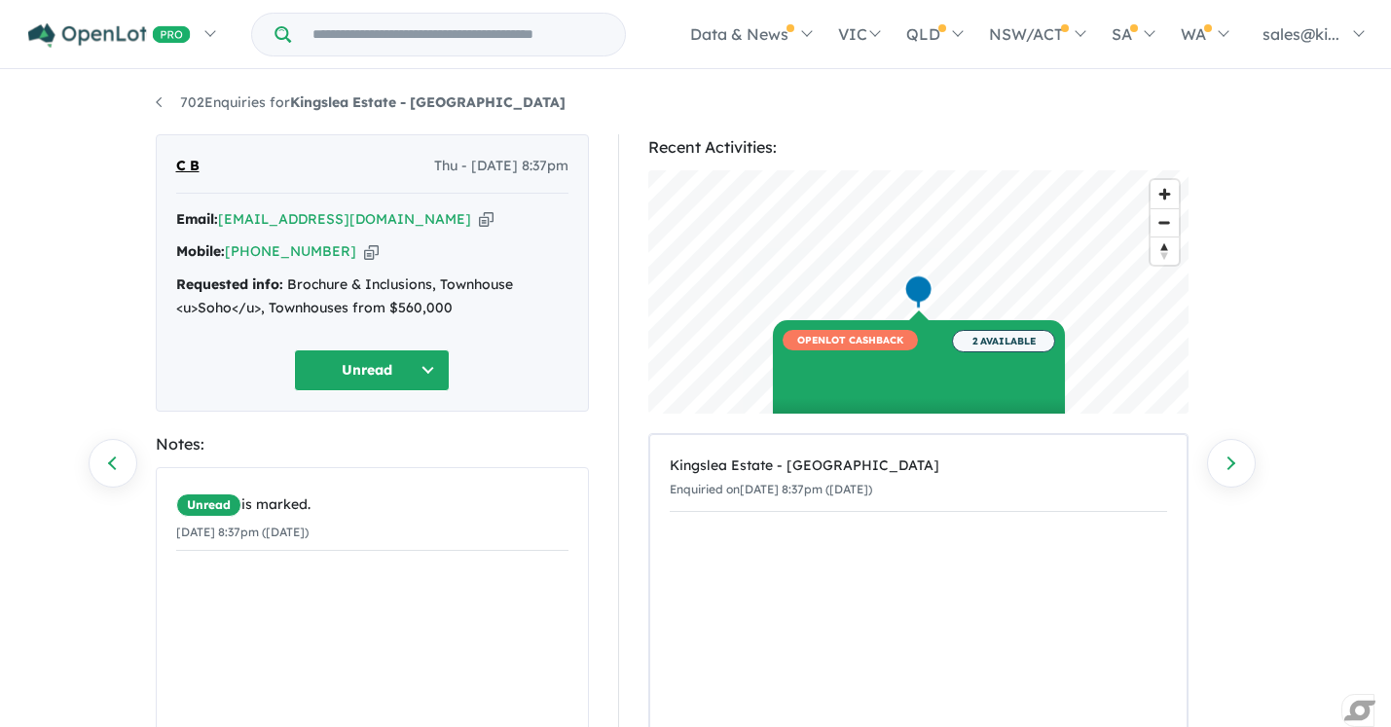
scroll to position [201, 0]
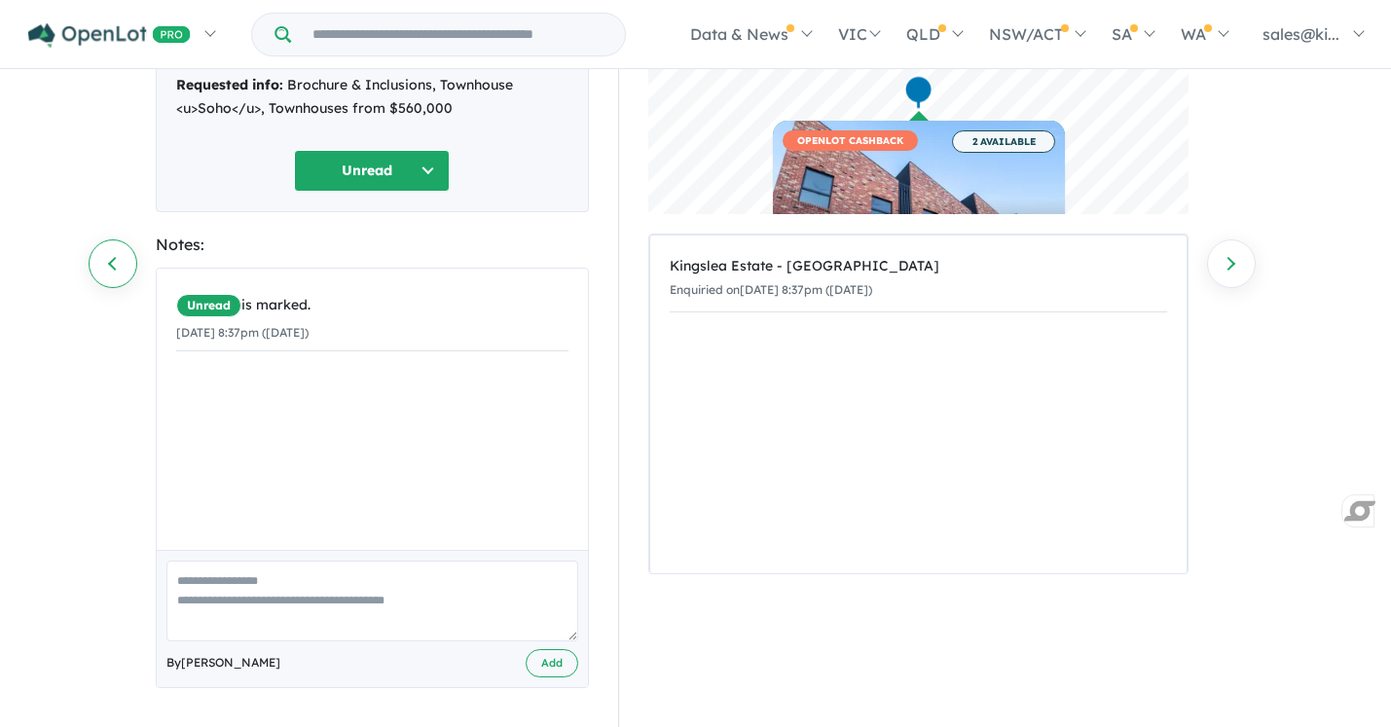
click at [100, 265] on link "Previous enquiry" at bounding box center [113, 263] width 49 height 49
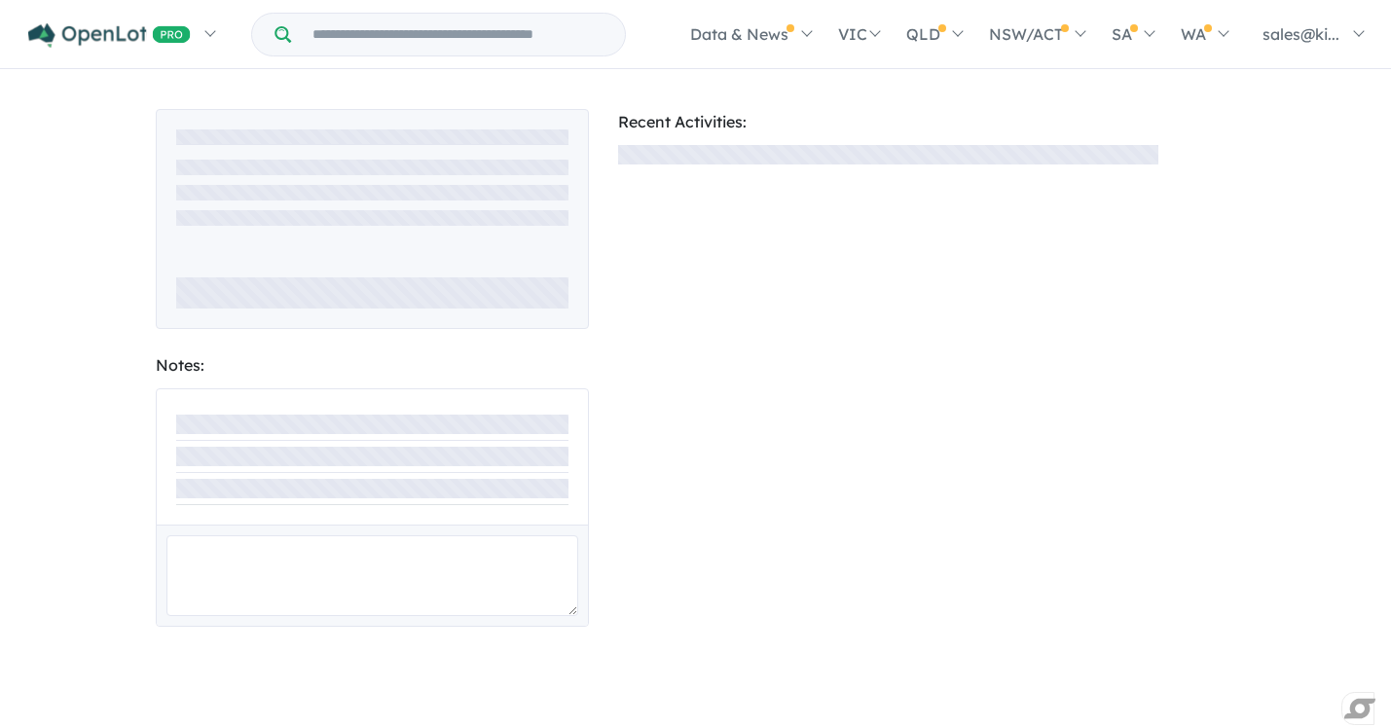
scroll to position [201, 0]
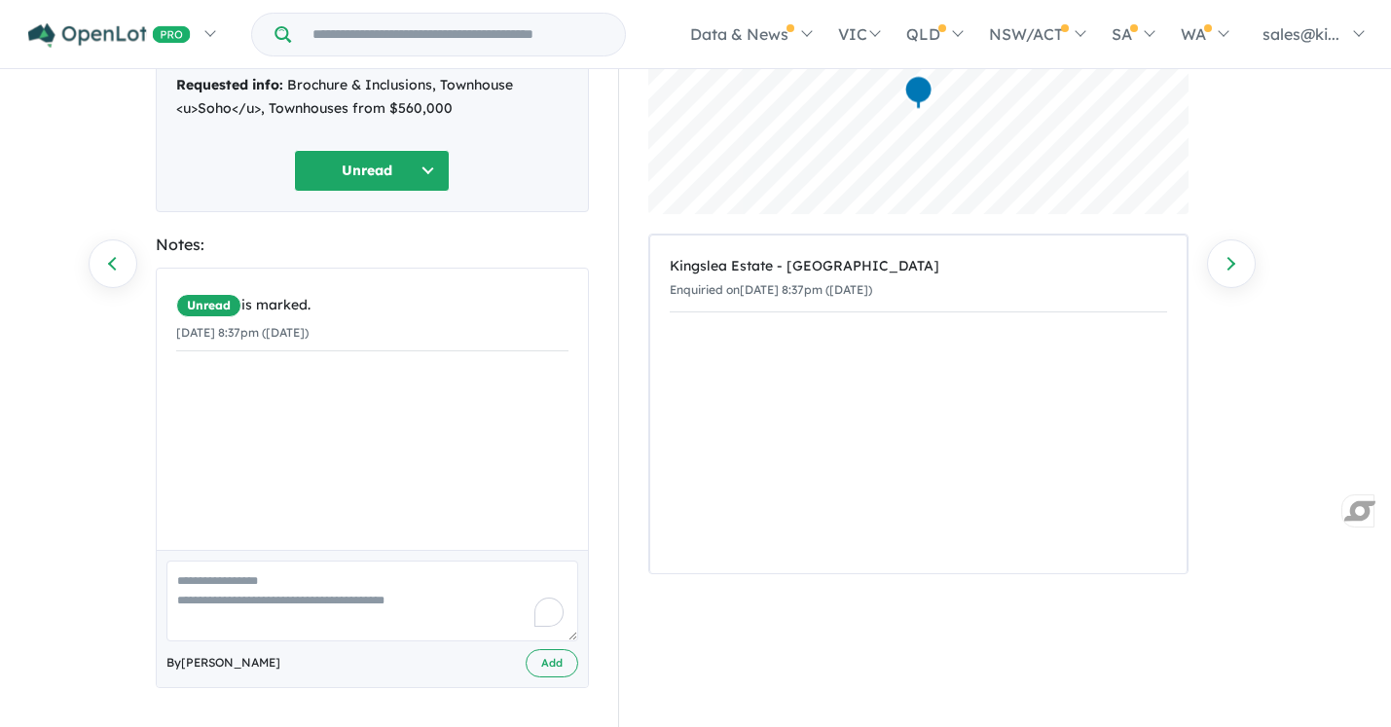
click at [346, 594] on textarea "To enrich screen reader interactions, please activate Accessibility in Grammarl…" at bounding box center [372, 601] width 412 height 81
type textarea "**********"
click at [435, 176] on button "Unread" at bounding box center [372, 171] width 156 height 42
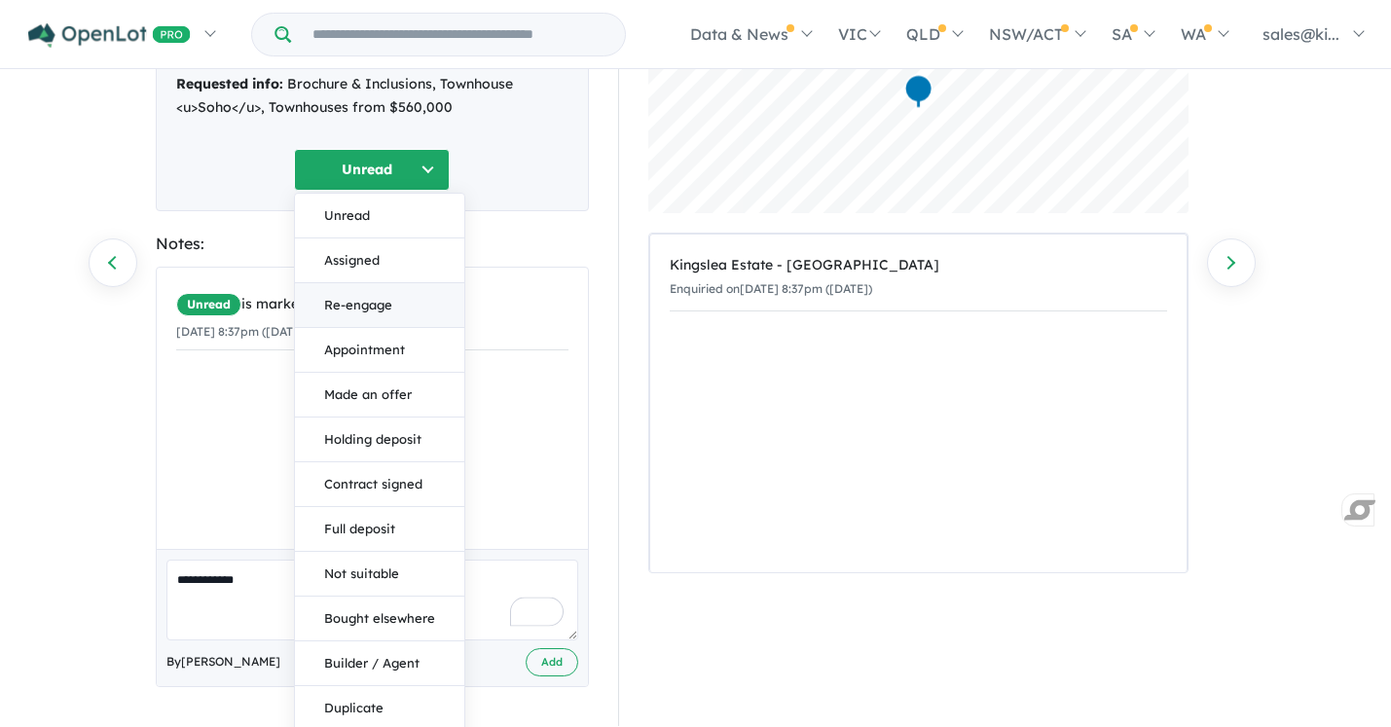
click at [390, 303] on button "Re-engage" at bounding box center [379, 305] width 169 height 45
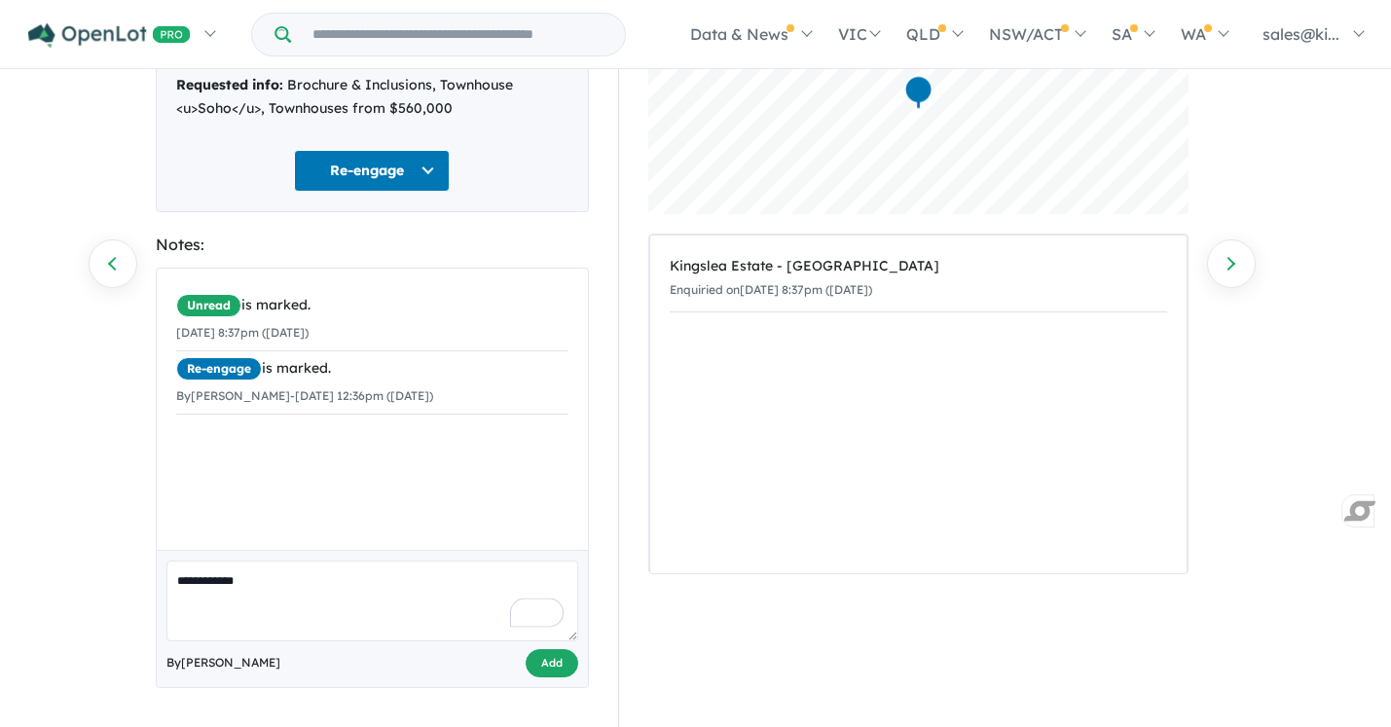
click at [548, 666] on button "Add" at bounding box center [552, 663] width 53 height 28
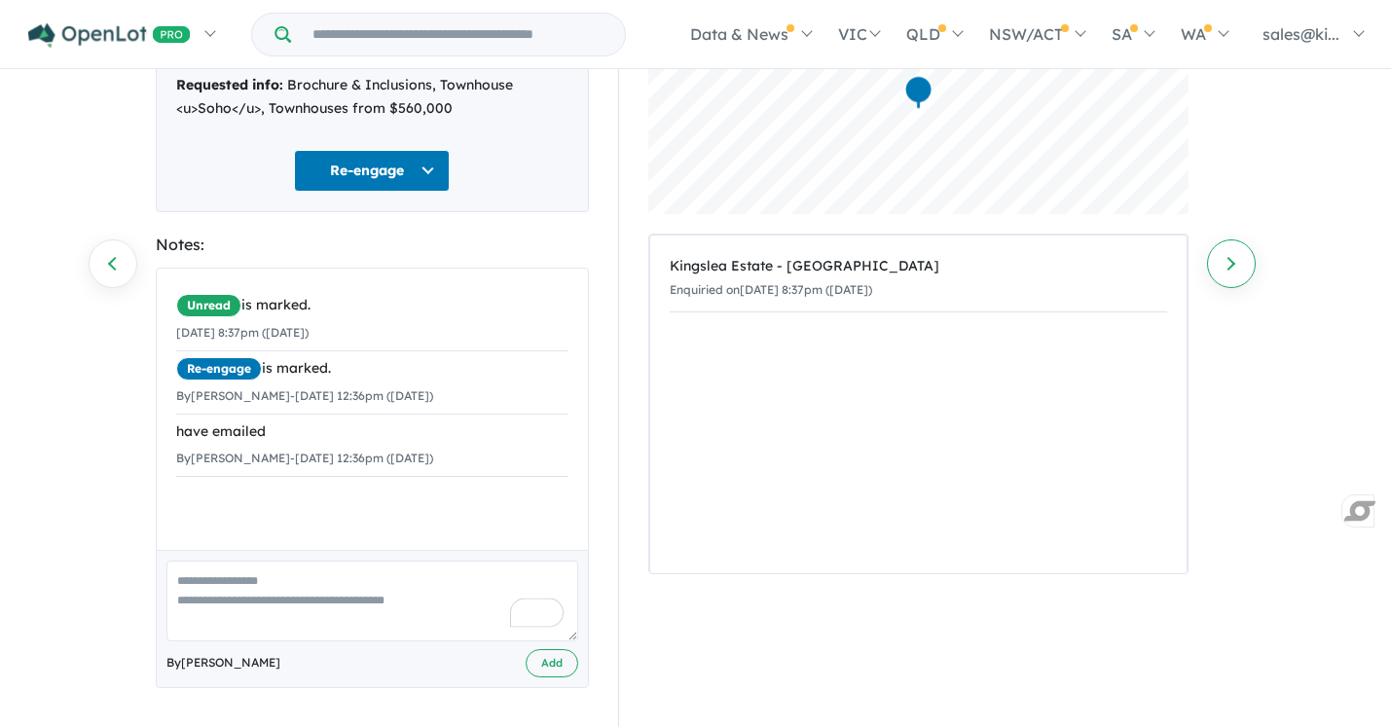
click at [1231, 257] on link "Next enquiry" at bounding box center [1231, 263] width 49 height 49
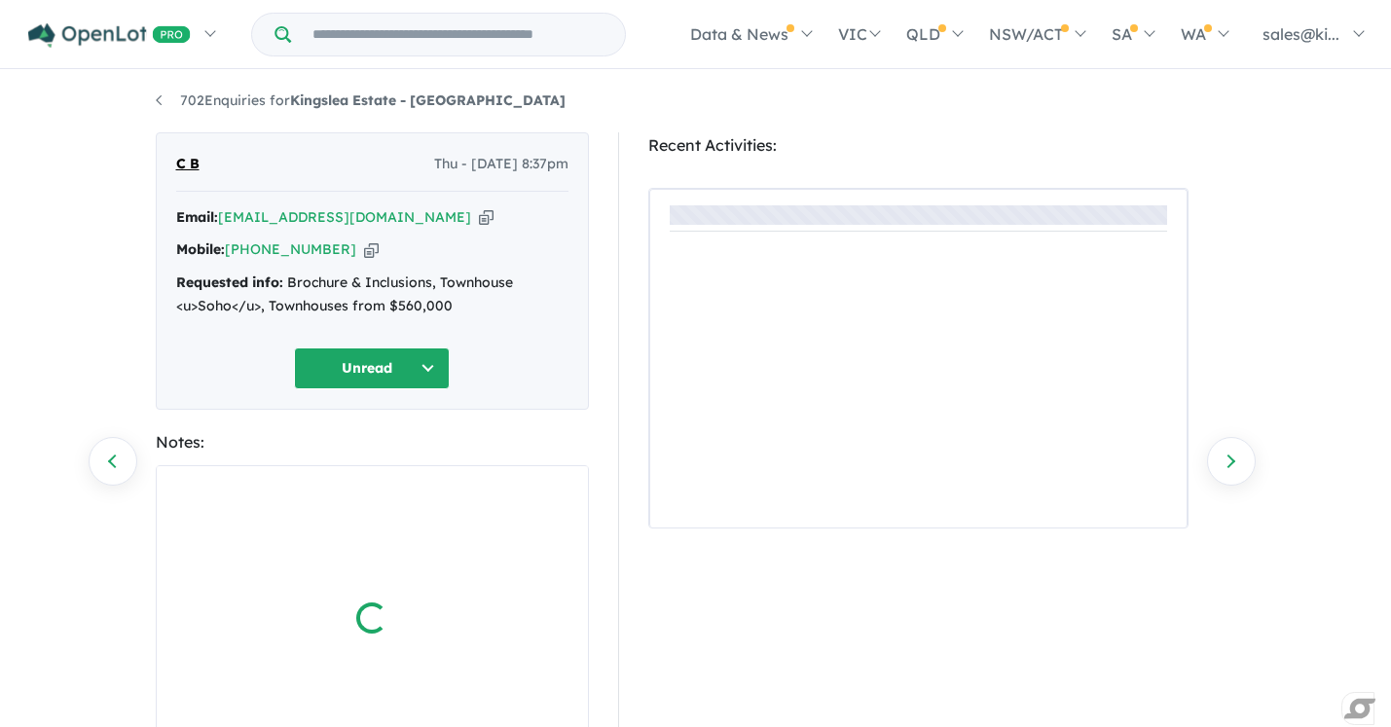
scroll to position [201, 0]
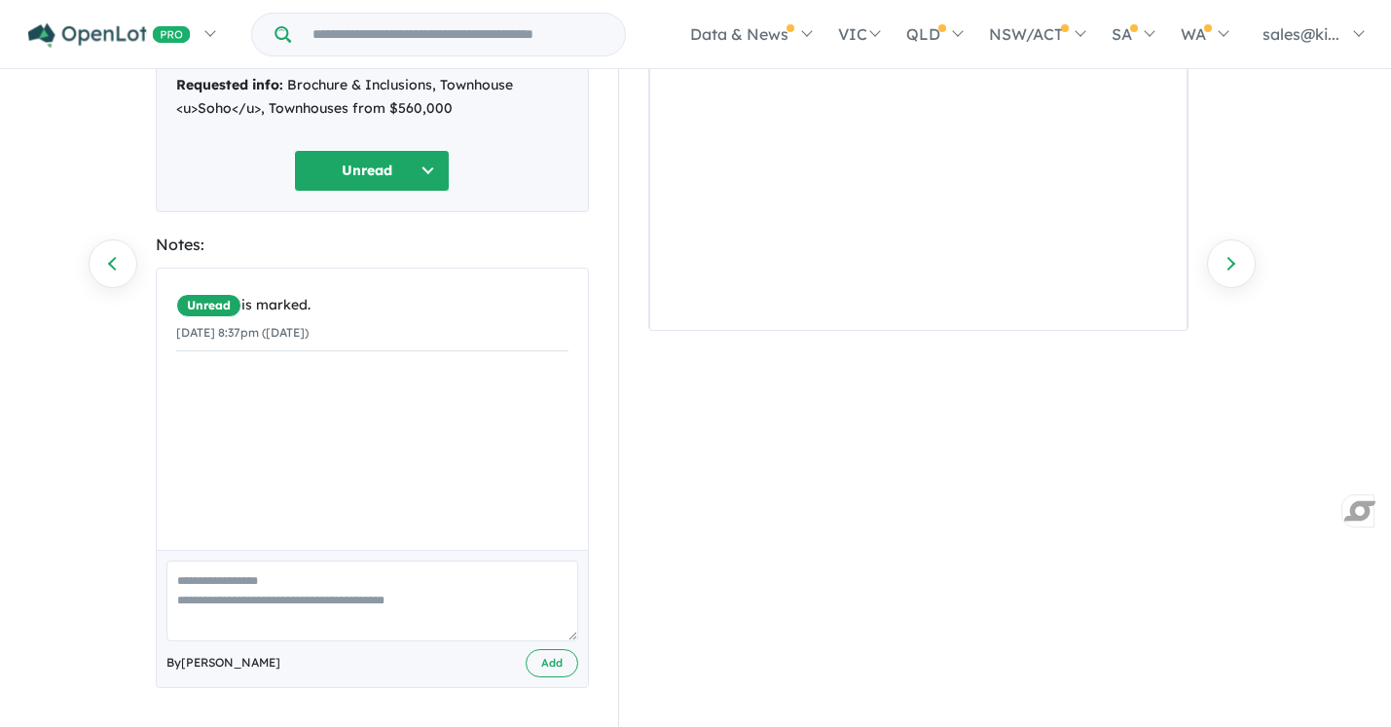
click at [249, 583] on textarea at bounding box center [372, 601] width 412 height 81
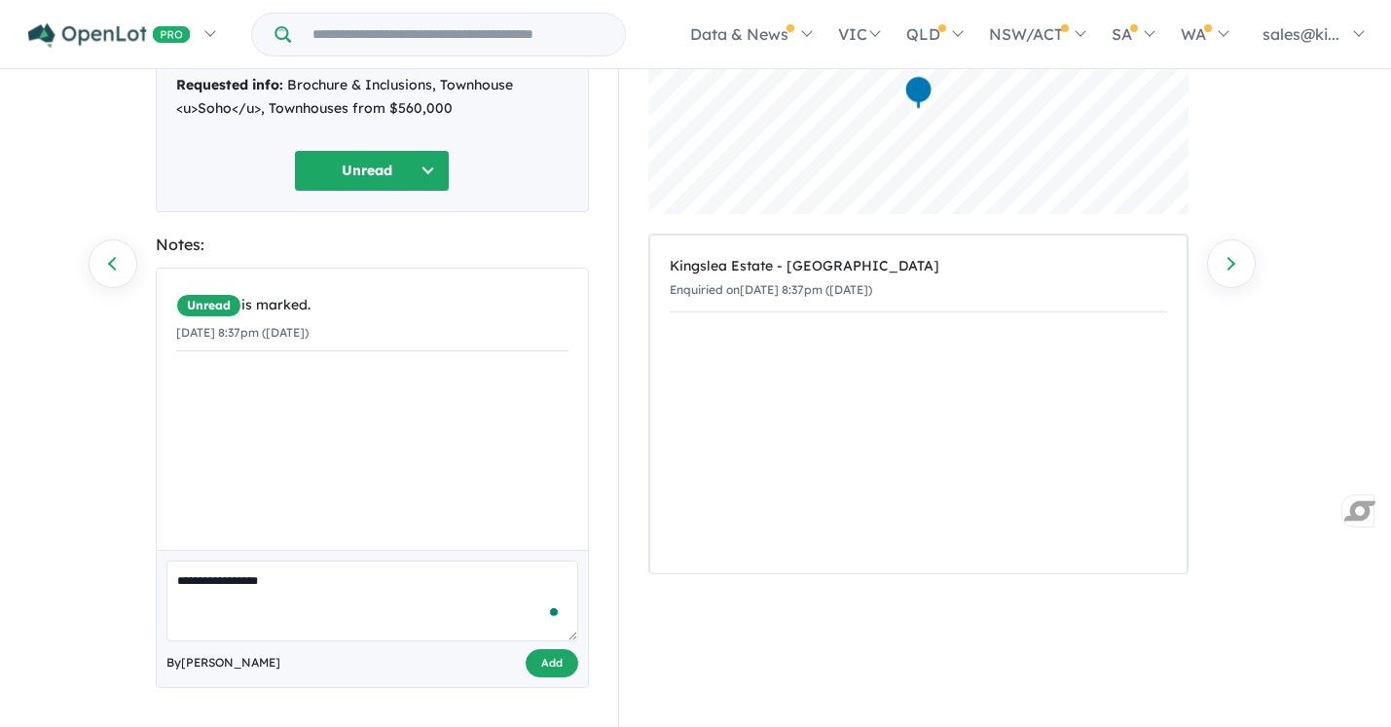
type textarea "**********"
click at [552, 662] on button "Add" at bounding box center [552, 663] width 53 height 28
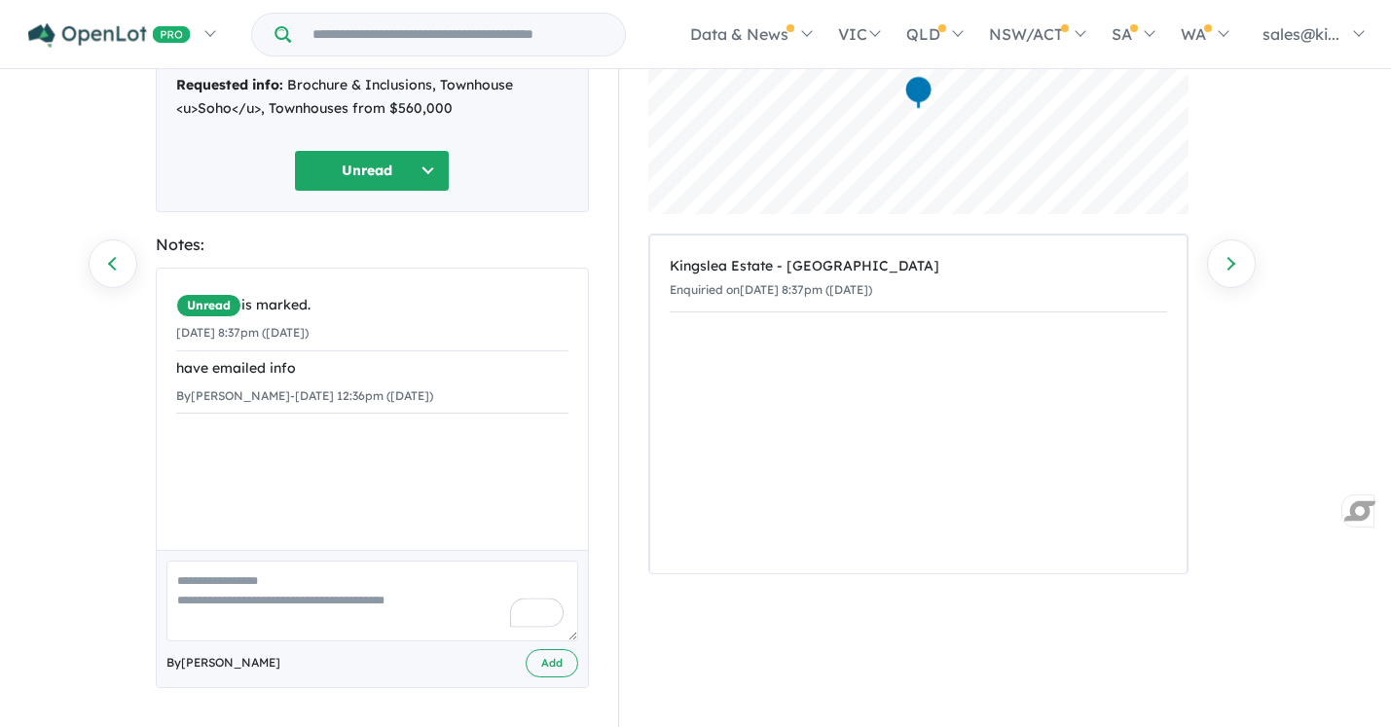
click at [434, 153] on button "Unread" at bounding box center [372, 171] width 156 height 42
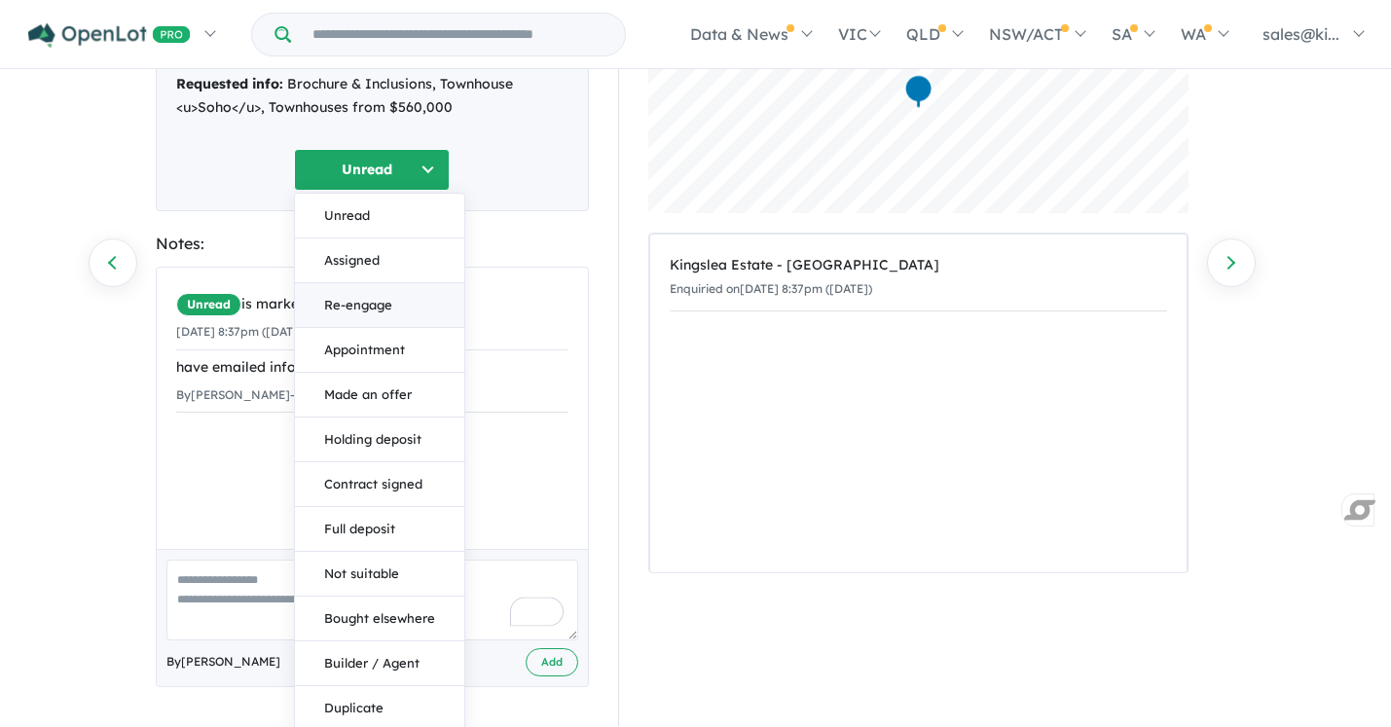
click at [388, 310] on button "Re-engage" at bounding box center [379, 305] width 169 height 45
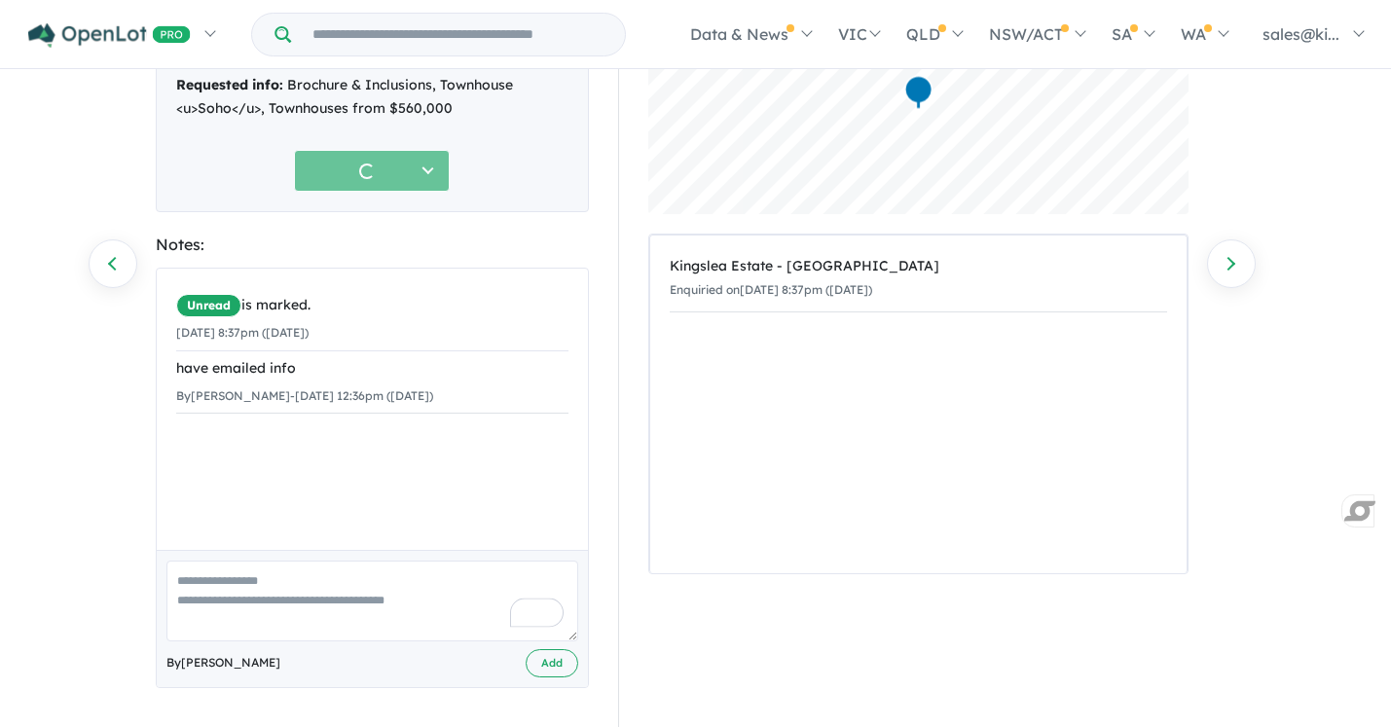
scroll to position [0, 0]
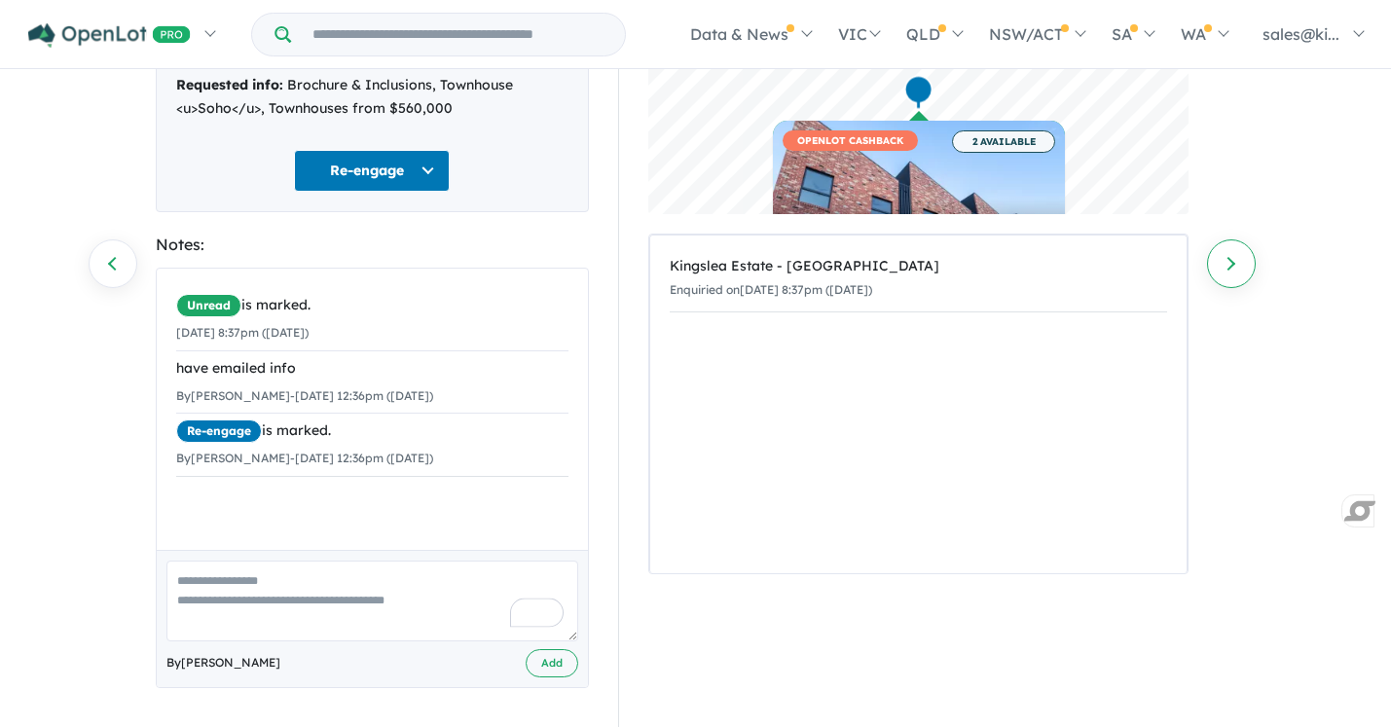
click at [1231, 265] on link "Next enquiry" at bounding box center [1231, 263] width 49 height 49
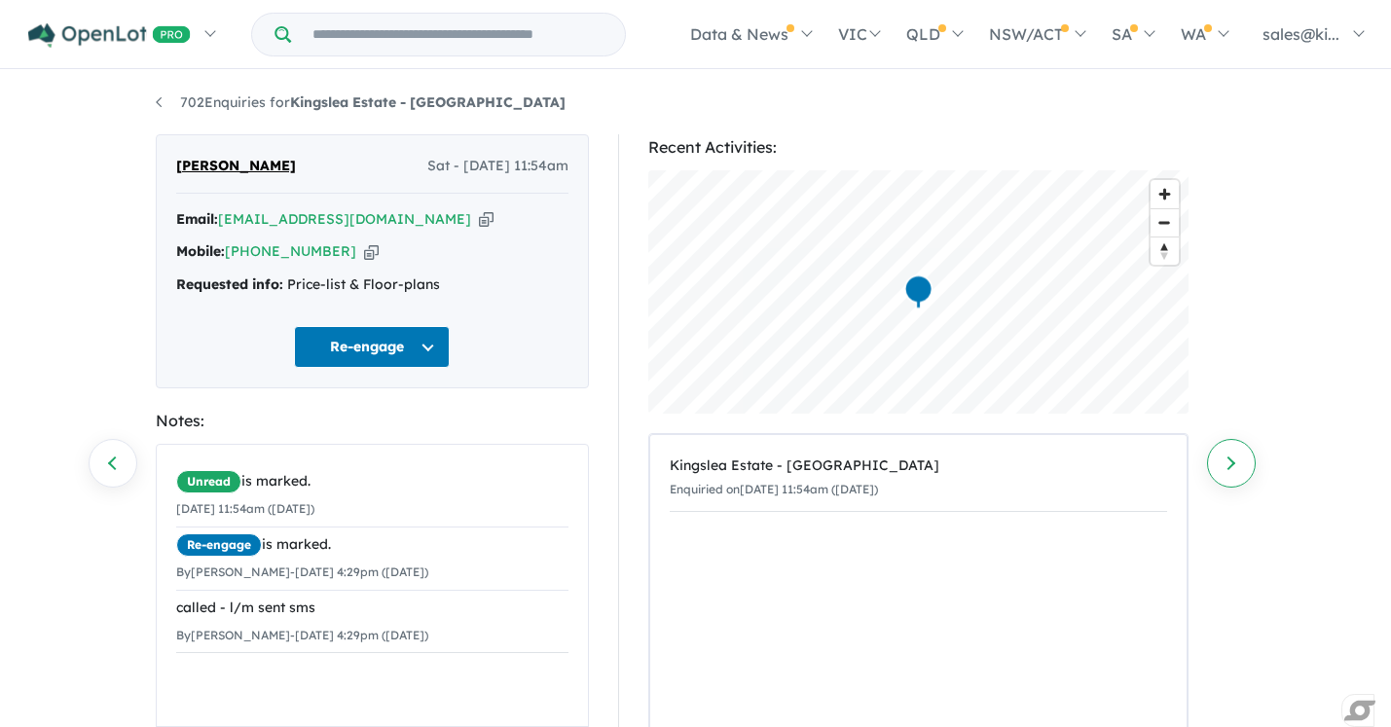
click at [1227, 460] on link "Next enquiry" at bounding box center [1231, 463] width 49 height 49
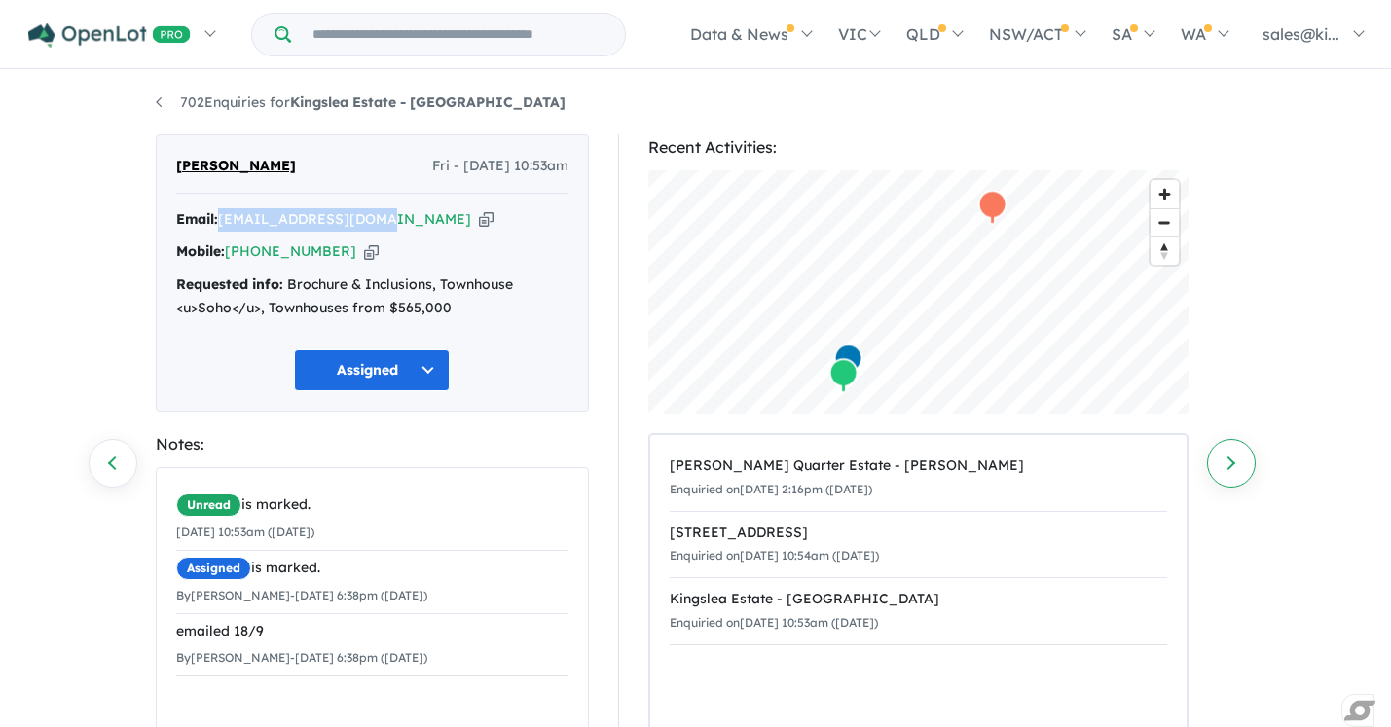
click at [1229, 461] on link "Next enquiry" at bounding box center [1231, 463] width 49 height 49
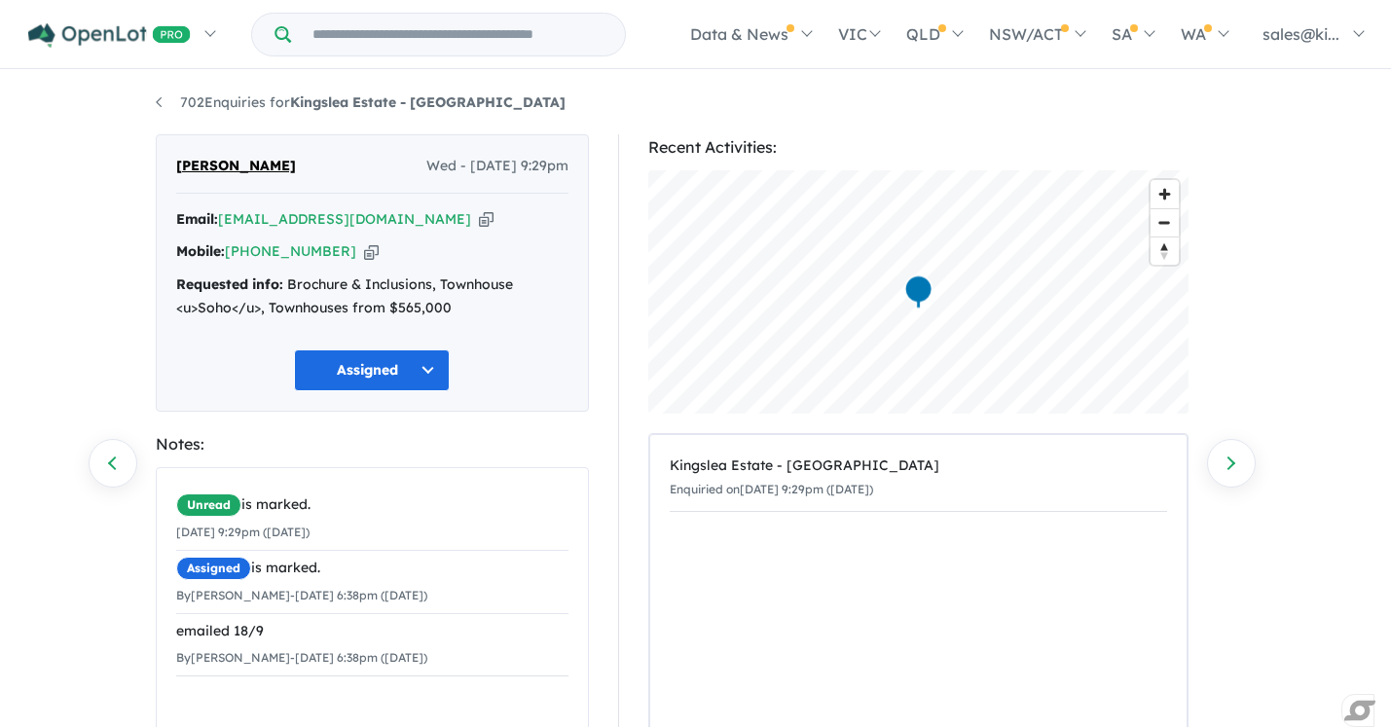
scroll to position [201, 0]
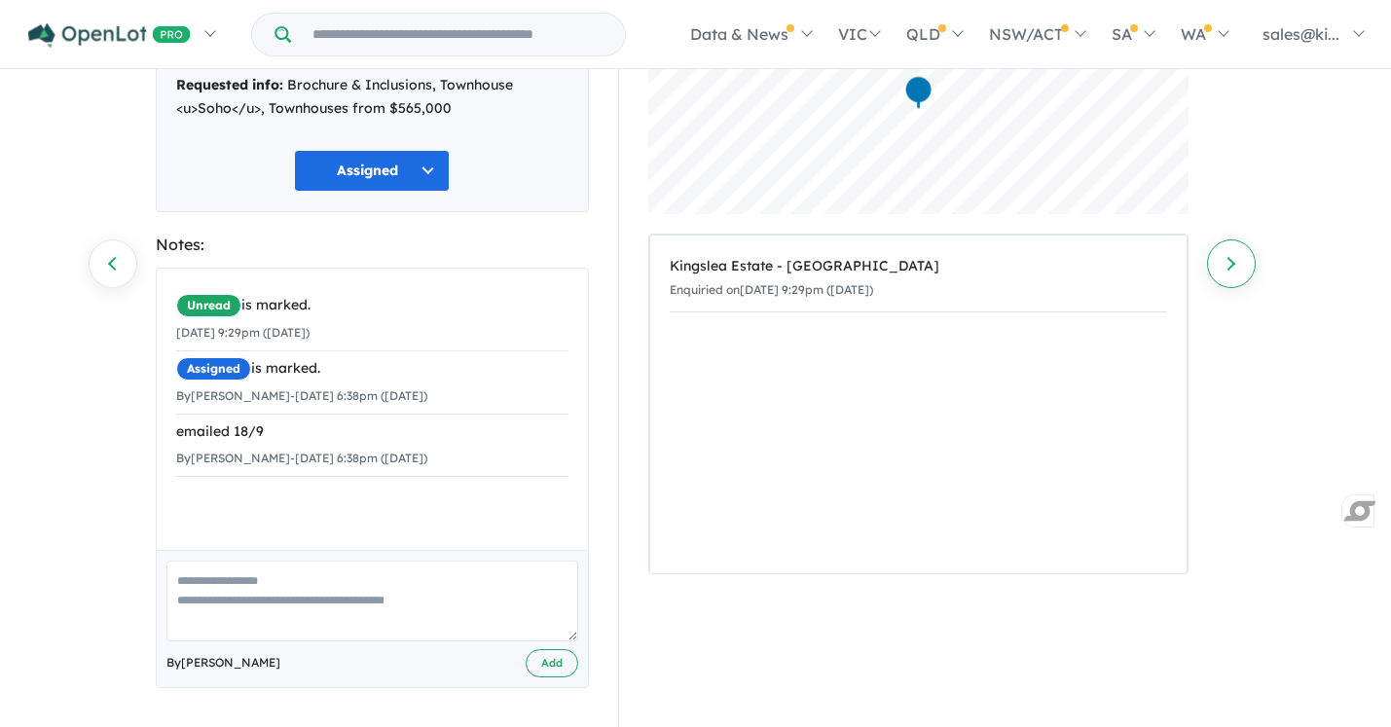
click at [1238, 255] on link "Next enquiry" at bounding box center [1231, 263] width 49 height 49
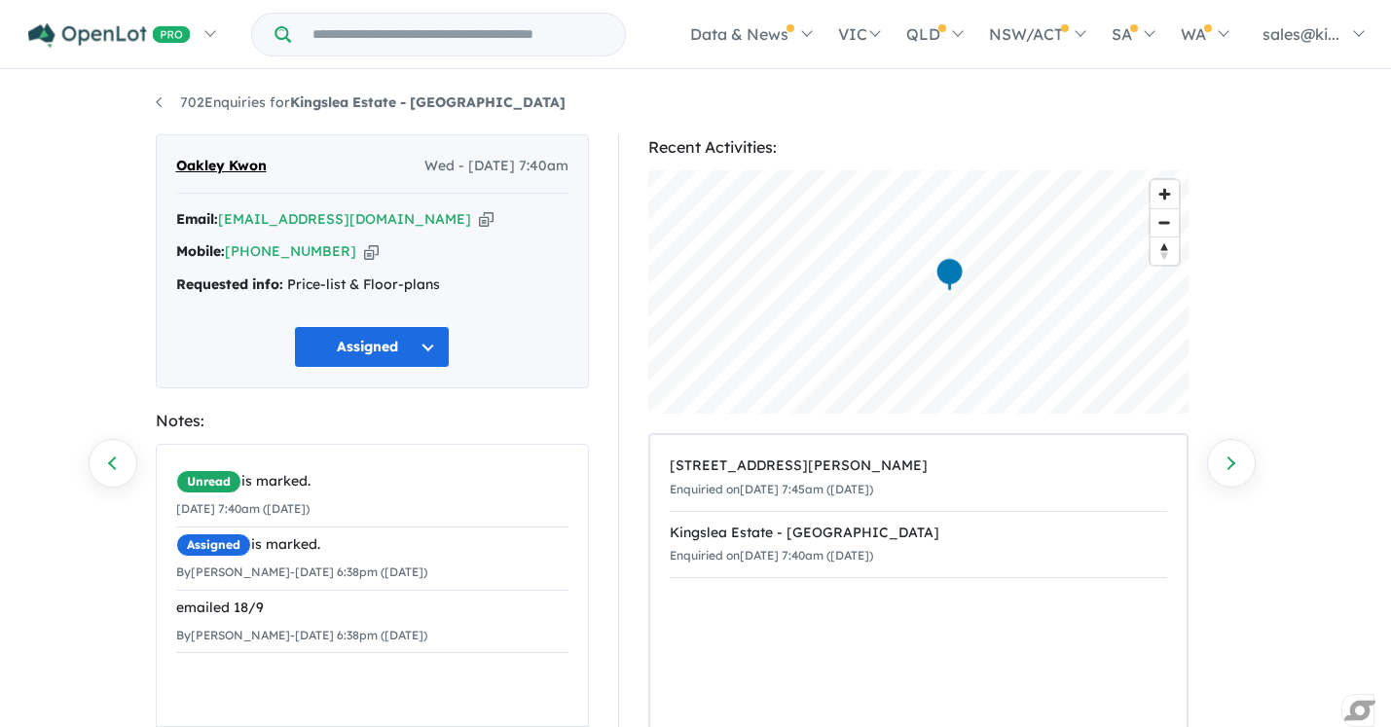
scroll to position [177, 0]
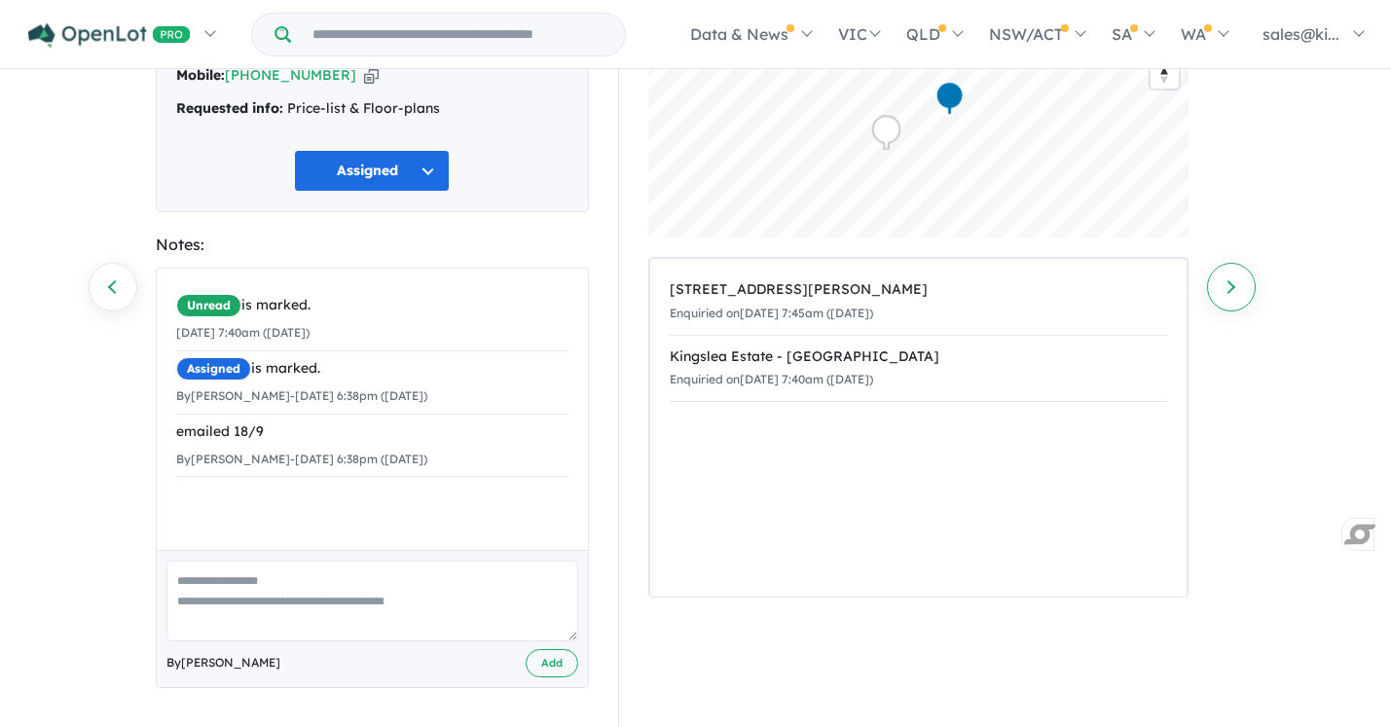
click at [1230, 287] on link "Next enquiry" at bounding box center [1231, 287] width 49 height 49
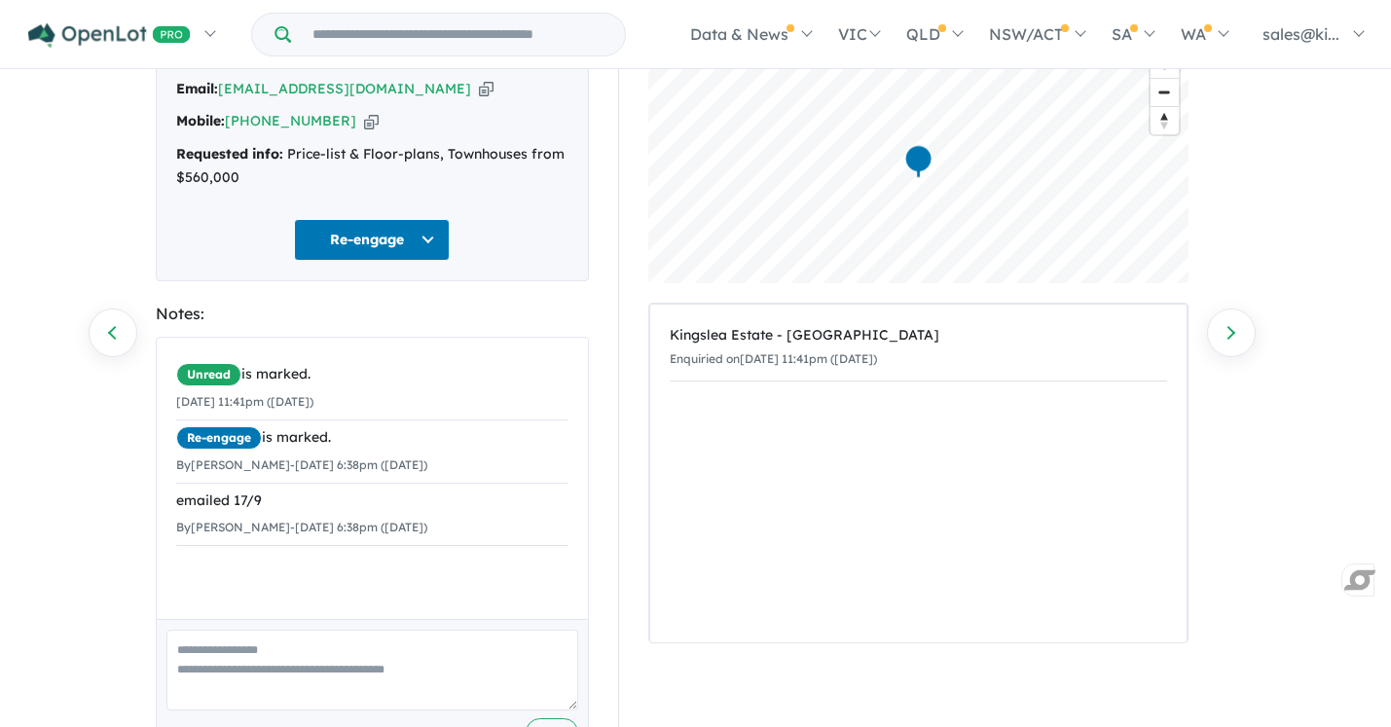
scroll to position [201, 0]
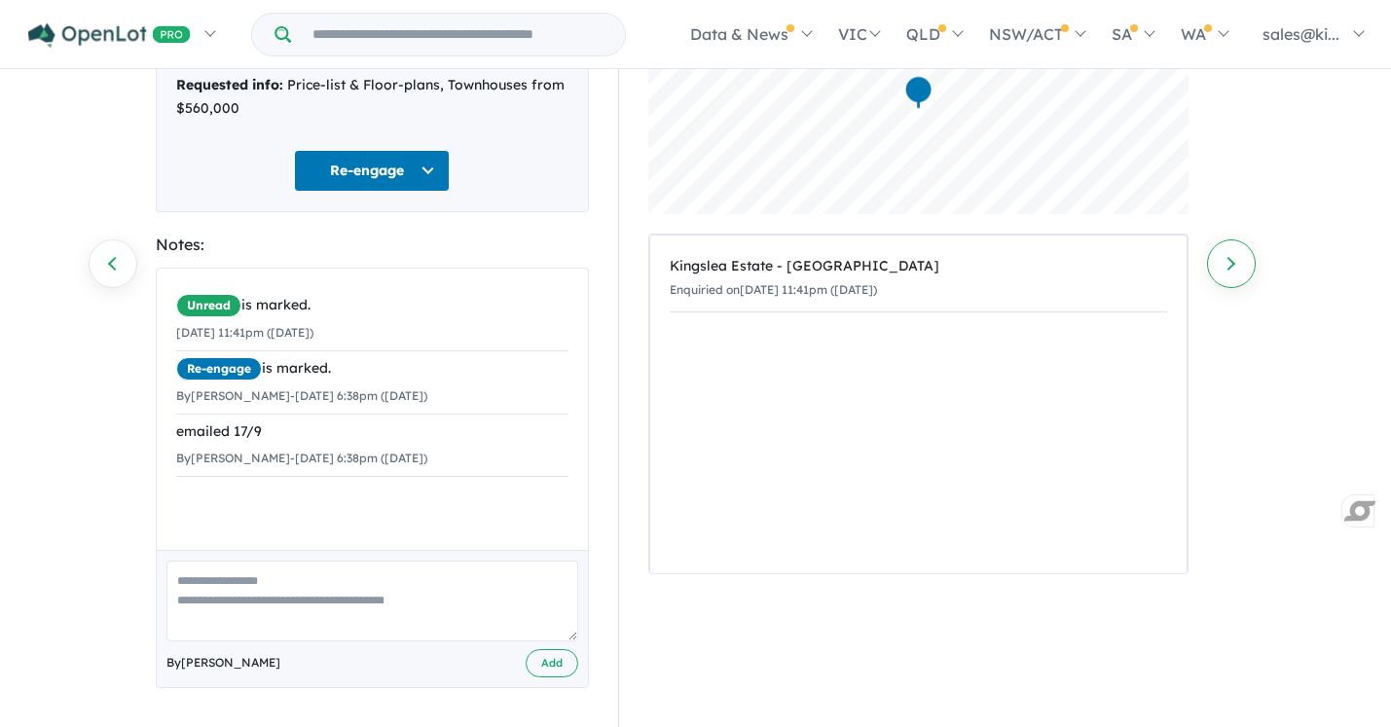
click at [1241, 258] on link "Next enquiry" at bounding box center [1231, 263] width 49 height 49
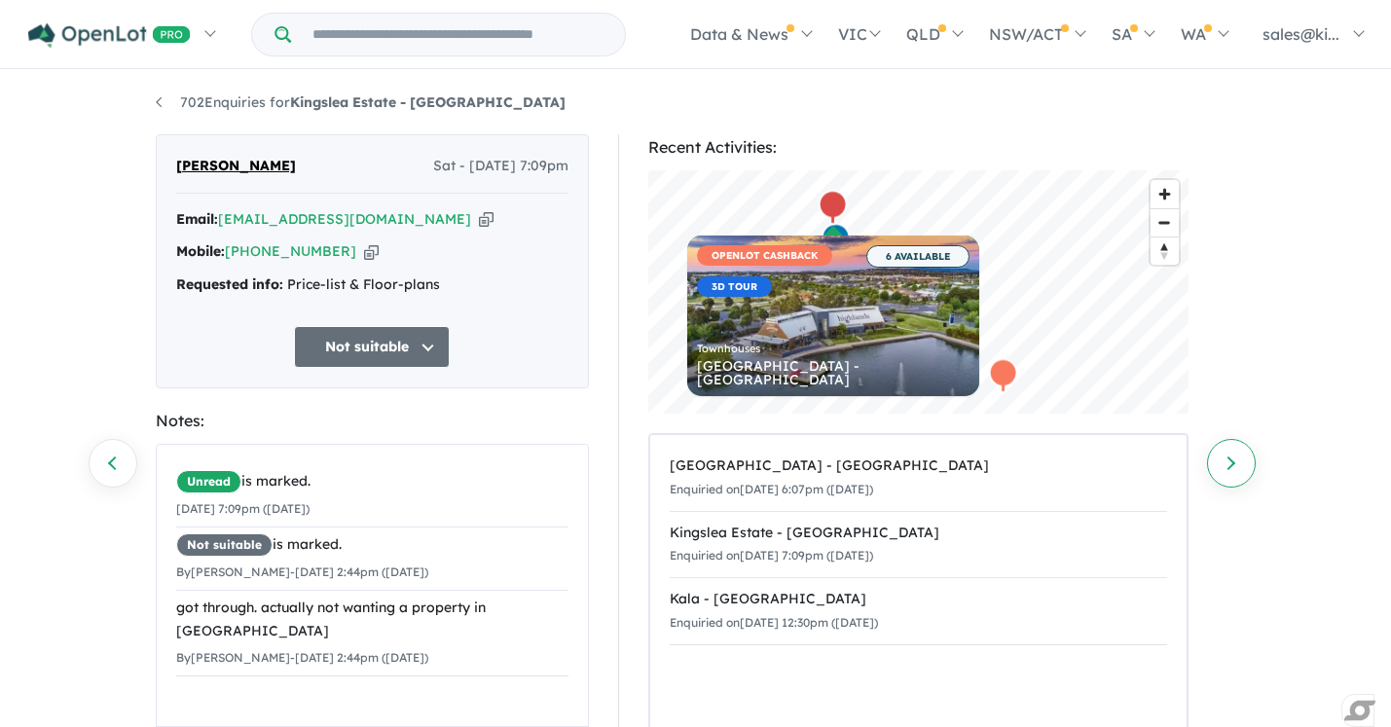
click at [1225, 463] on link "Next enquiry" at bounding box center [1231, 463] width 49 height 49
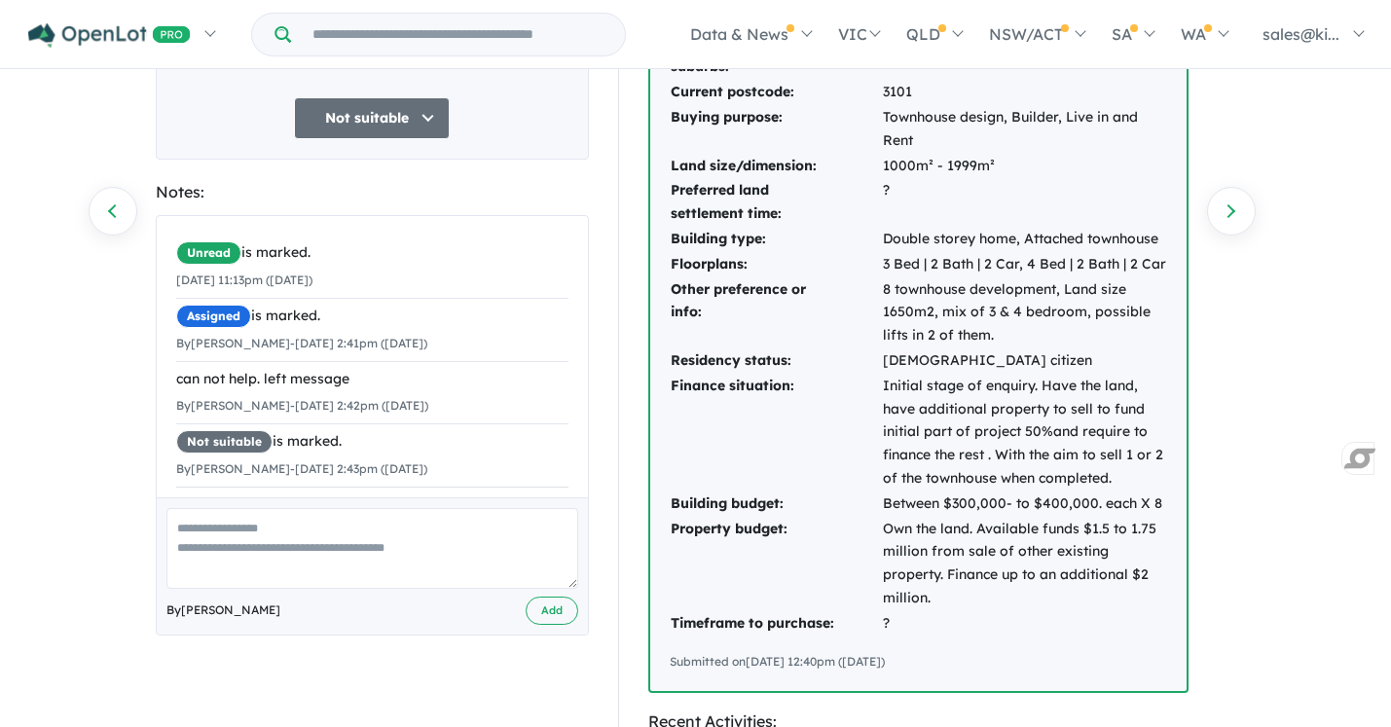
scroll to position [276, 0]
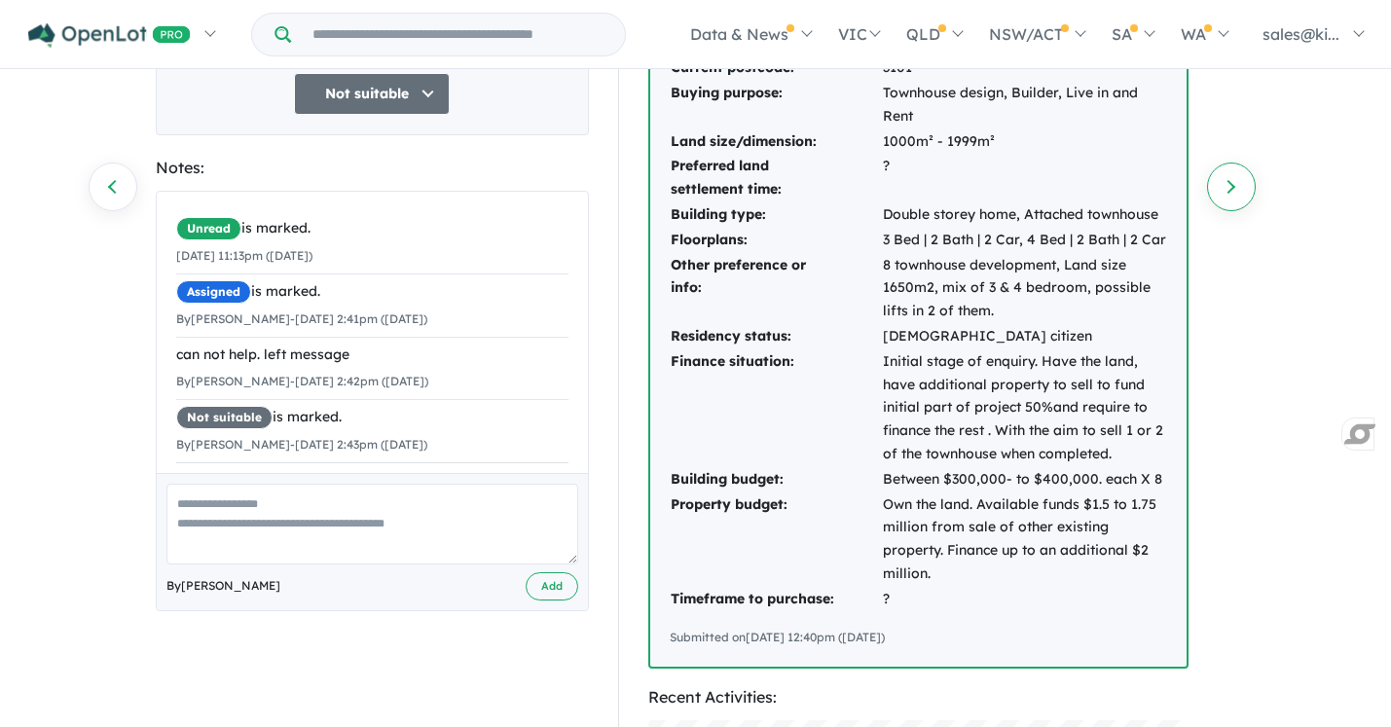
click at [1233, 186] on link "Next enquiry" at bounding box center [1231, 187] width 49 height 49
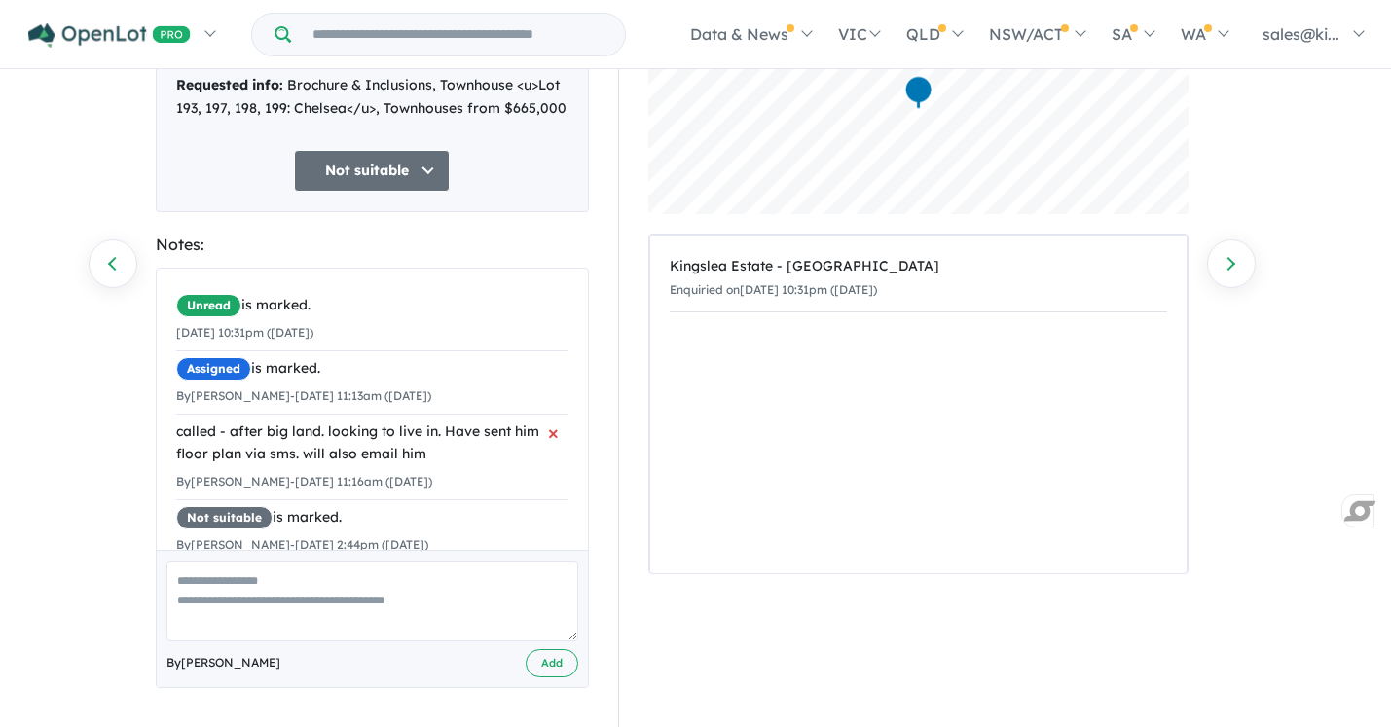
scroll to position [97, 0]
